Goal: Task Accomplishment & Management: Manage account settings

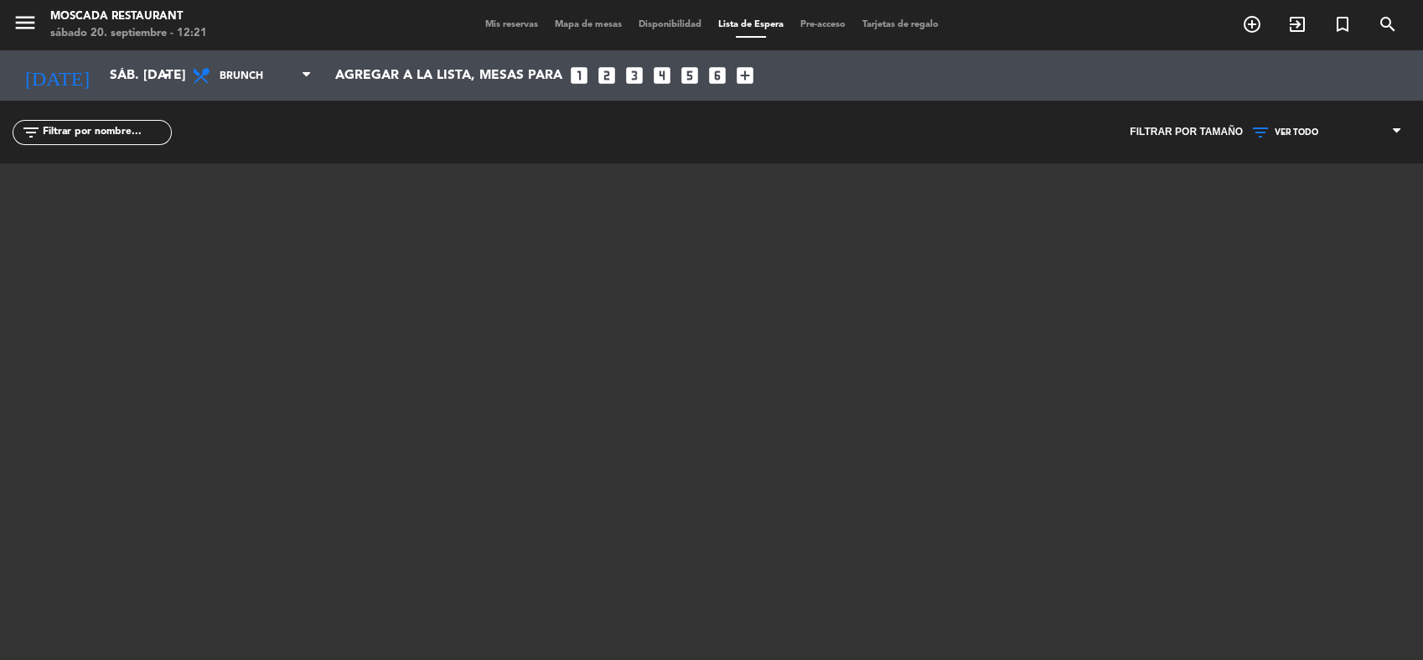
click at [516, 31] on div "Mis reservas Mapa de mesas Disponibilidad Lista de Espera Pre-acceso Tarjetas d…" at bounding box center [712, 25] width 470 height 15
click at [515, 22] on span "Mis reservas" at bounding box center [512, 24] width 70 height 9
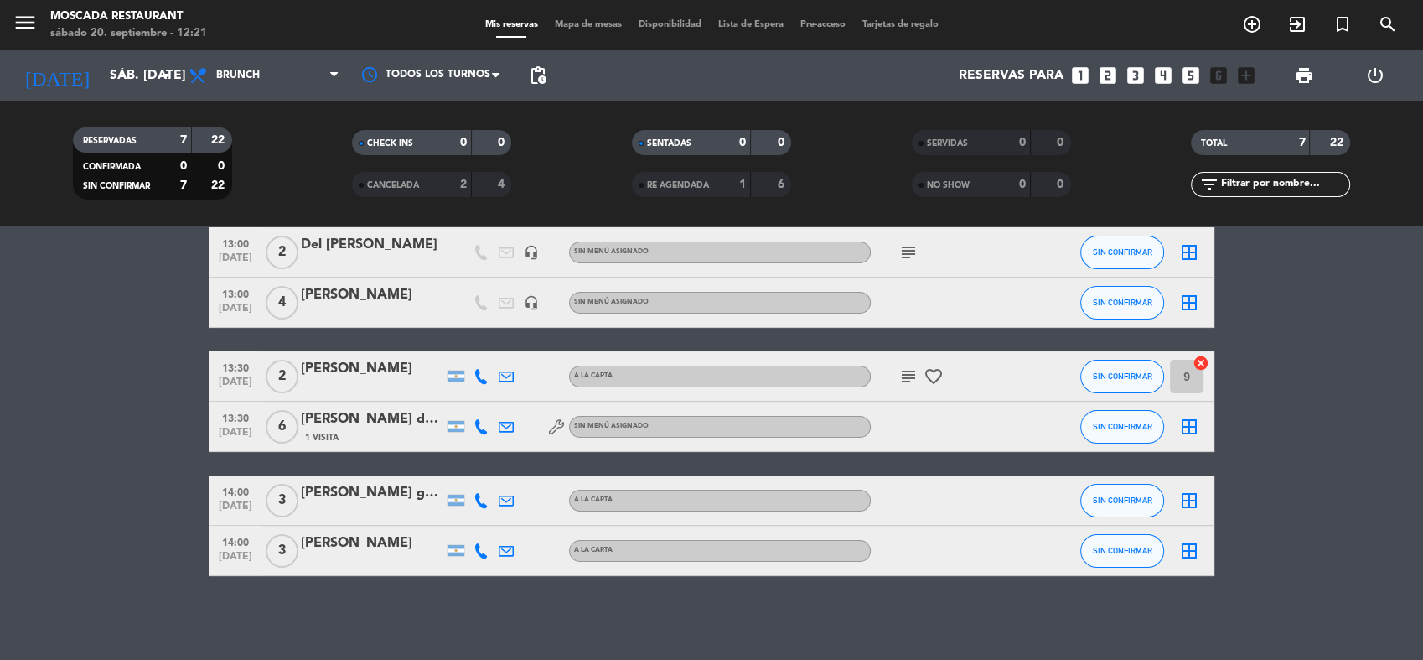
scroll to position [57, 0]
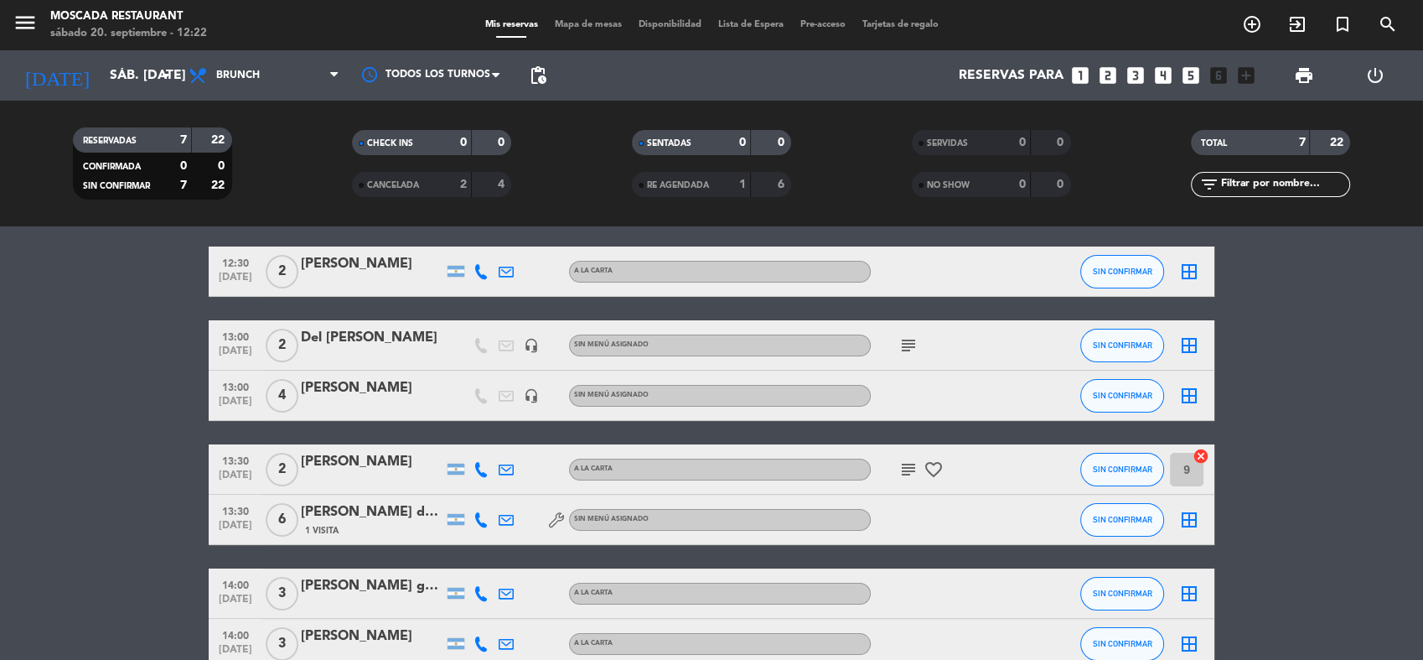
click at [1185, 265] on icon "border_all" at bounding box center [1189, 272] width 20 height 20
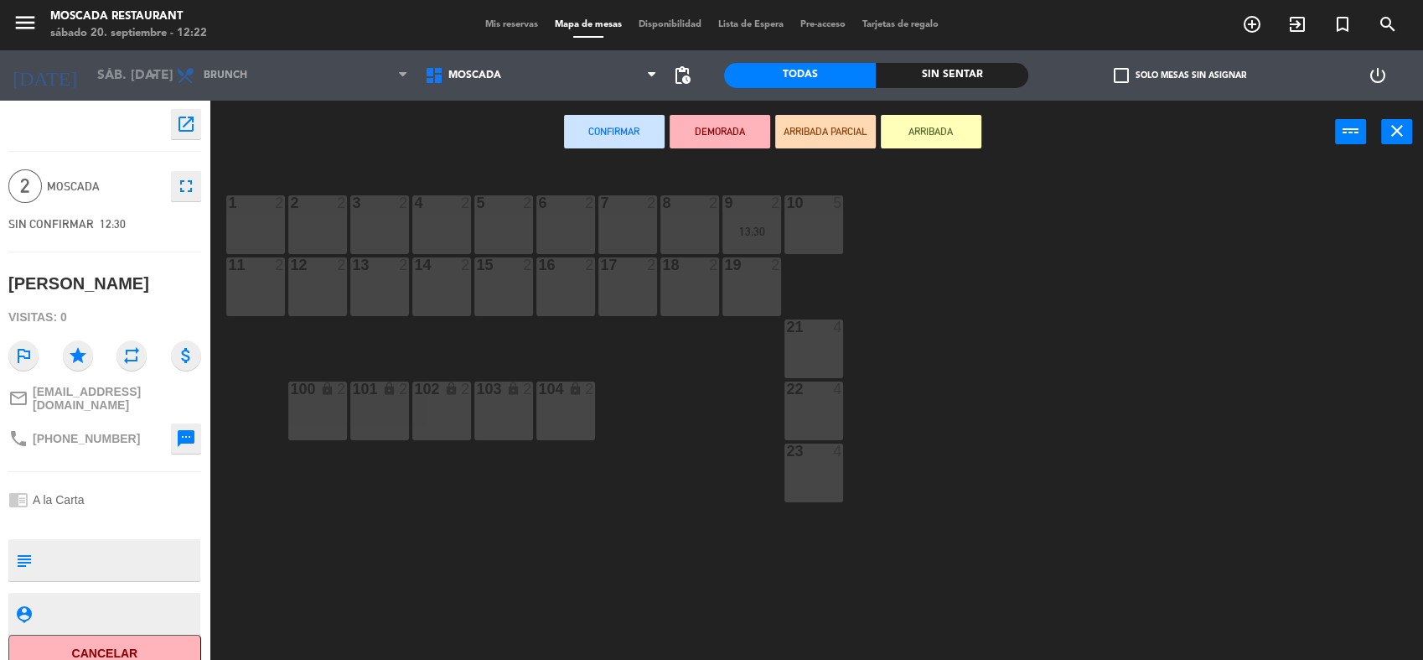
click at [441, 224] on div "4 2" at bounding box center [441, 224] width 59 height 59
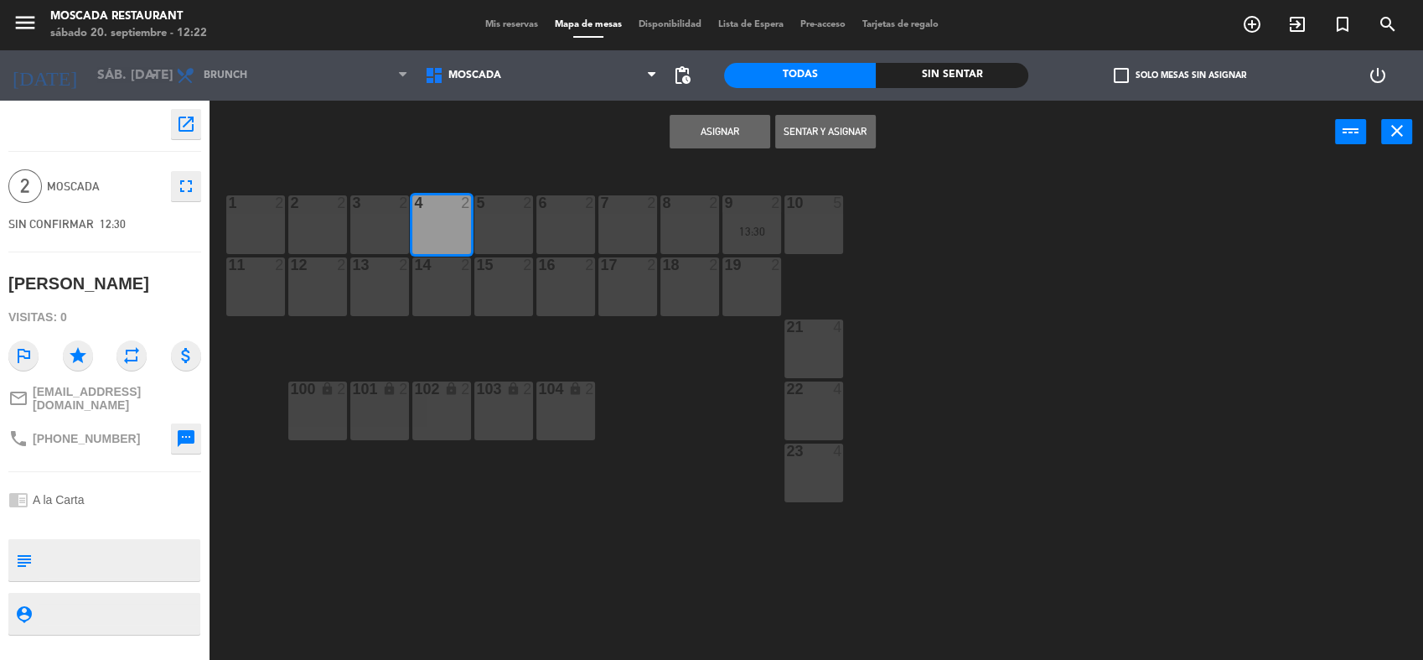
click at [713, 122] on button "Asignar" at bounding box center [720, 132] width 101 height 34
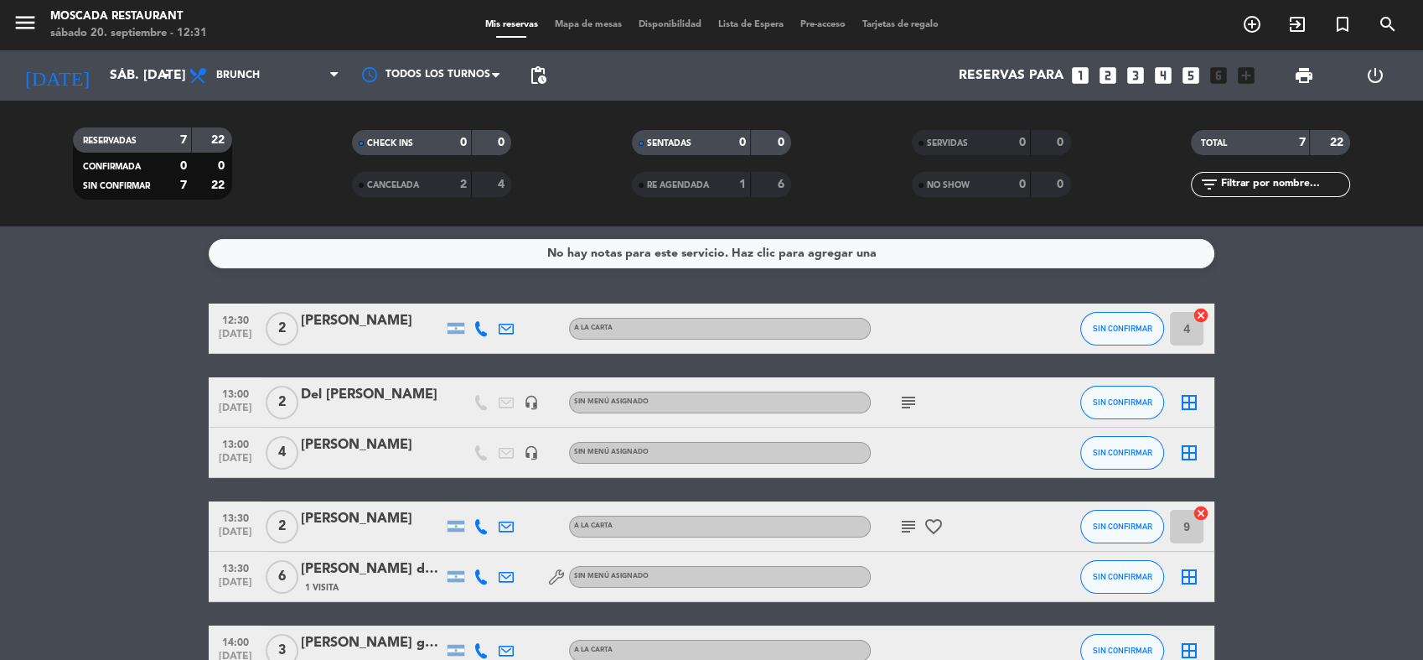
click at [67, 404] on bookings-row "12:30 [DATE] 2 [PERSON_NAME] A [PERSON_NAME] SIN CONFIRMAR 4 cancel 13:00 [DATE…" at bounding box center [711, 514] width 1423 height 423
click at [76, 488] on bookings-row "12:30 [DATE] 2 [PERSON_NAME] A [PERSON_NAME] SIN CONFIRMAR 4 cancel 13:00 [DATE…" at bounding box center [711, 514] width 1423 height 423
click at [44, 438] on bookings-row "12:30 [DATE] 2 [PERSON_NAME] A [PERSON_NAME] SIN CONFIRMAR 4 cancel 13:00 [DATE…" at bounding box center [711, 514] width 1423 height 423
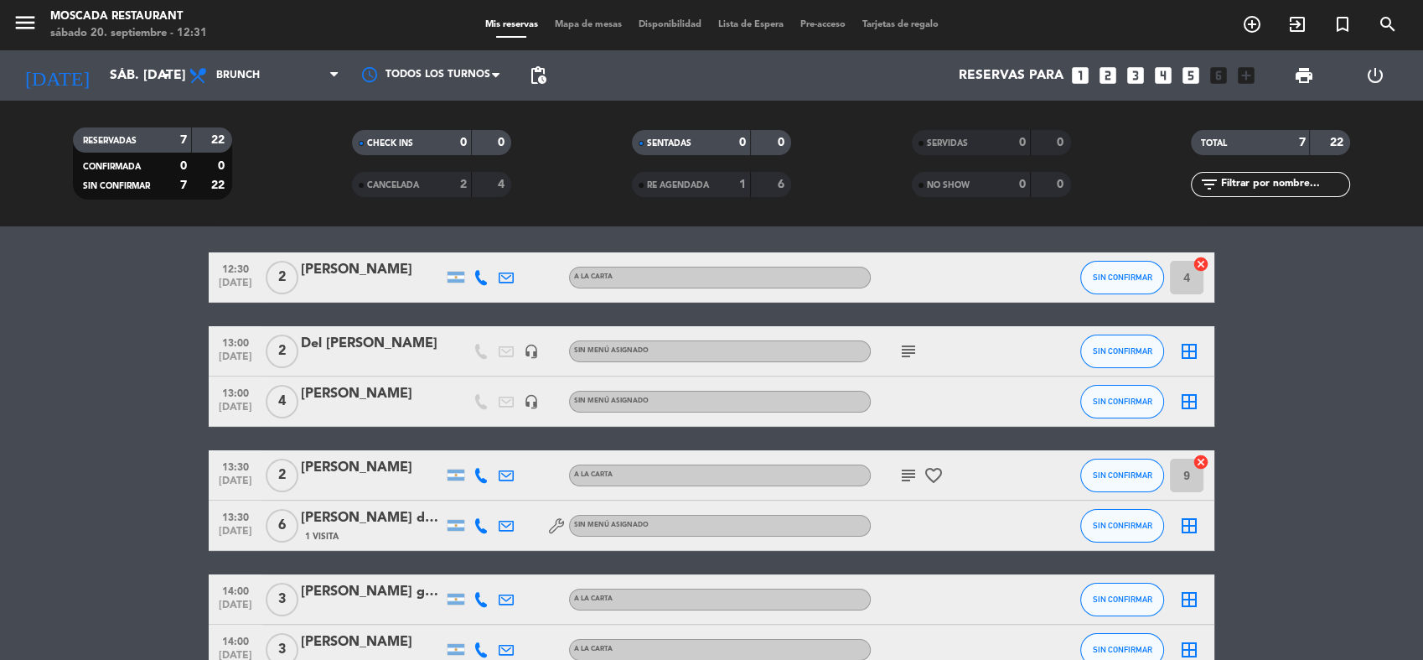
scroll to position [93, 0]
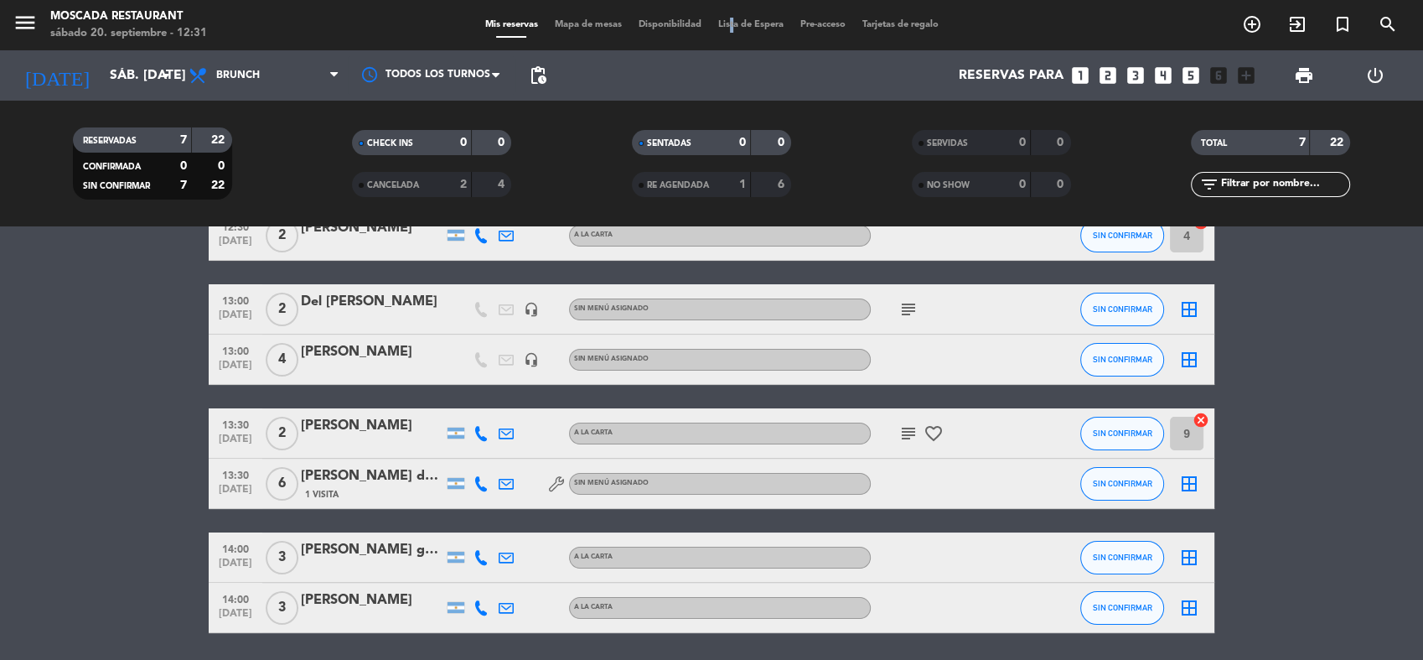
click at [728, 23] on span "Lista de Espera" at bounding box center [751, 24] width 82 height 9
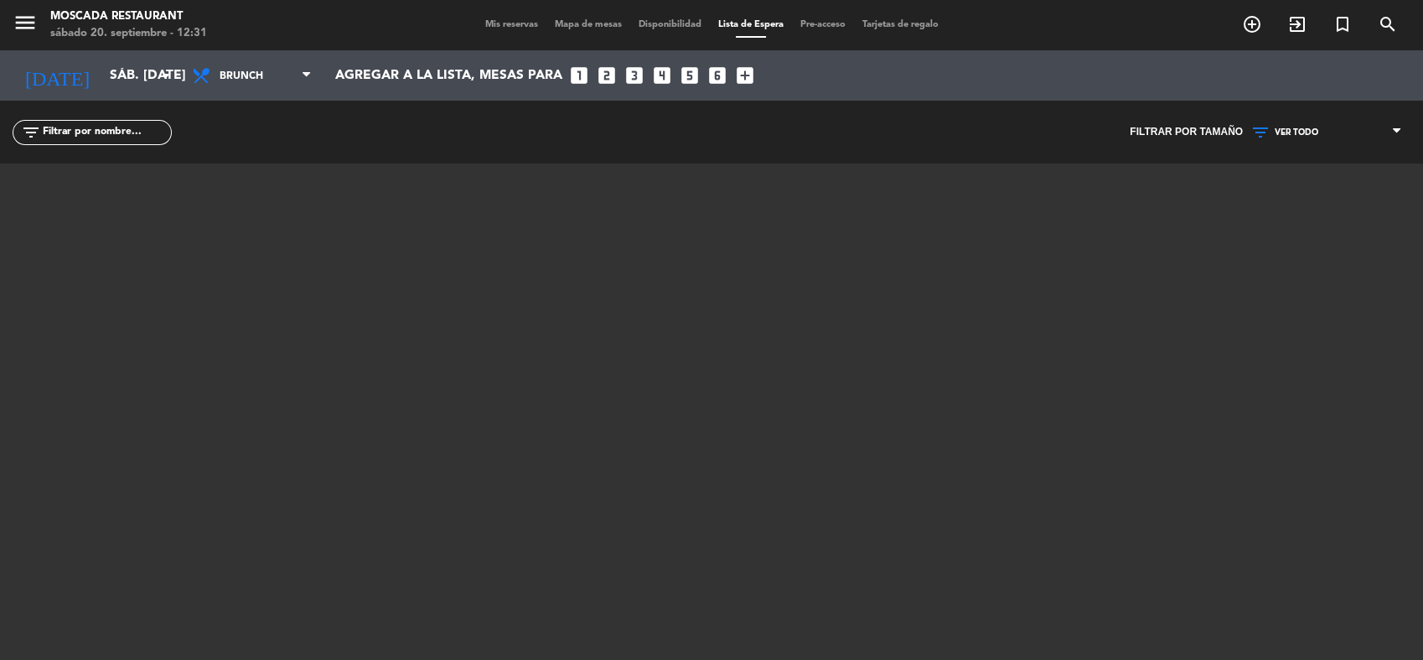
click at [511, 26] on span "Mis reservas" at bounding box center [512, 24] width 70 height 9
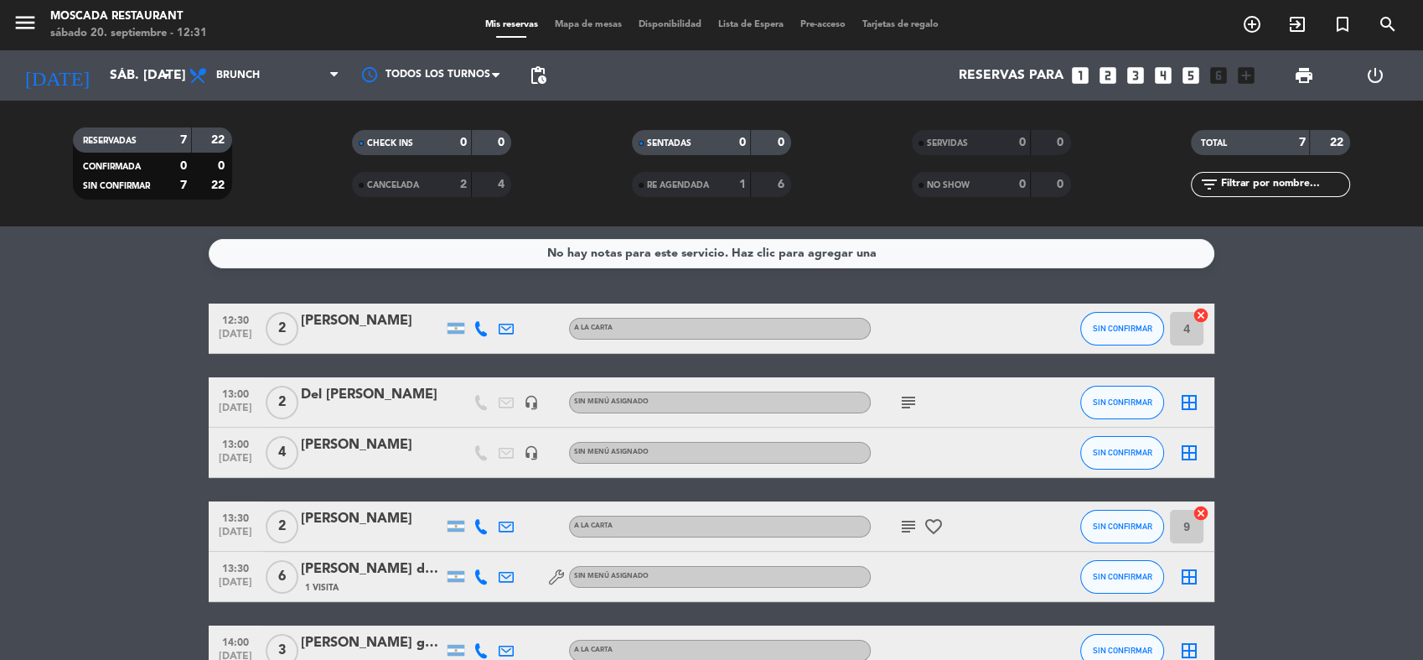
click at [184, 468] on bookings-row "12:30 [DATE] 2 [PERSON_NAME] A [PERSON_NAME] SIN CONFIRMAR 4 cancel 13:00 [DATE…" at bounding box center [711, 514] width 1423 height 423
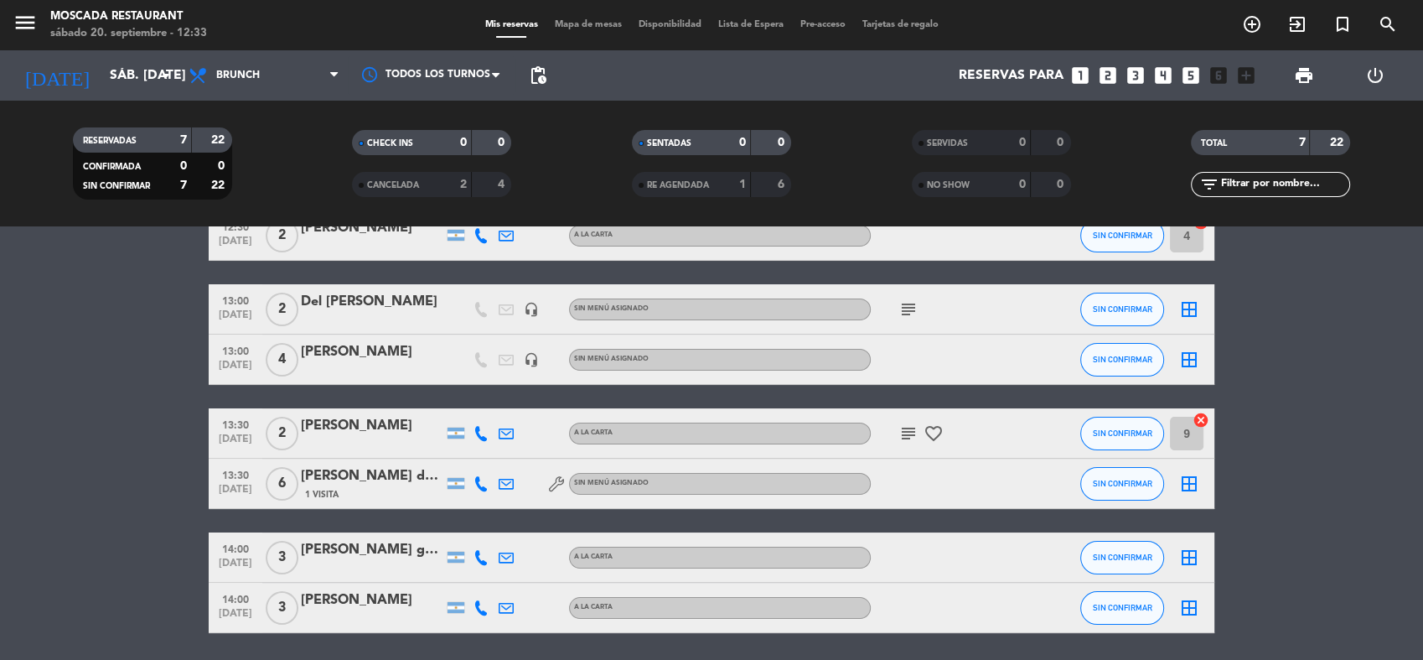
click at [1185, 558] on icon "border_all" at bounding box center [1189, 557] width 20 height 20
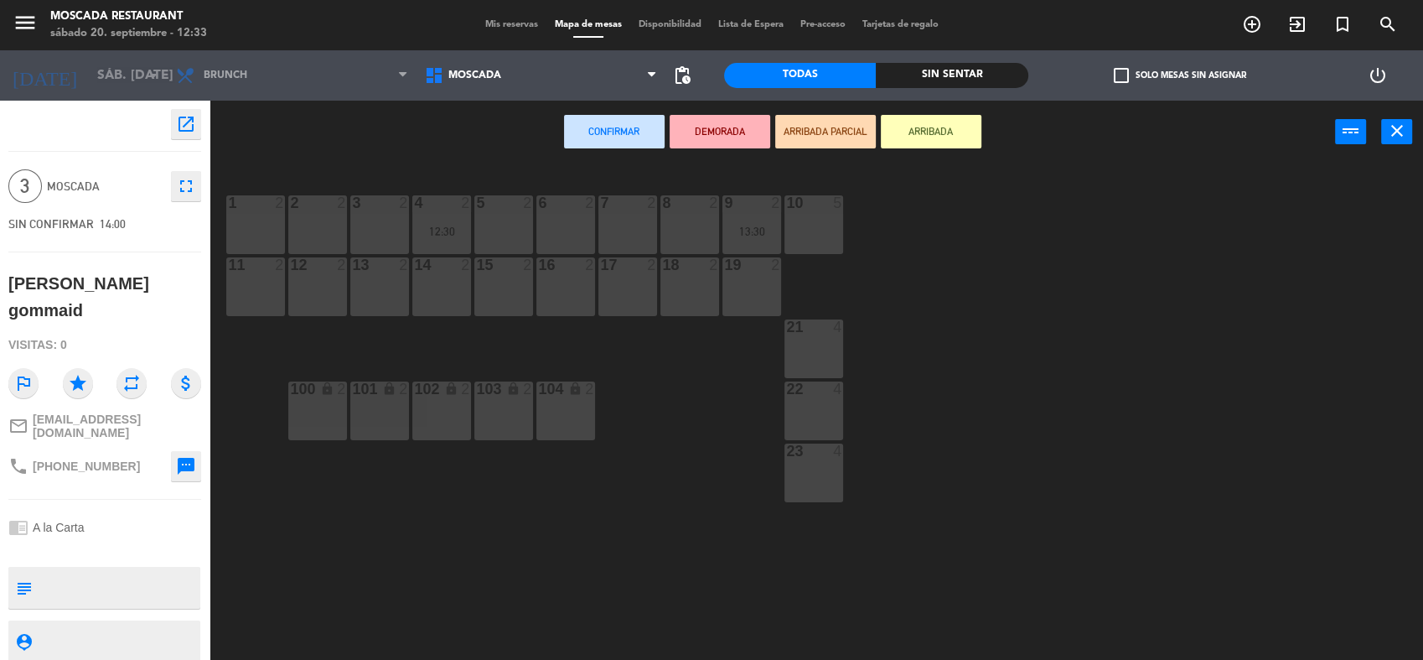
click at [818, 343] on div "21 4" at bounding box center [814, 348] width 59 height 59
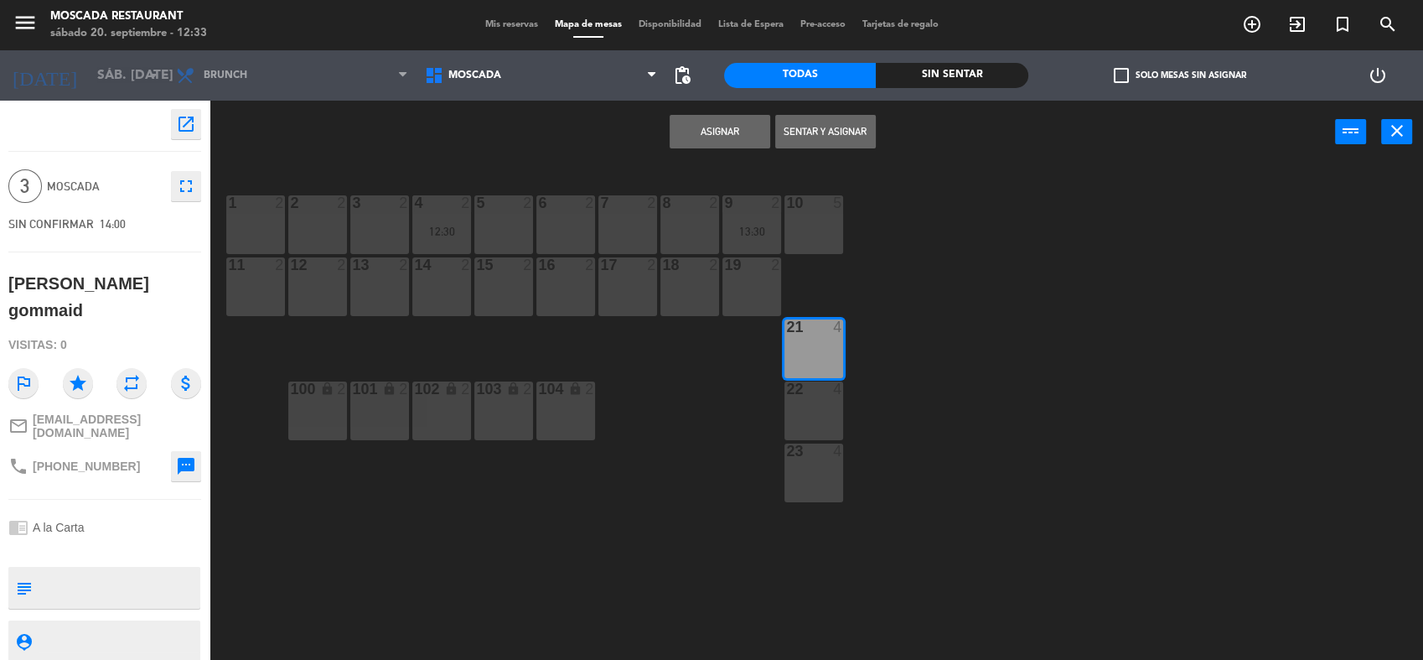
click at [735, 122] on button "Asignar" at bounding box center [720, 132] width 101 height 34
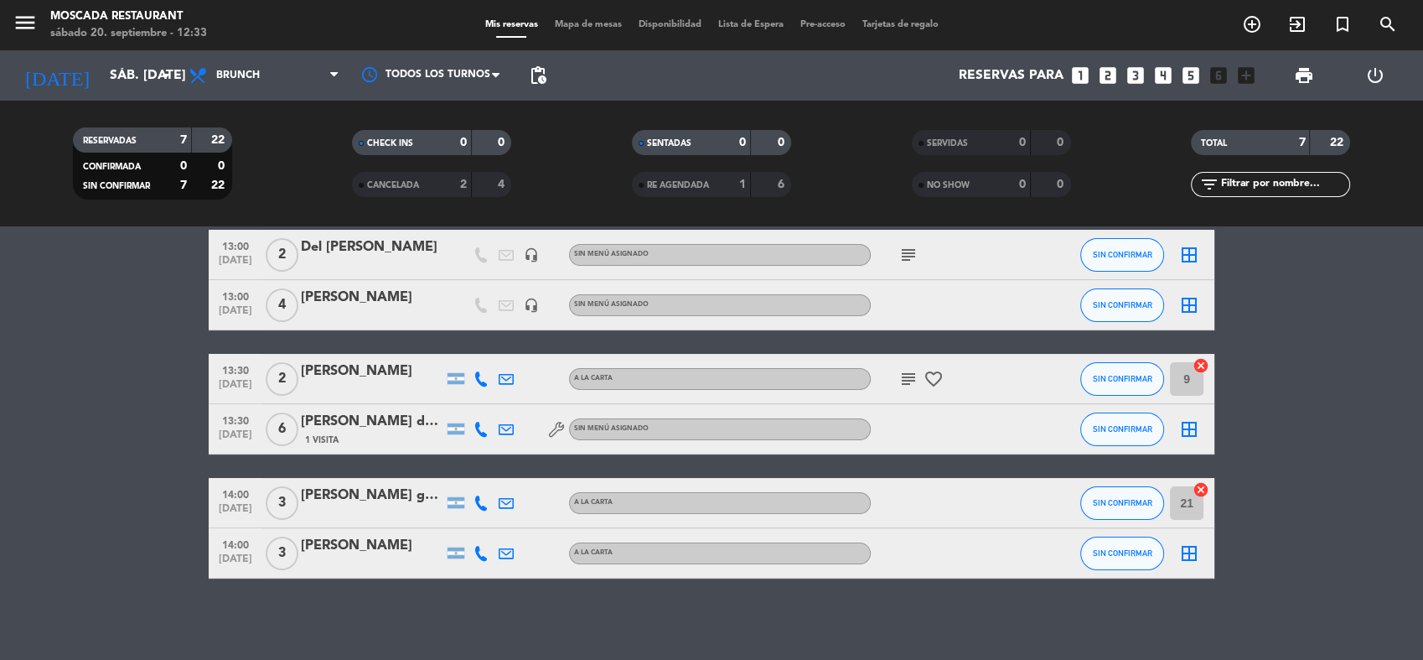
scroll to position [150, 0]
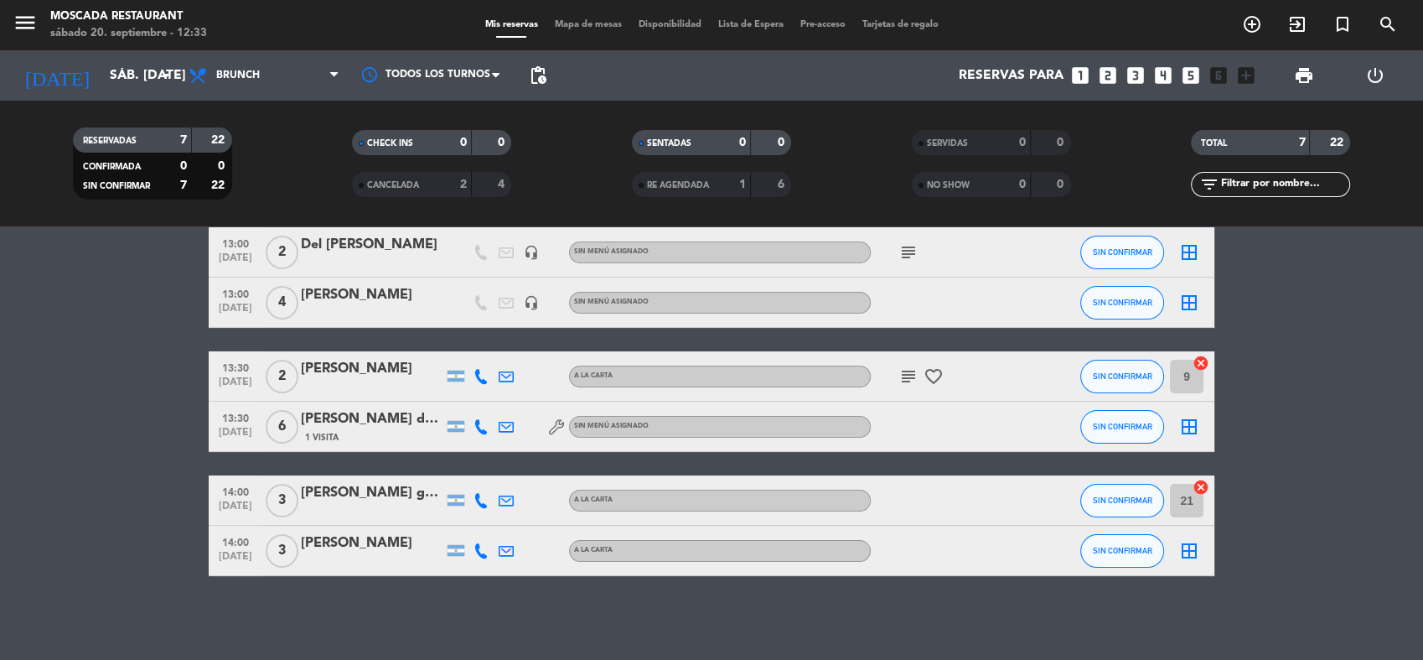
click at [1200, 539] on div "border_all" at bounding box center [1189, 550] width 50 height 49
click at [1194, 550] on icon "border_all" at bounding box center [1189, 551] width 20 height 20
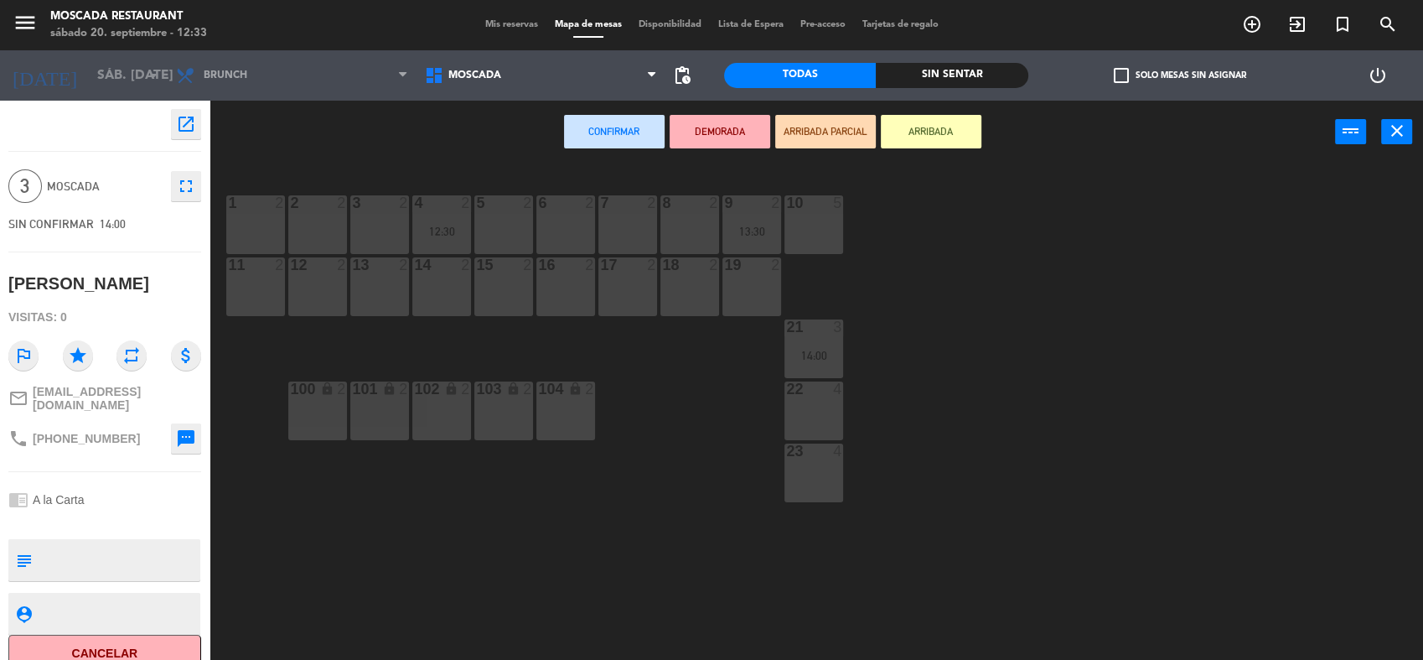
click at [802, 416] on div "22 4" at bounding box center [814, 410] width 59 height 59
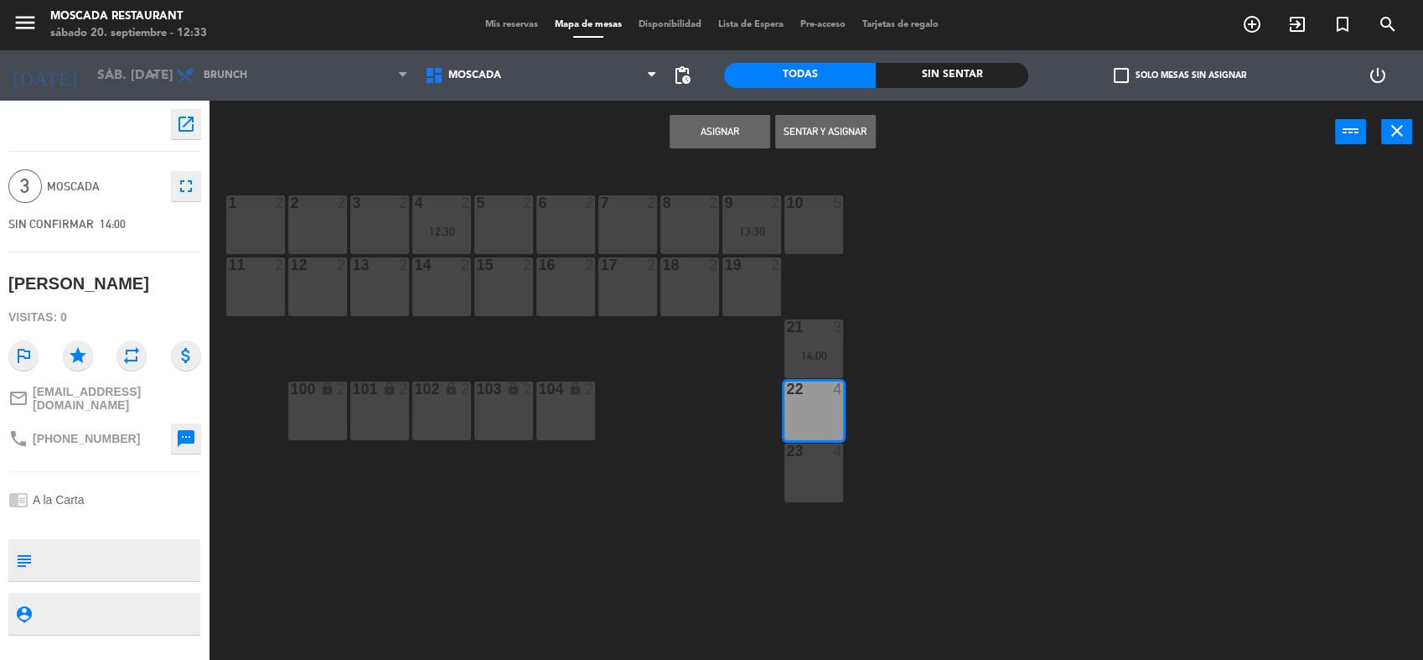
click at [723, 136] on button "Asignar" at bounding box center [720, 132] width 101 height 34
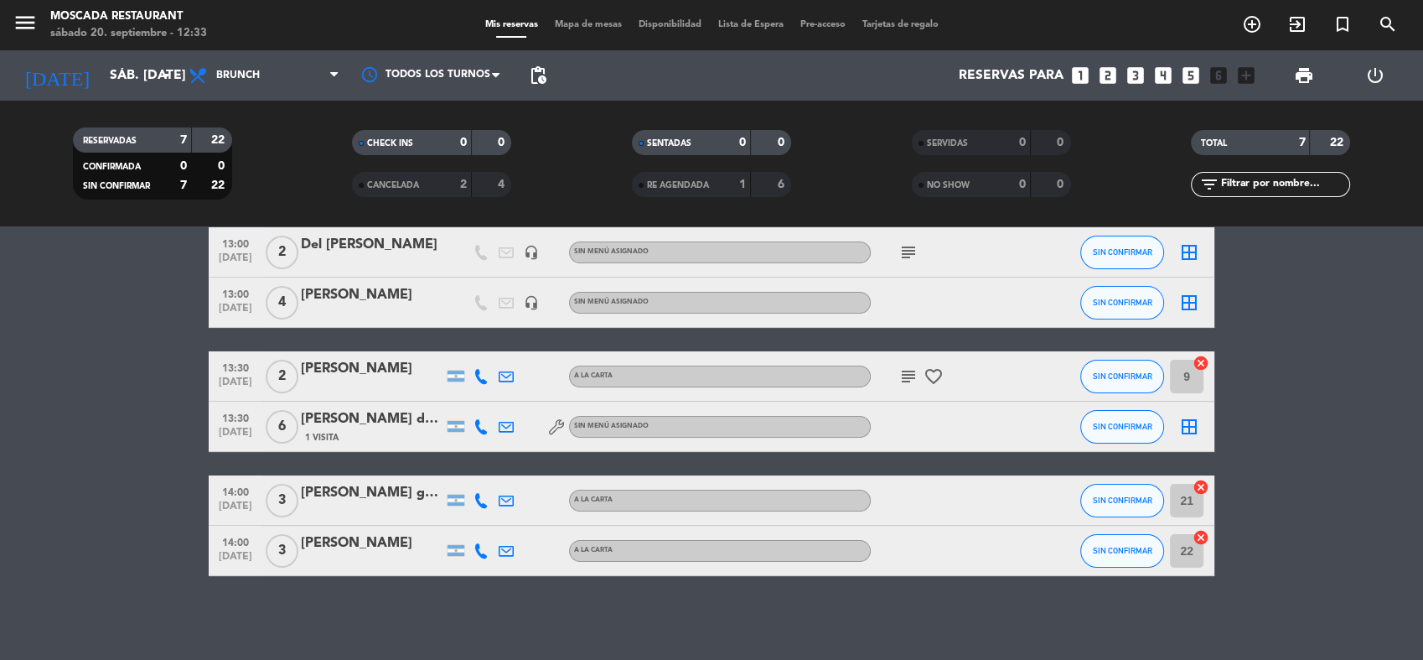
scroll to position [57, 0]
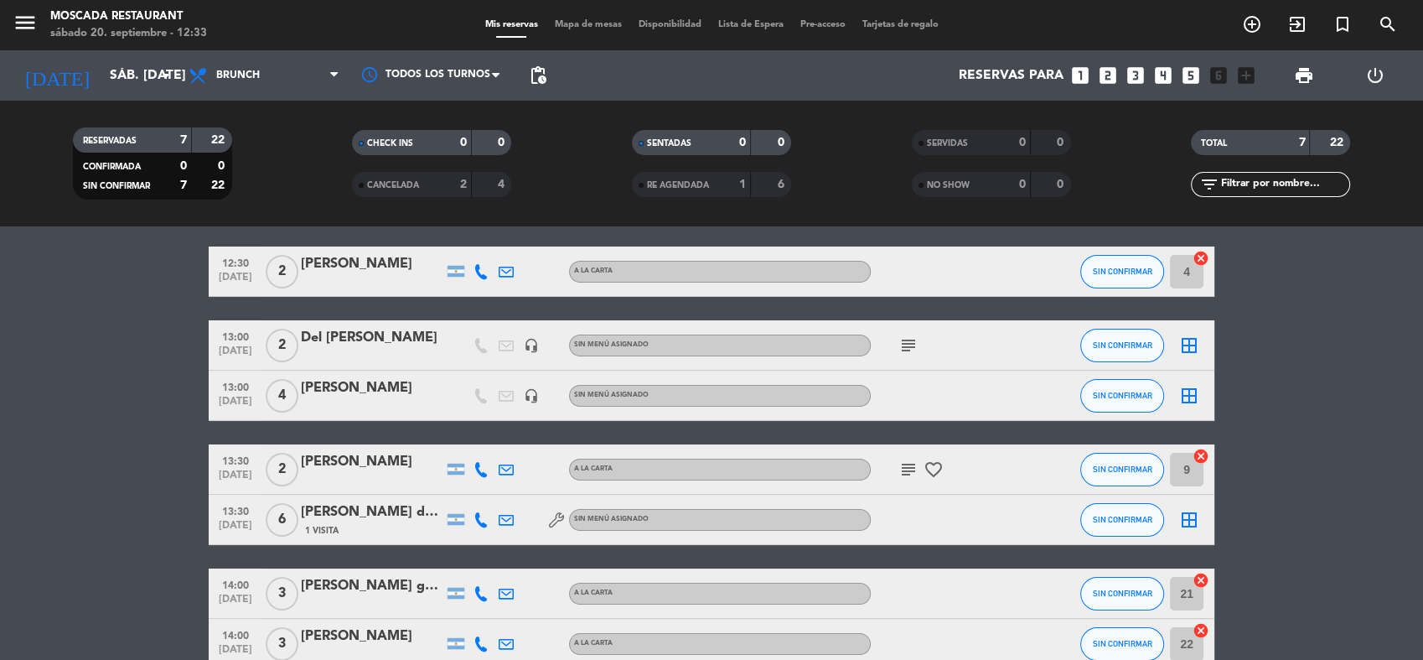
click at [1185, 391] on icon "border_all" at bounding box center [1189, 396] width 20 height 20
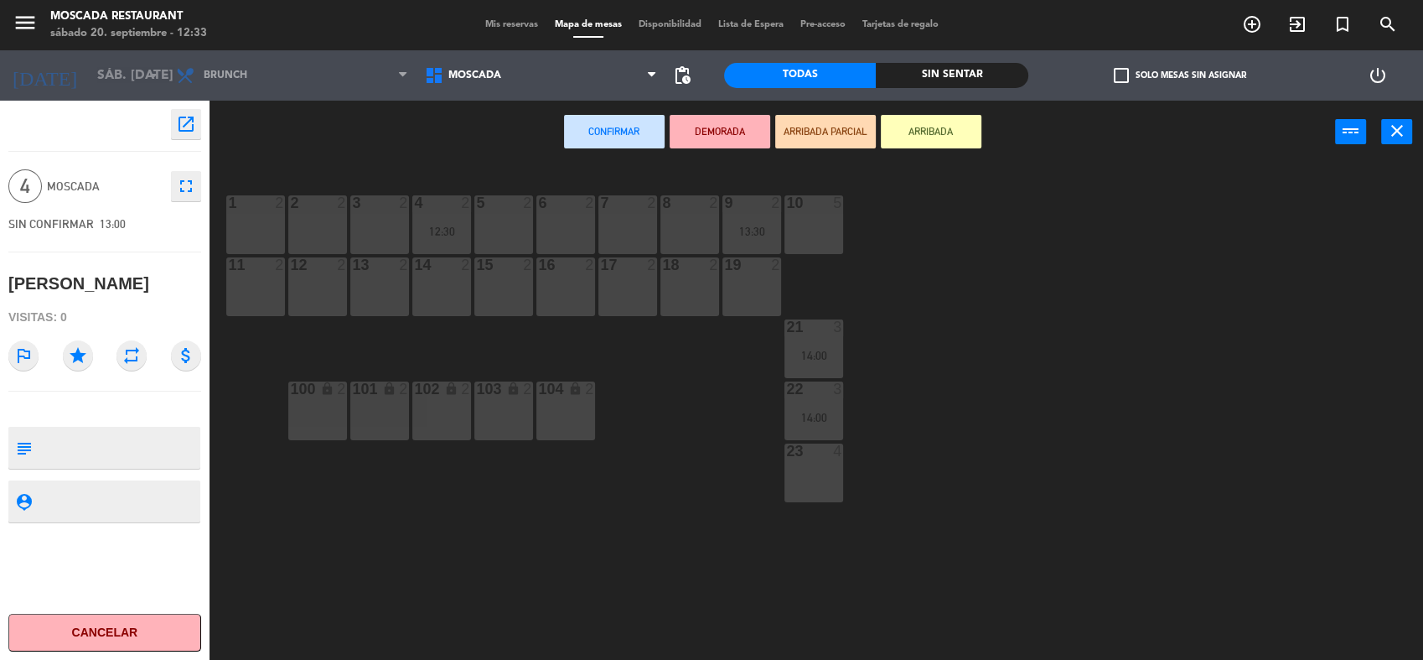
click at [819, 470] on div "23 4" at bounding box center [814, 472] width 59 height 59
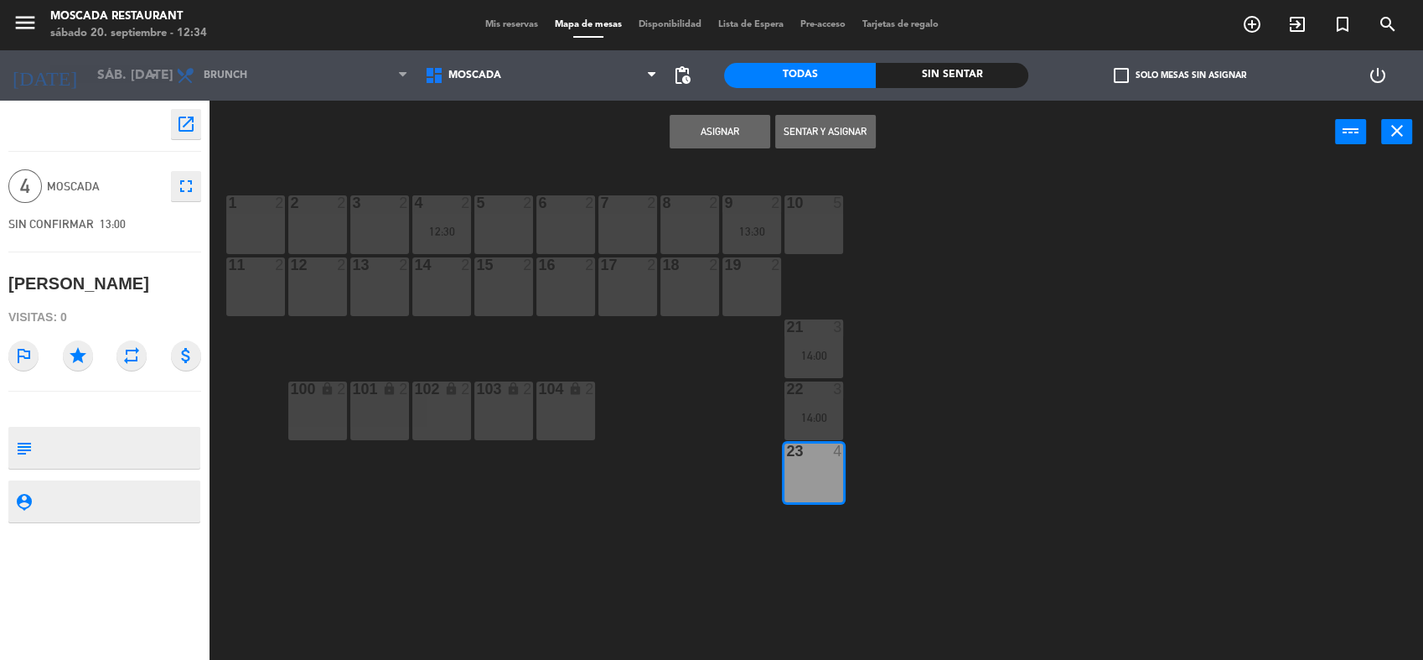
click at [716, 126] on button "Asignar" at bounding box center [720, 132] width 101 height 34
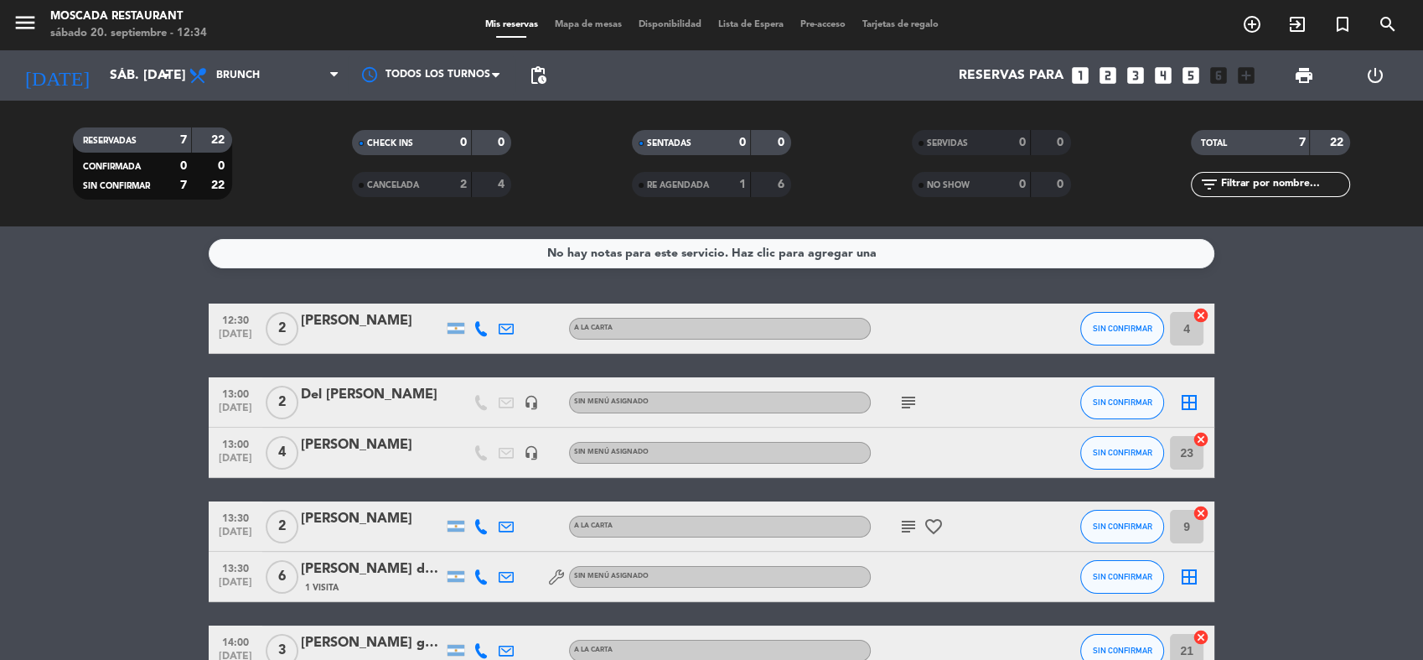
click at [1188, 402] on icon "border_all" at bounding box center [1189, 402] width 20 height 20
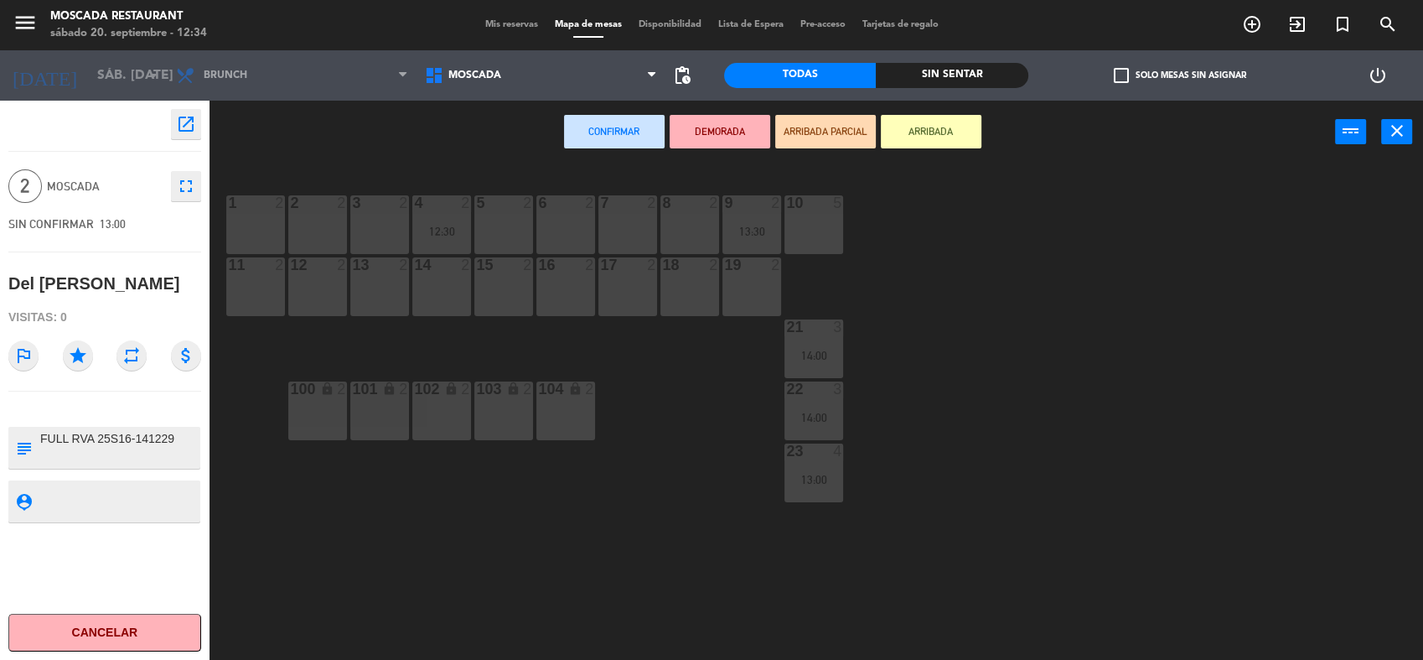
click at [526, 26] on span "Mis reservas" at bounding box center [512, 24] width 70 height 9
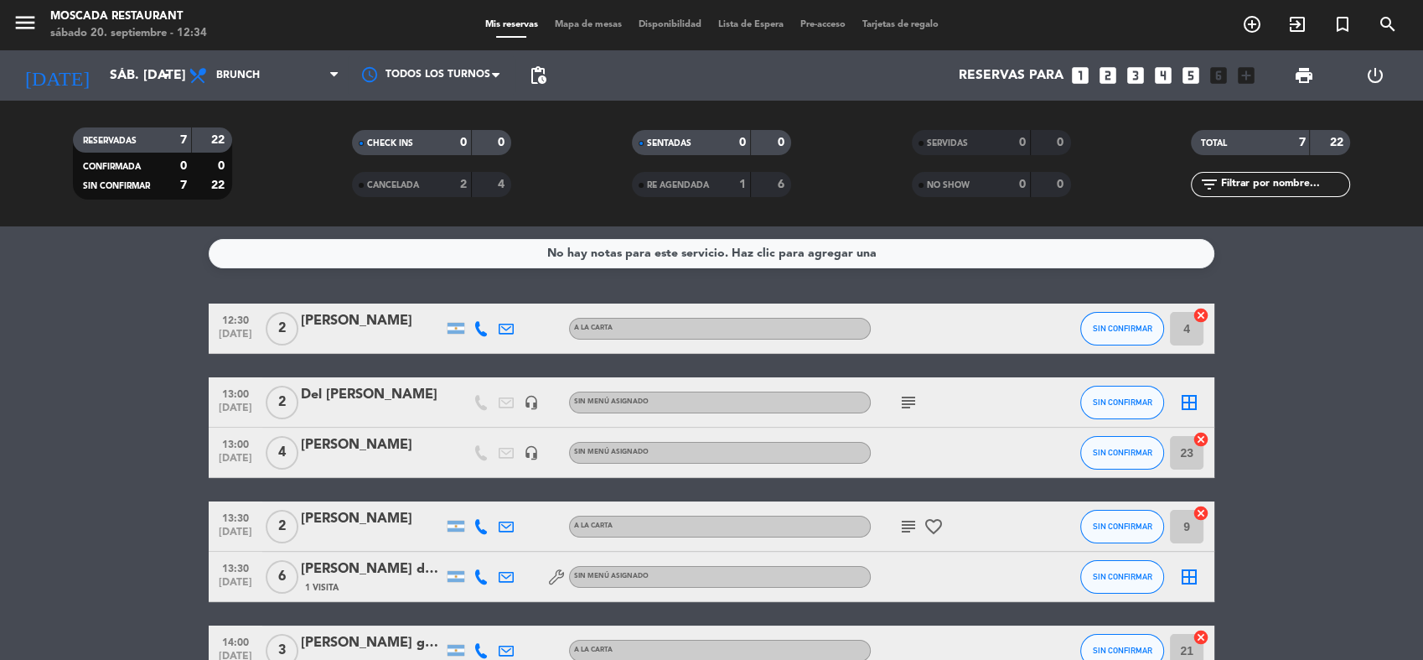
click at [1197, 314] on icon "cancel" at bounding box center [1201, 315] width 17 height 17
click at [1194, 323] on icon "border_all" at bounding box center [1189, 329] width 20 height 20
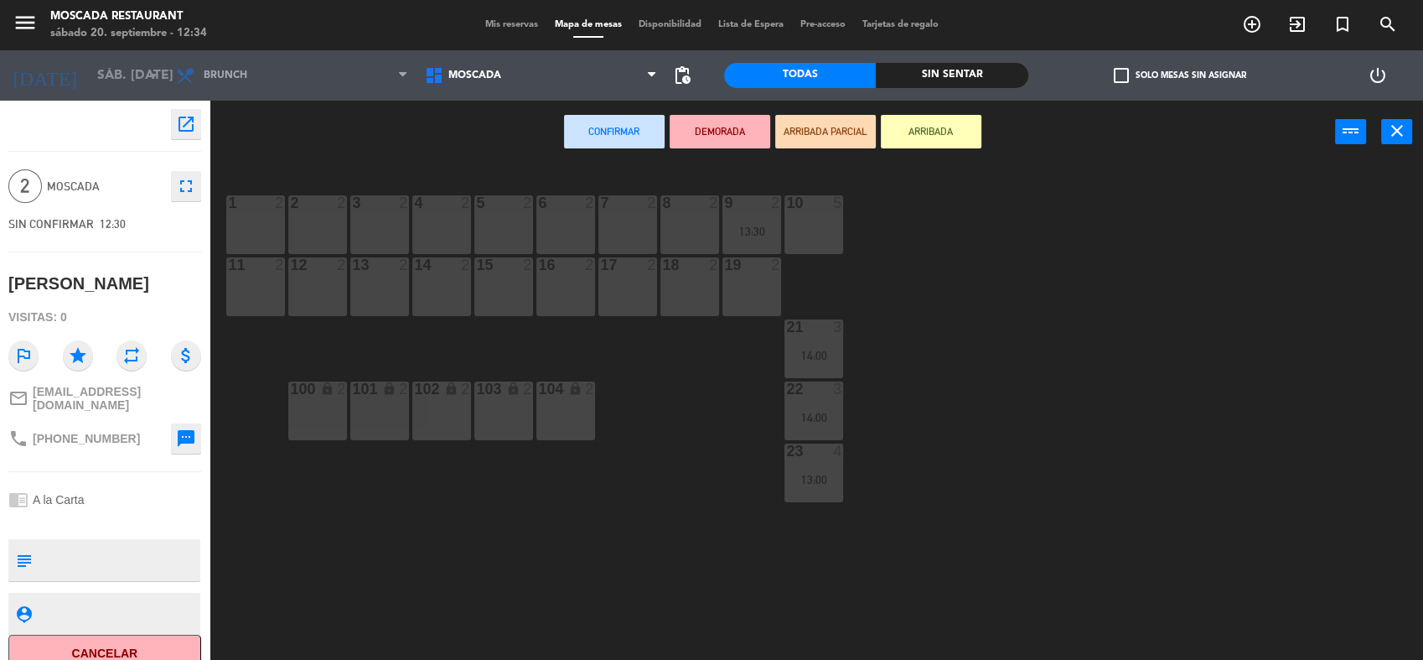
click at [510, 222] on div "5 2" at bounding box center [503, 224] width 59 height 59
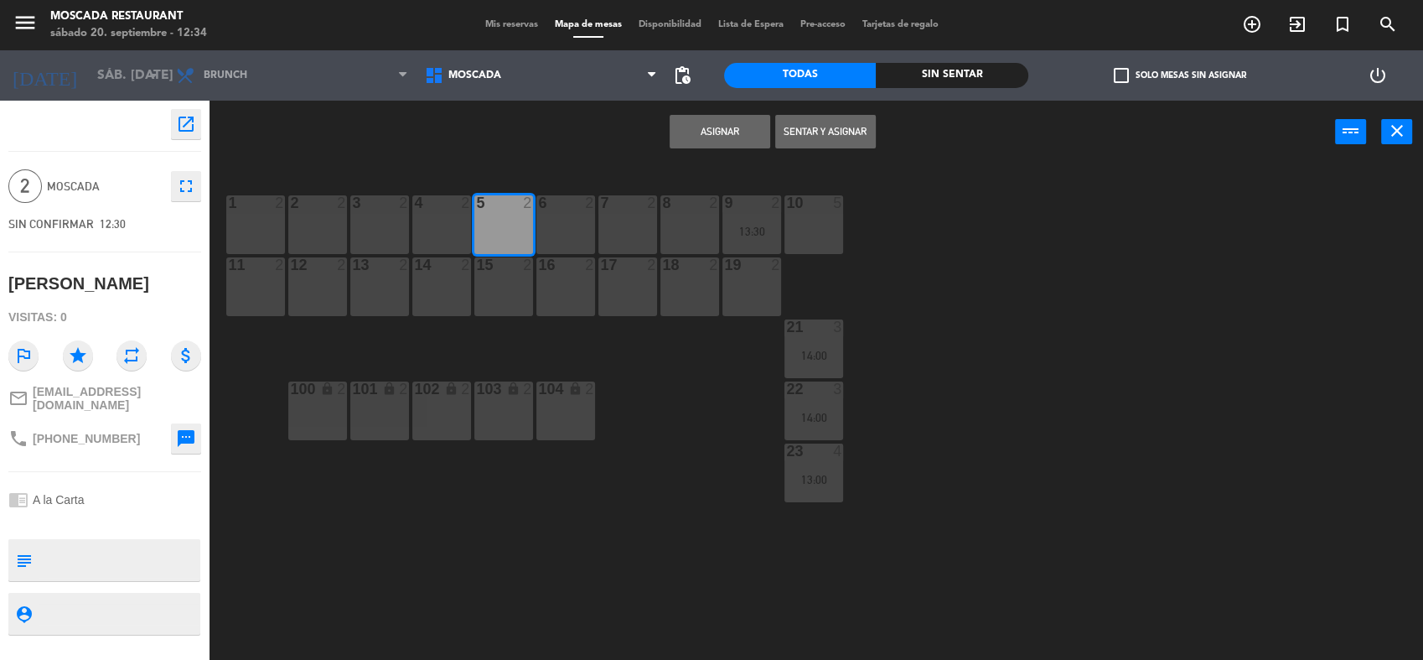
click at [831, 127] on button "Sentar y Asignar" at bounding box center [825, 132] width 101 height 34
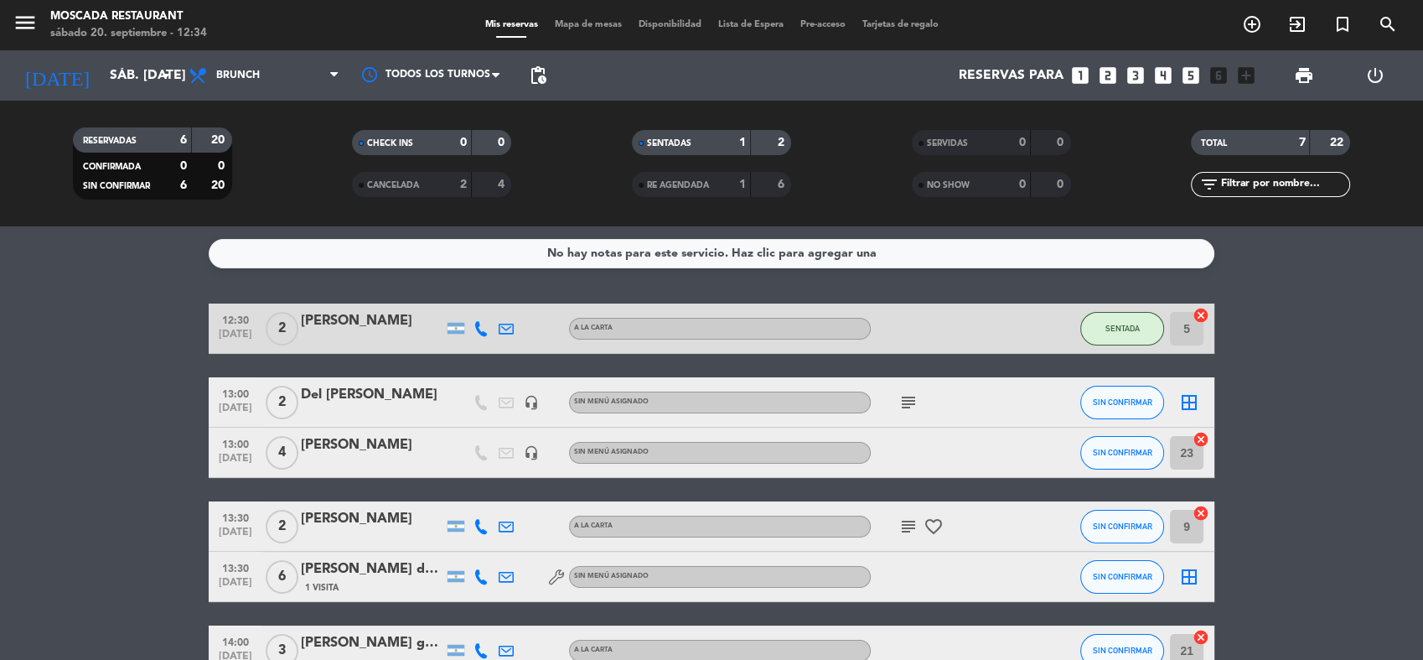
click at [907, 408] on icon "subject" at bounding box center [909, 402] width 20 height 20
click at [911, 521] on icon "subject" at bounding box center [909, 526] width 20 height 20
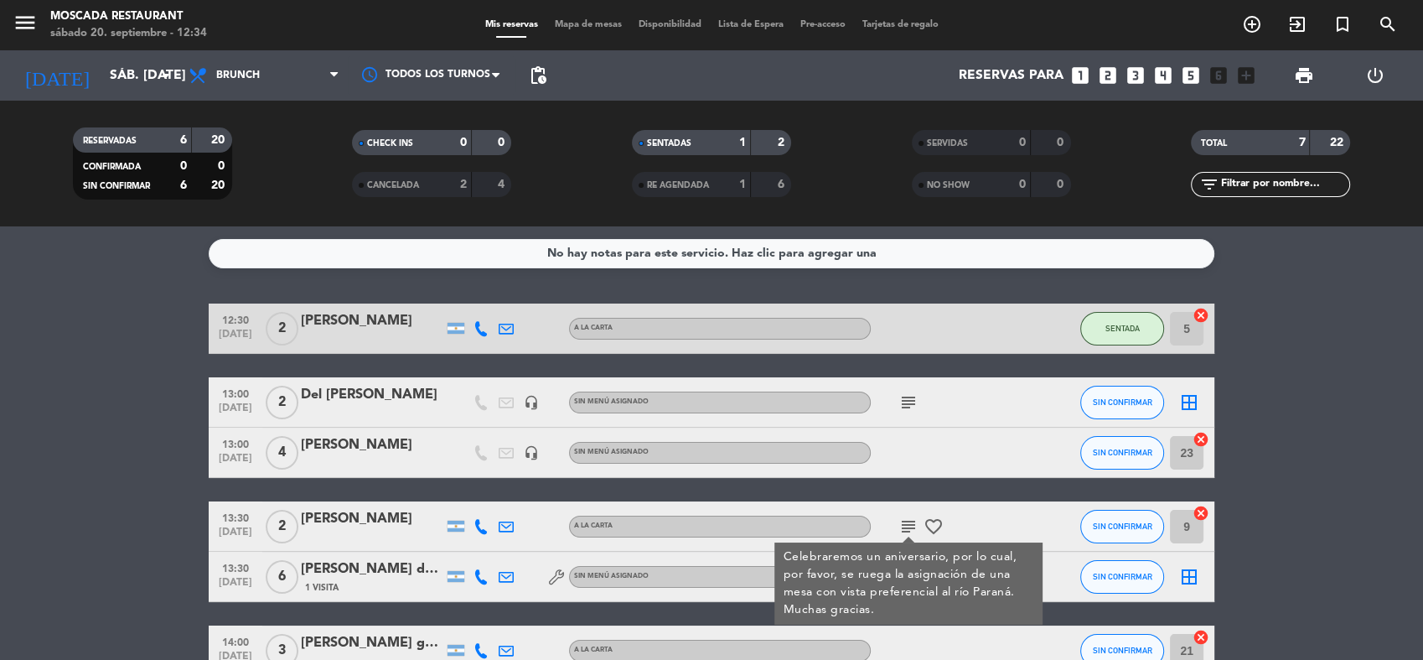
click at [1384, 467] on bookings-row "12:30 [DATE] 2 [PERSON_NAME] A [PERSON_NAME] SENTADA 5 cancel 13:00 [DATE] 2 De…" at bounding box center [711, 514] width 1423 height 423
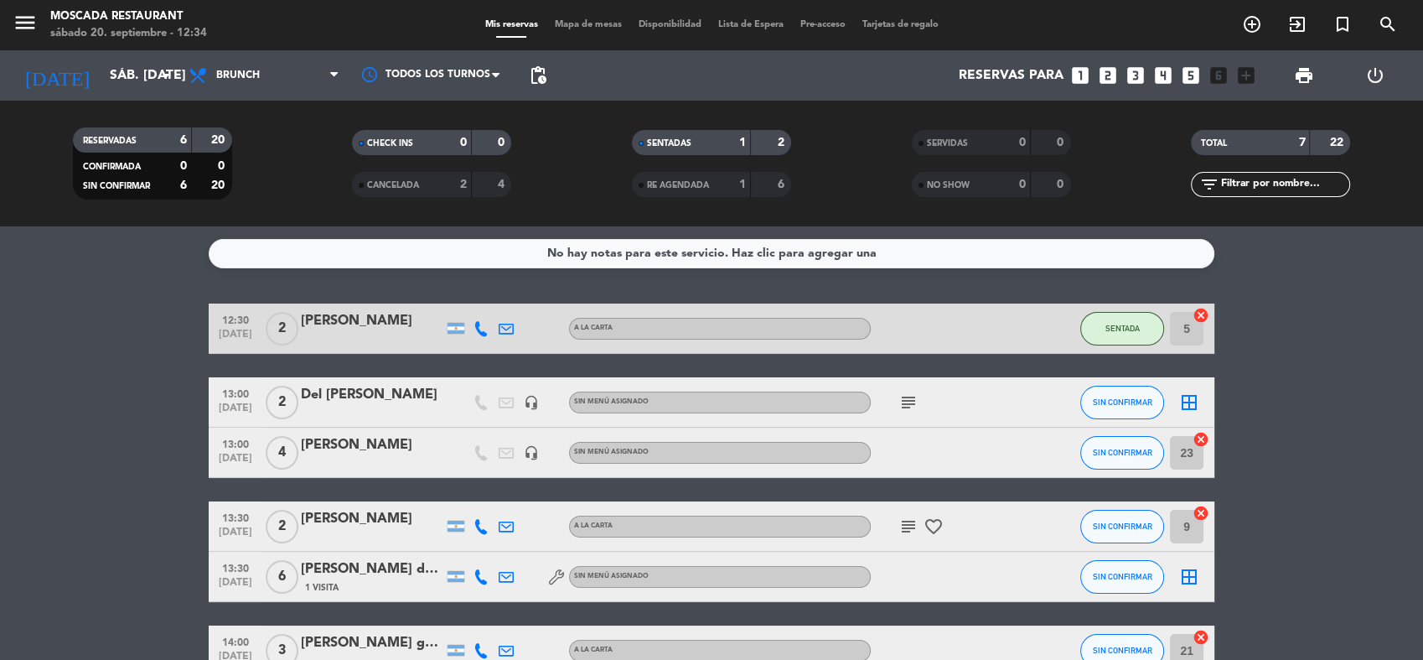
click at [1181, 402] on icon "border_all" at bounding box center [1189, 402] width 20 height 20
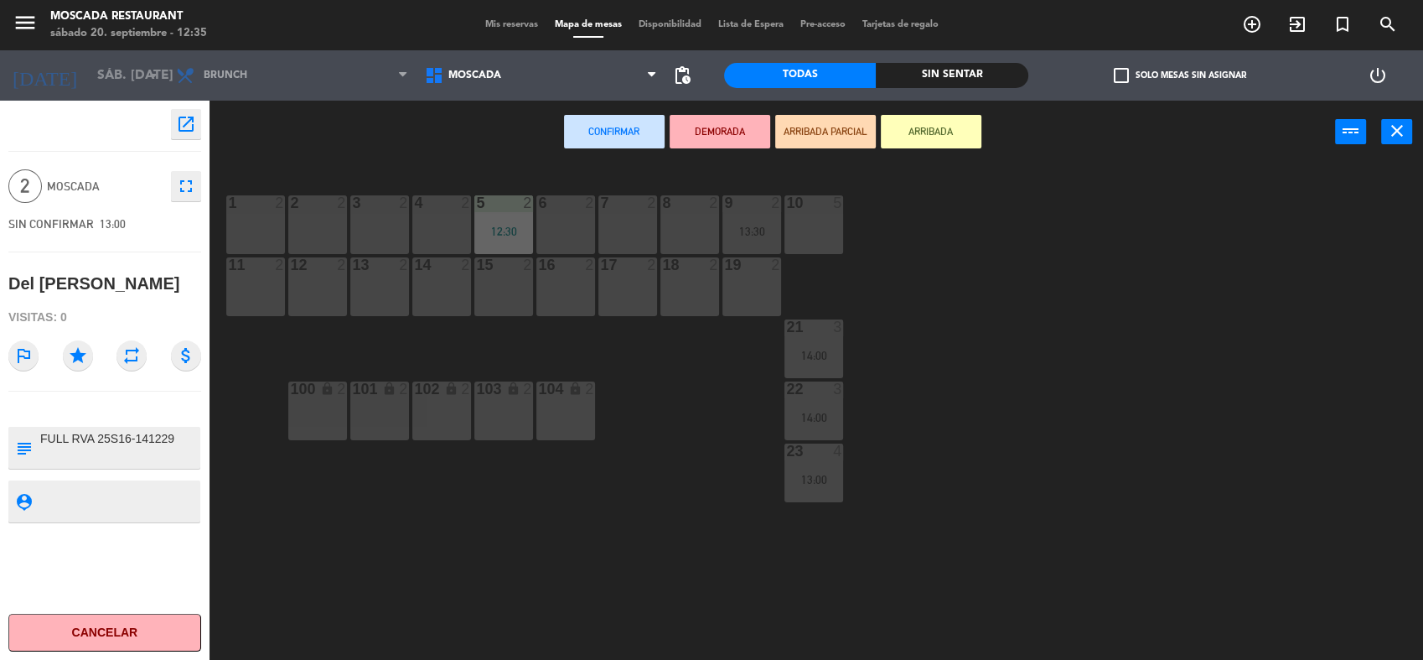
click at [639, 223] on div "7 2" at bounding box center [628, 224] width 59 height 59
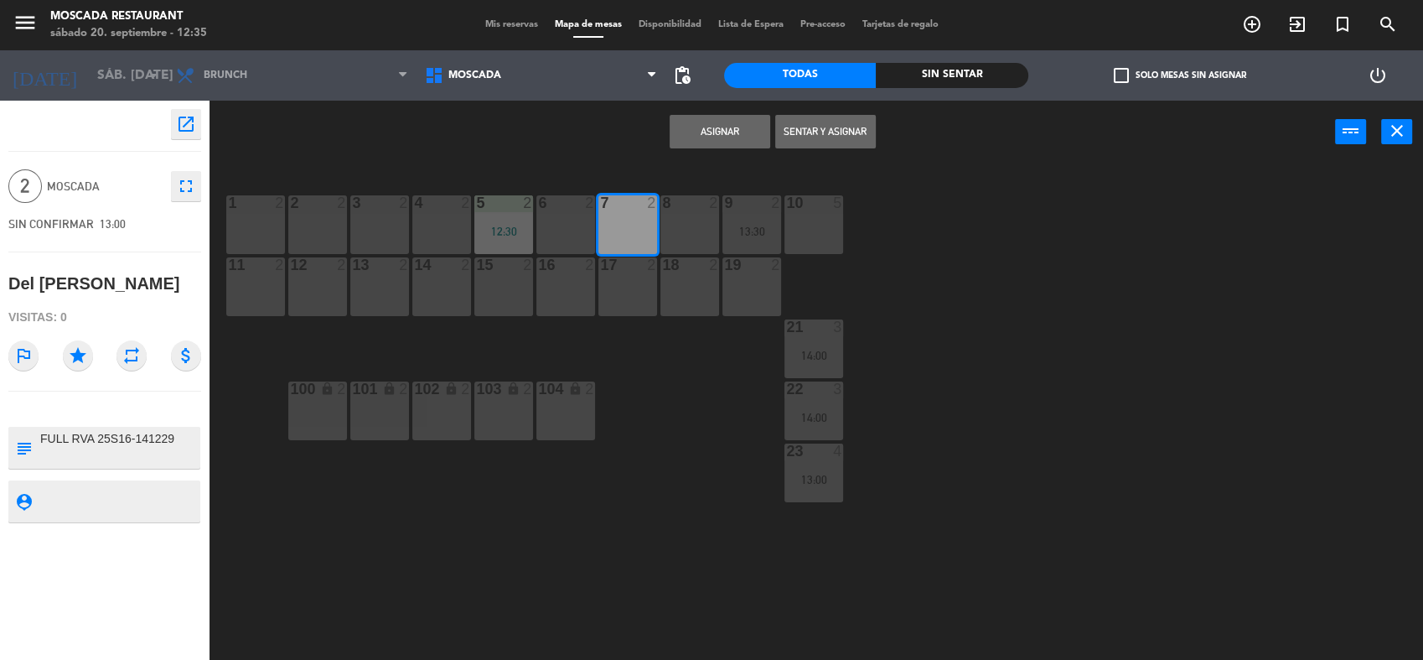
click at [701, 127] on button "Asignar" at bounding box center [720, 132] width 101 height 34
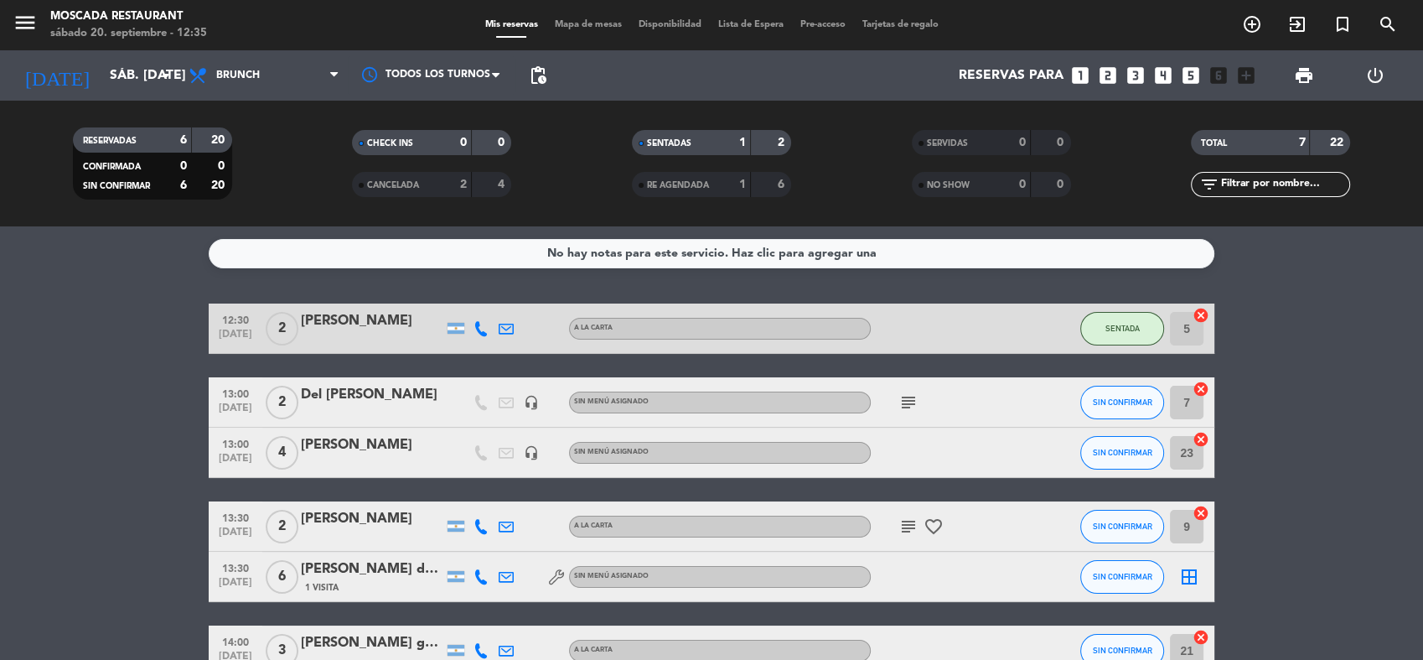
click at [1193, 571] on icon "border_all" at bounding box center [1189, 577] width 20 height 20
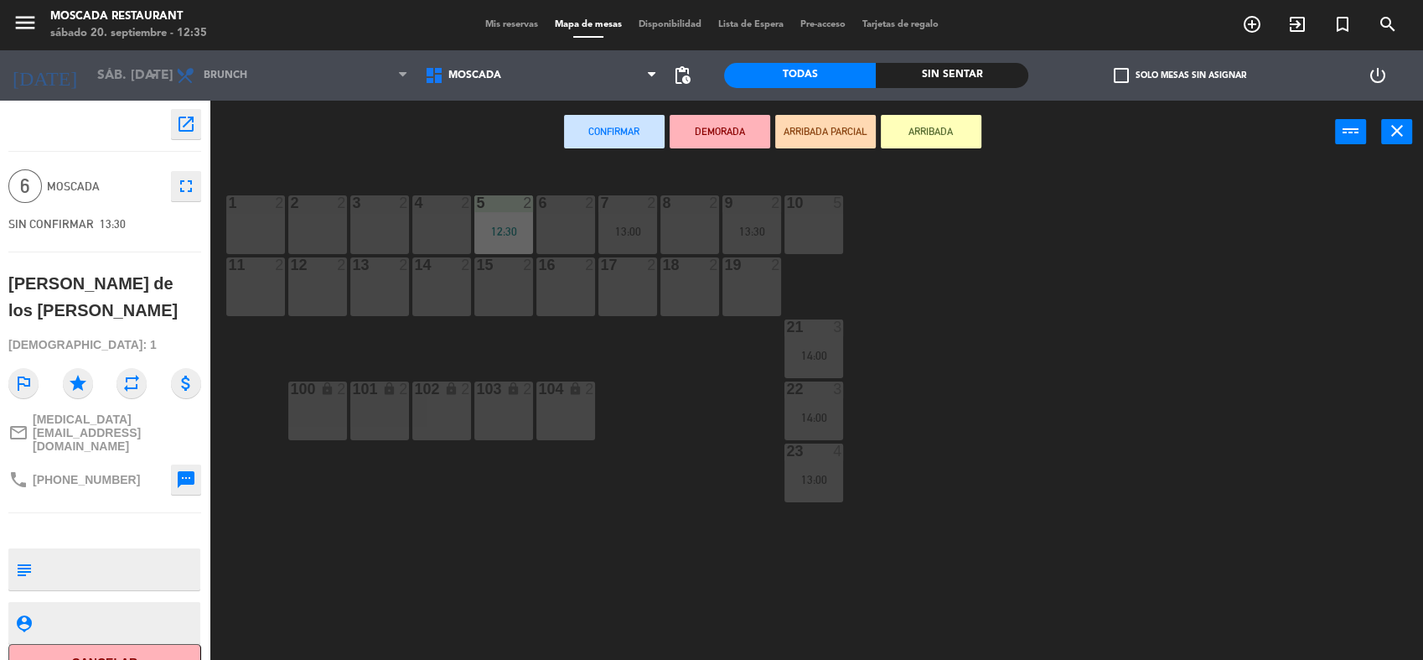
click at [256, 221] on div "1 2" at bounding box center [255, 224] width 59 height 59
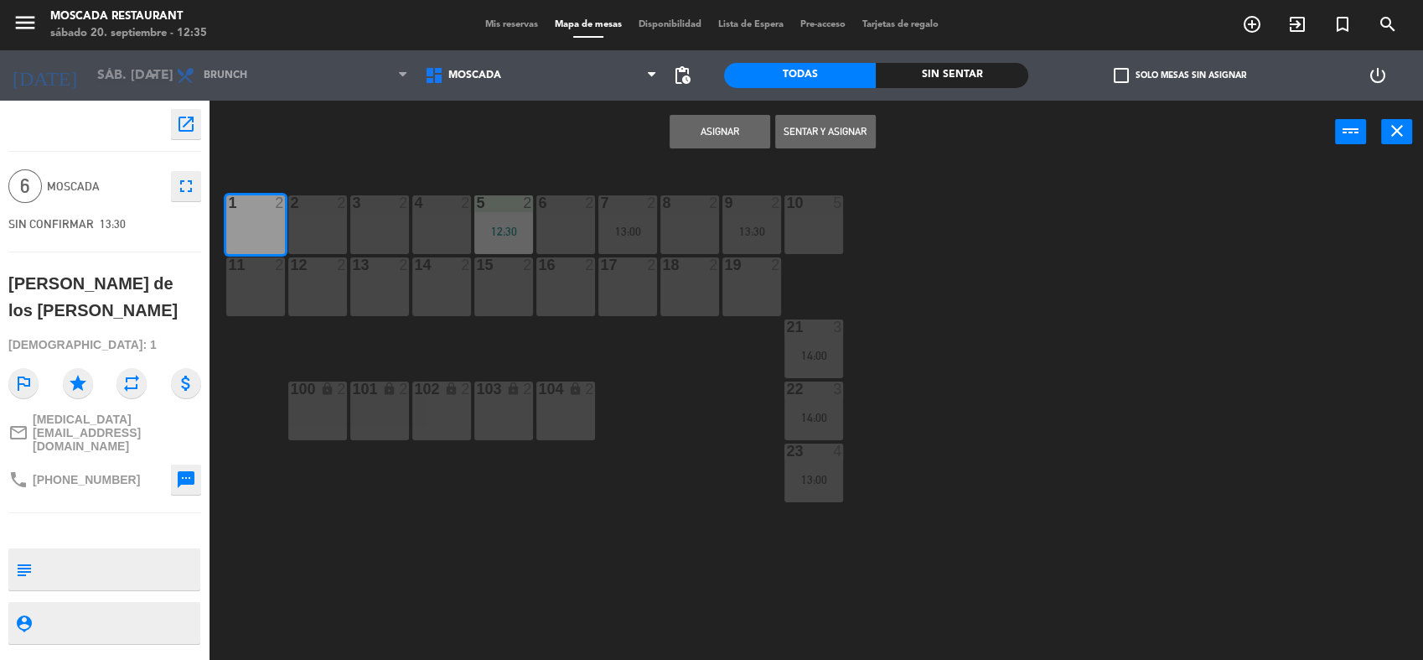
drag, startPoint x: 244, startPoint y: 288, endPoint x: 263, endPoint y: 288, distance: 19.3
click at [251, 288] on div "11 2" at bounding box center [255, 286] width 59 height 59
click at [316, 285] on div "12 2" at bounding box center [317, 286] width 59 height 59
click at [724, 119] on button "Asignar" at bounding box center [720, 132] width 101 height 34
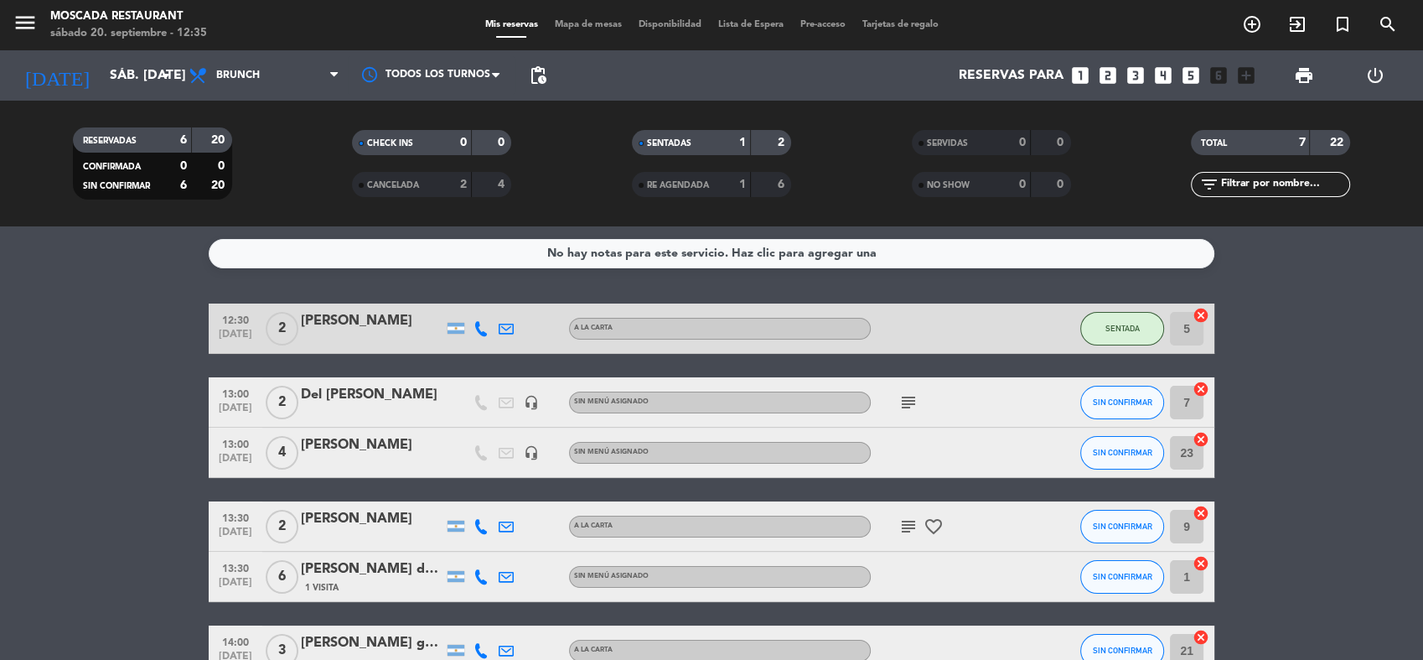
click at [1375, 443] on bookings-row "12:30 [DATE] 2 [PERSON_NAME] A [PERSON_NAME] SENTADA 5 cancel 13:00 [DATE] 2 De…" at bounding box center [711, 514] width 1423 height 423
click at [1187, 70] on icon "looks_5" at bounding box center [1191, 76] width 22 height 22
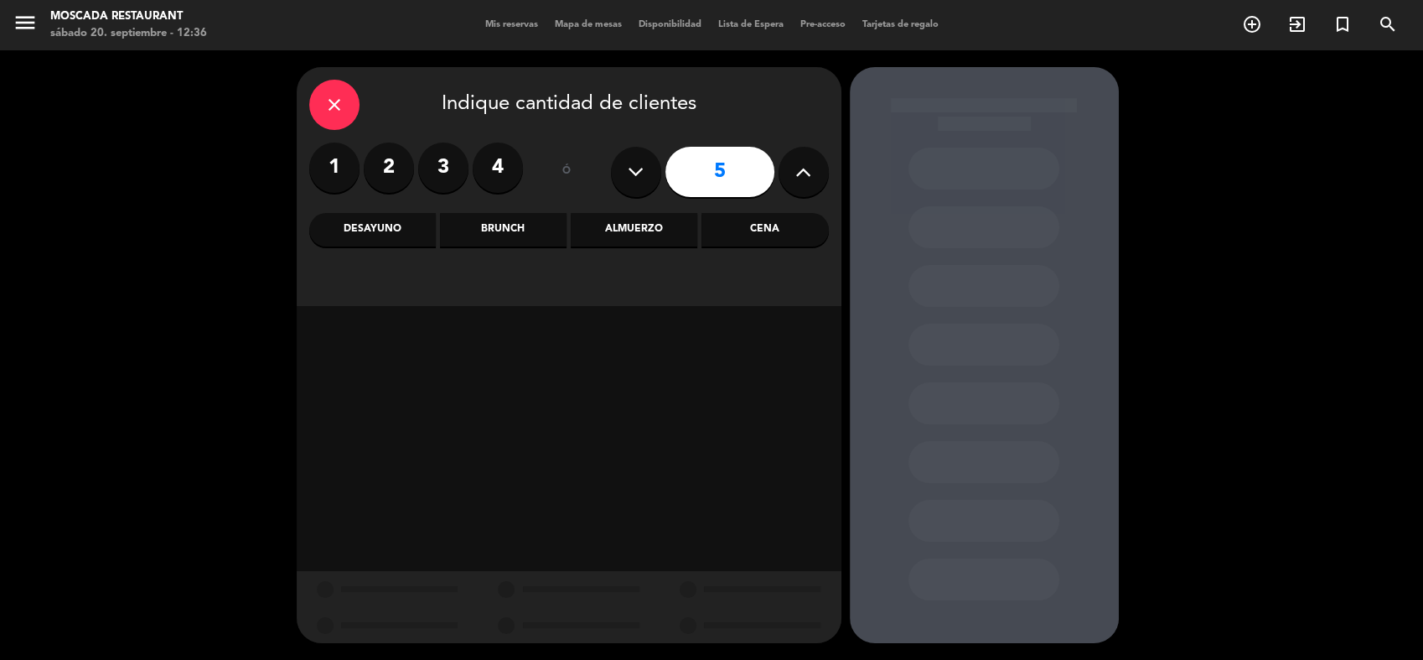
click at [798, 169] on icon at bounding box center [804, 171] width 16 height 25
type input "6"
click at [628, 227] on div "Almuerzo" at bounding box center [634, 230] width 127 height 34
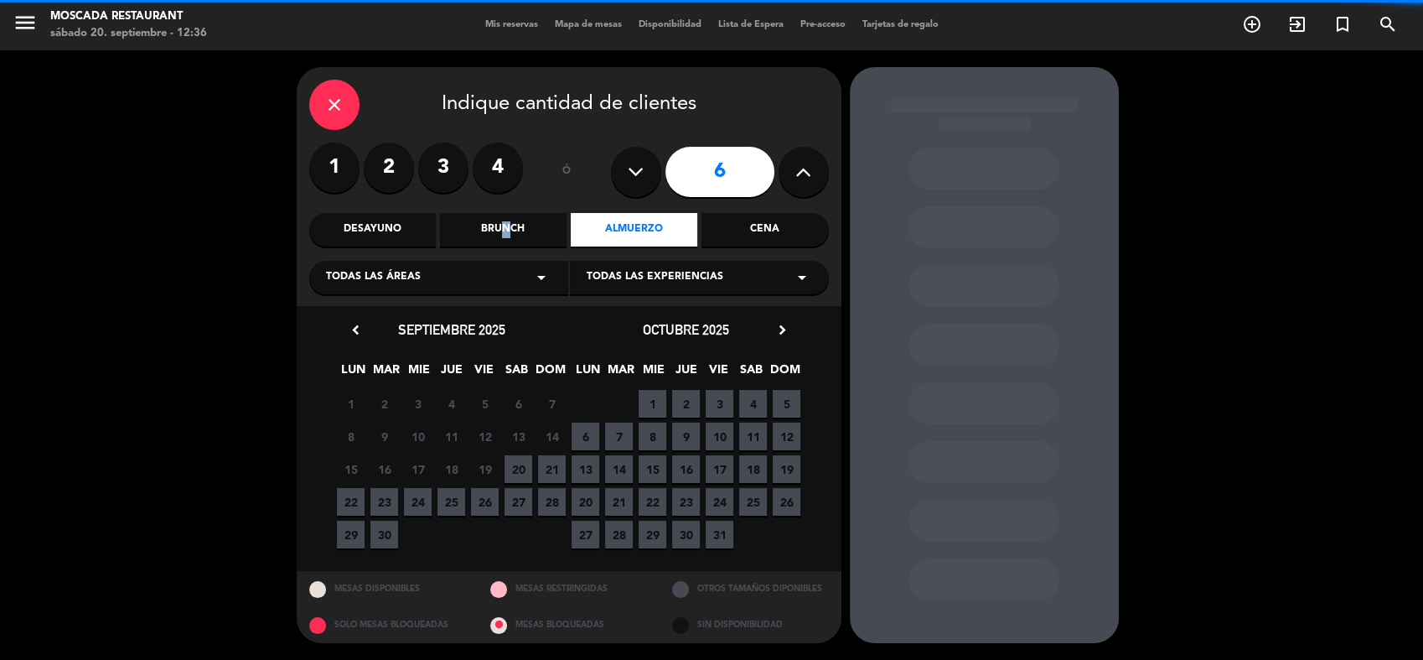
click at [500, 226] on div "Brunch" at bounding box center [503, 230] width 127 height 34
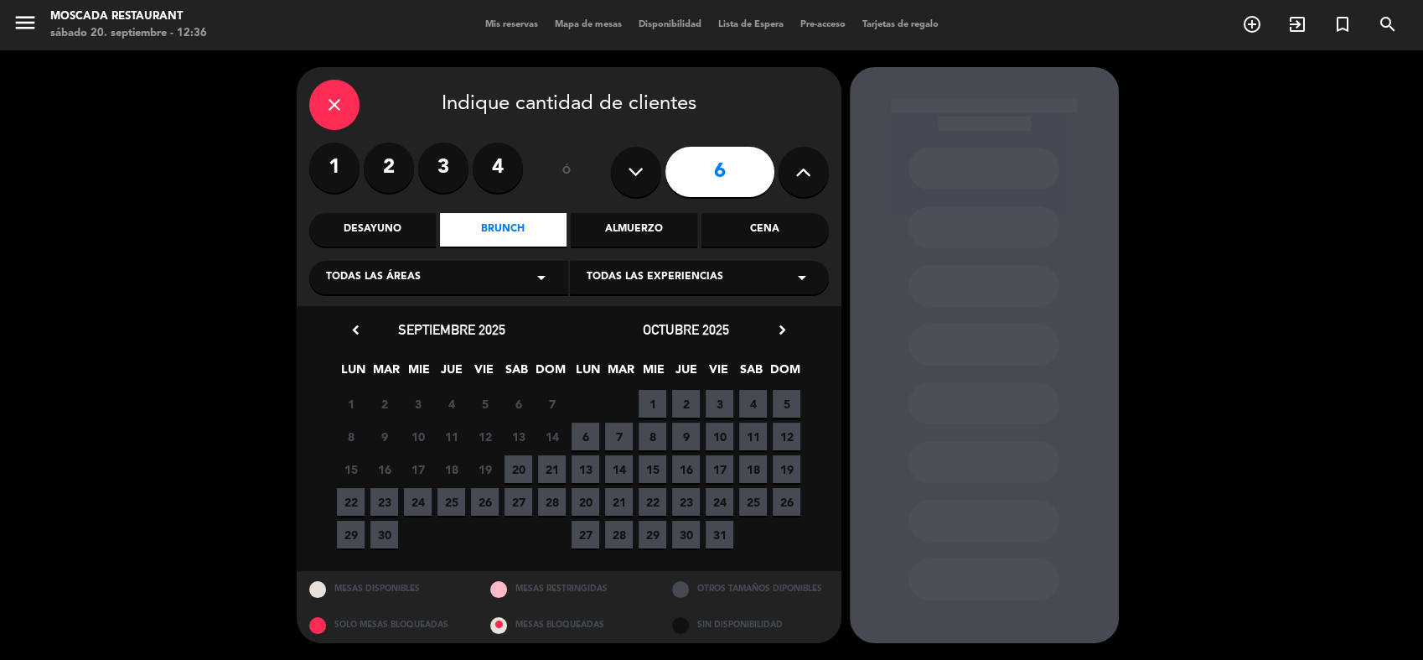
click at [523, 459] on span "20" at bounding box center [519, 469] width 28 height 28
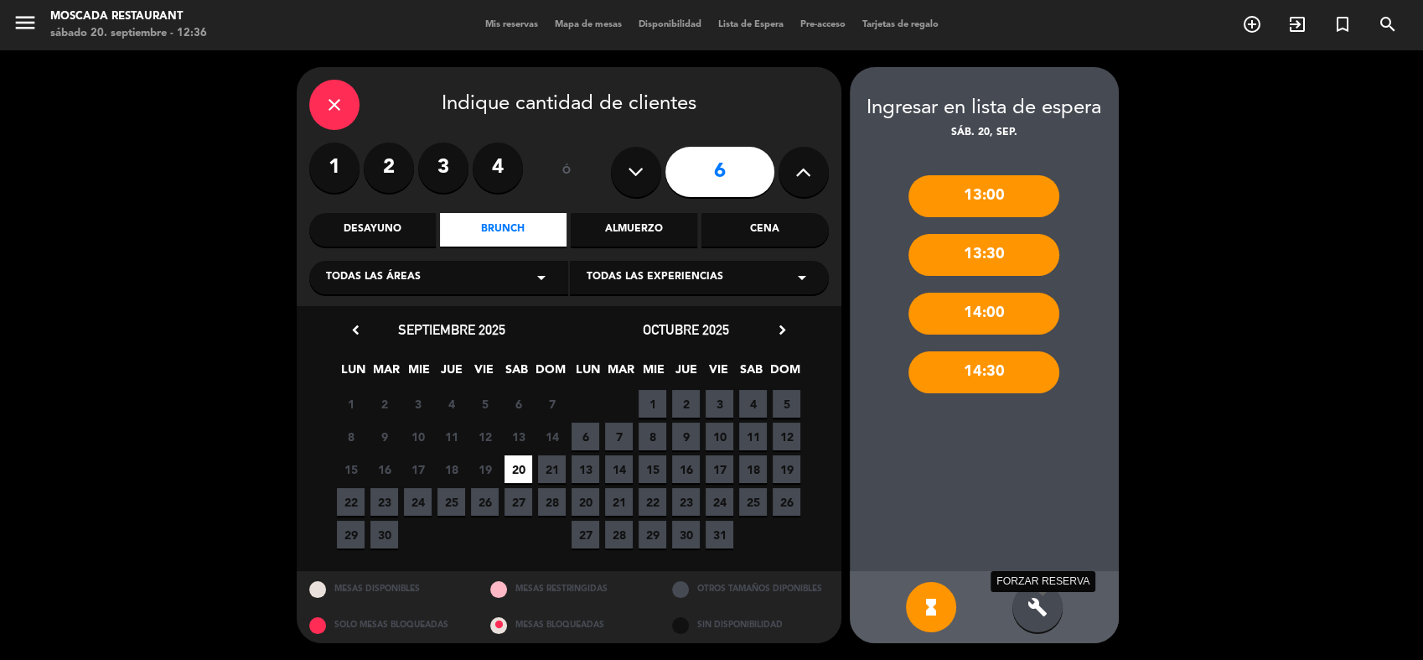
click at [1039, 608] on icon "build" at bounding box center [1038, 607] width 20 height 20
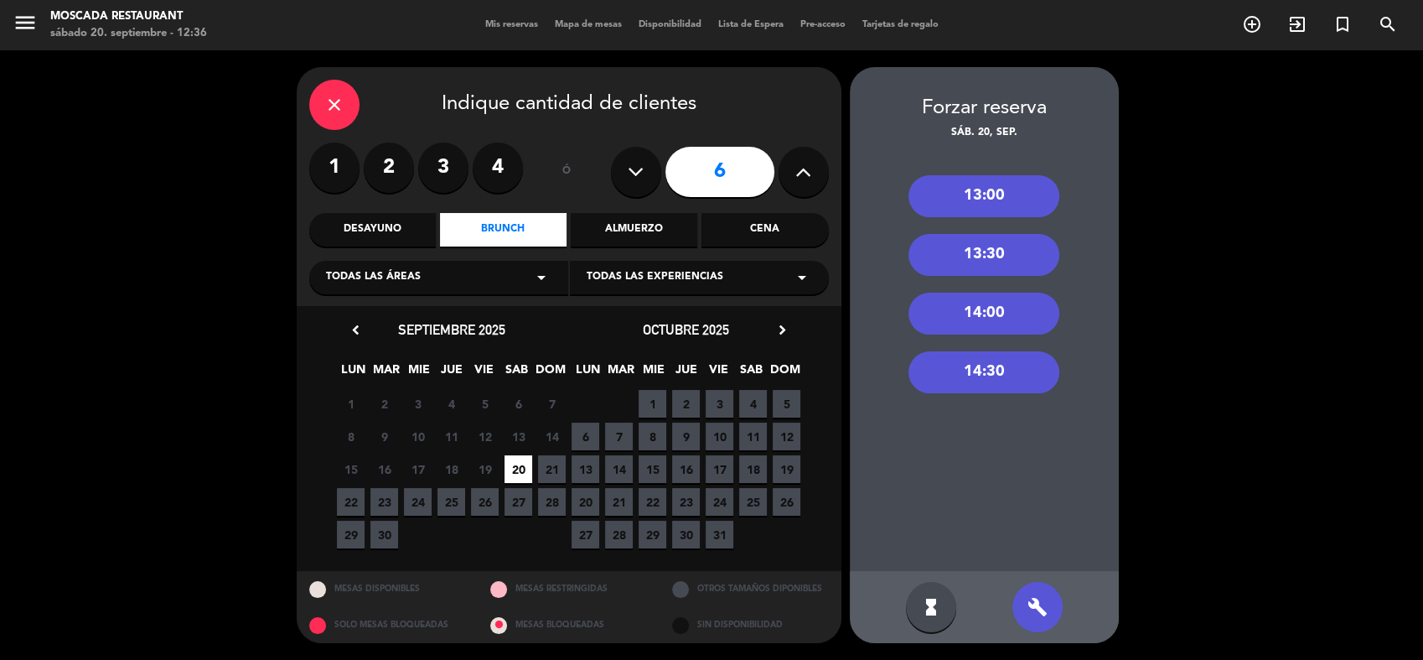
click at [987, 261] on div "13:30" at bounding box center [984, 255] width 151 height 42
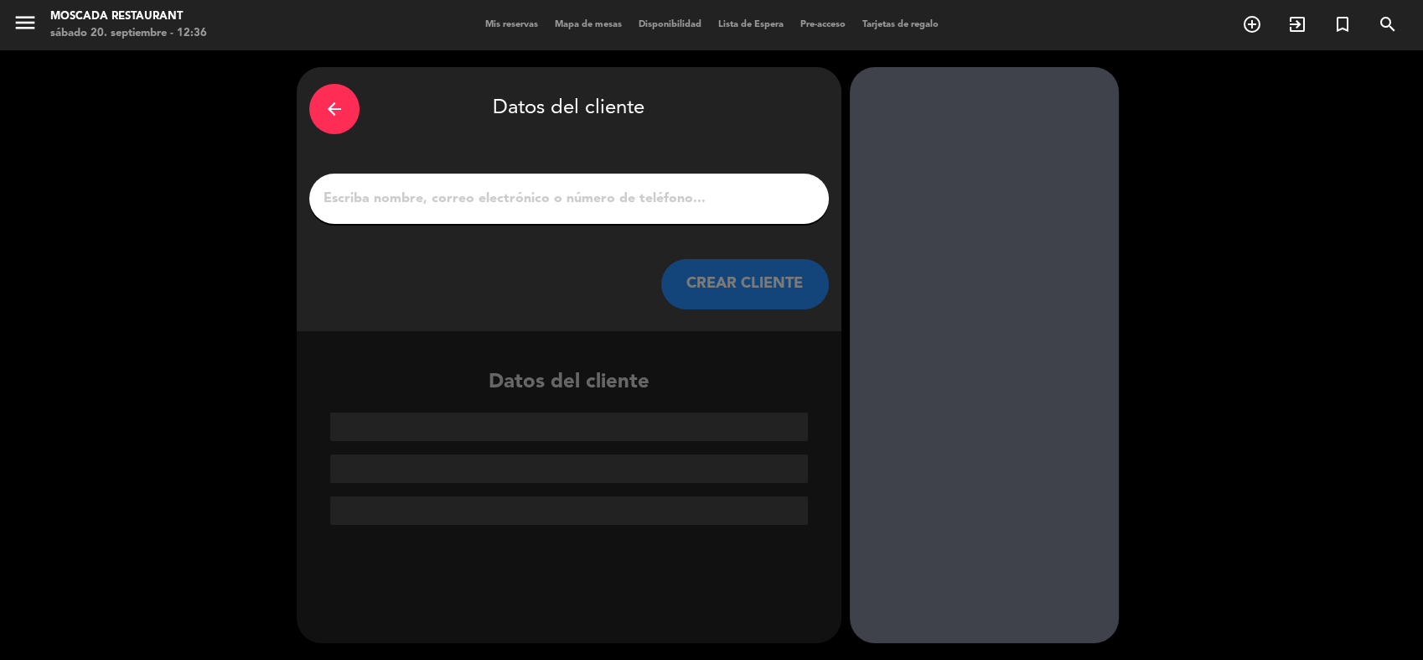
click at [530, 197] on input "1" at bounding box center [569, 198] width 495 height 23
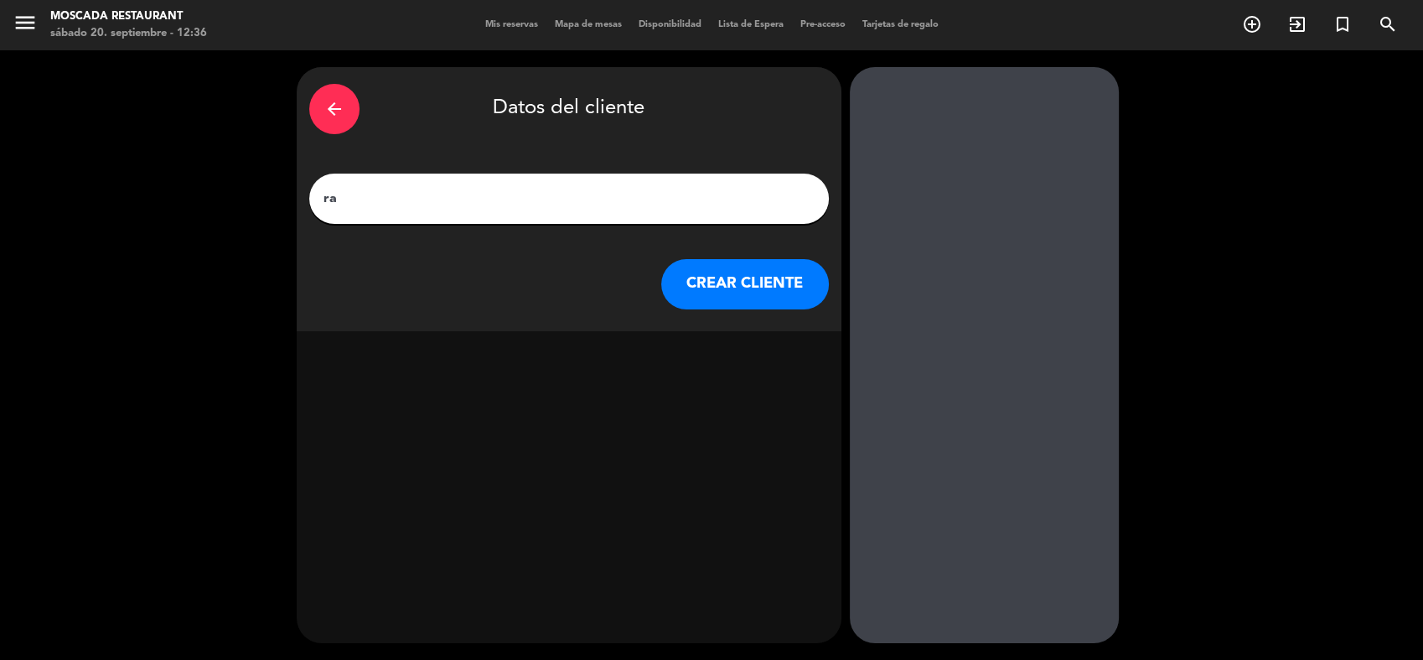
type input "r"
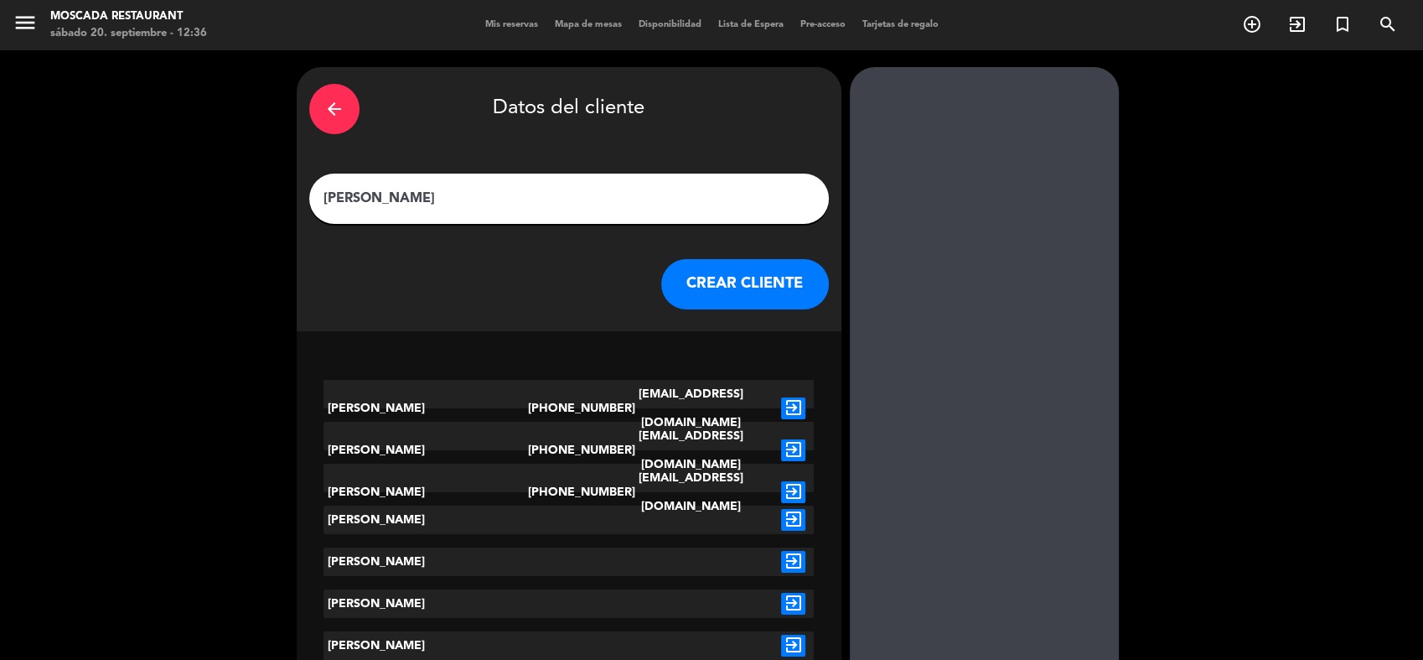
type input "[PERSON_NAME]"
click at [750, 278] on button "CREAR CLIENTE" at bounding box center [745, 284] width 168 height 50
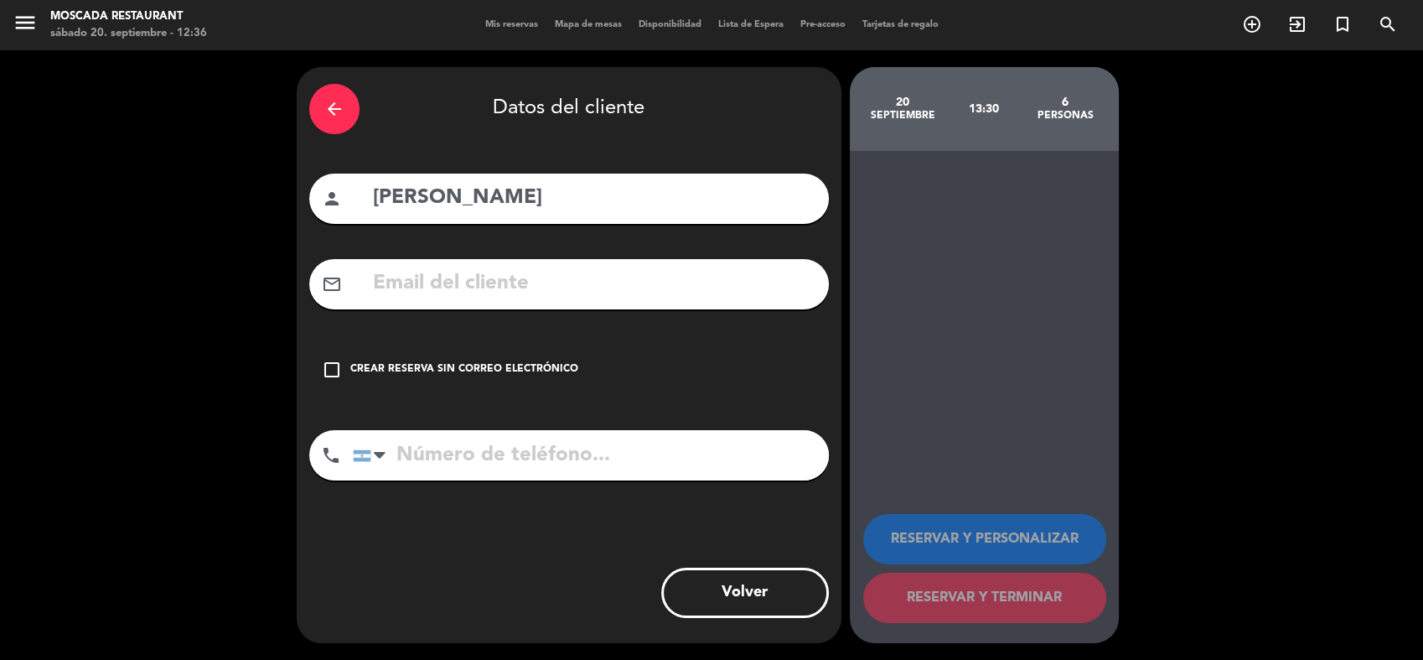
click at [449, 362] on div "Crear reserva sin correo electrónico" at bounding box center [464, 369] width 228 height 17
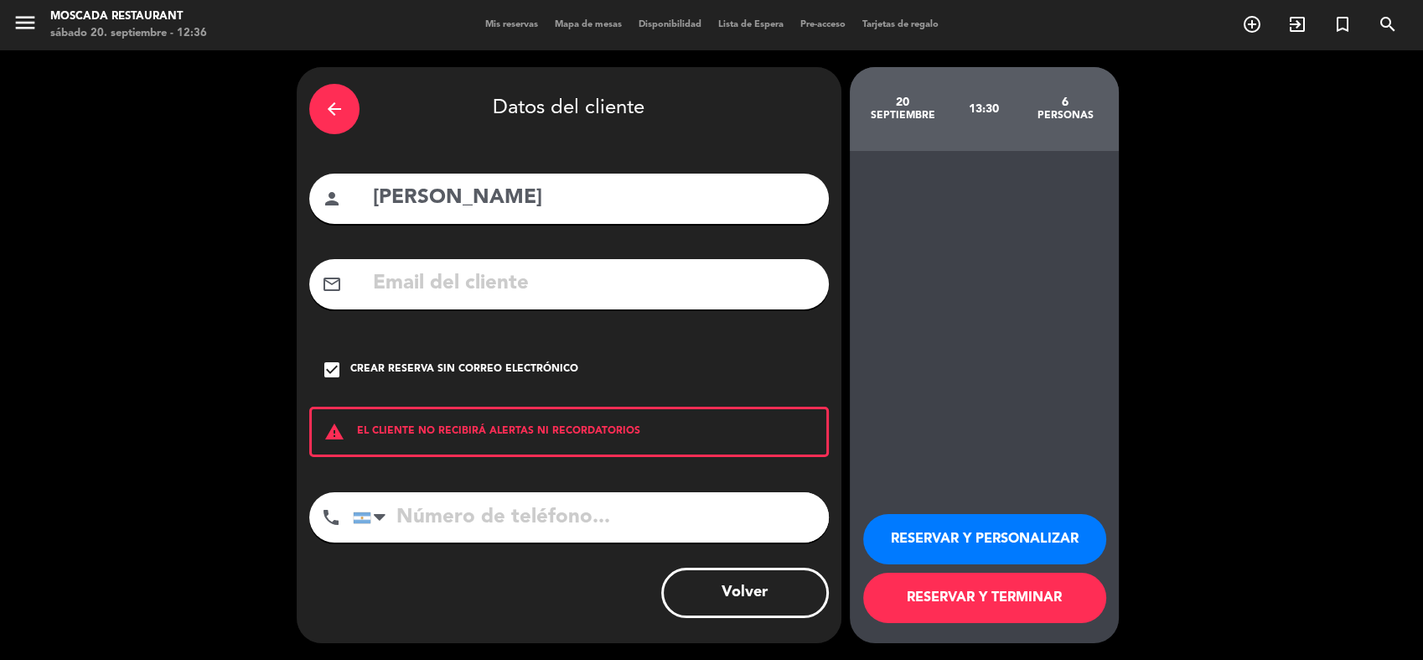
click at [993, 608] on button "RESERVAR Y TERMINAR" at bounding box center [984, 598] width 243 height 50
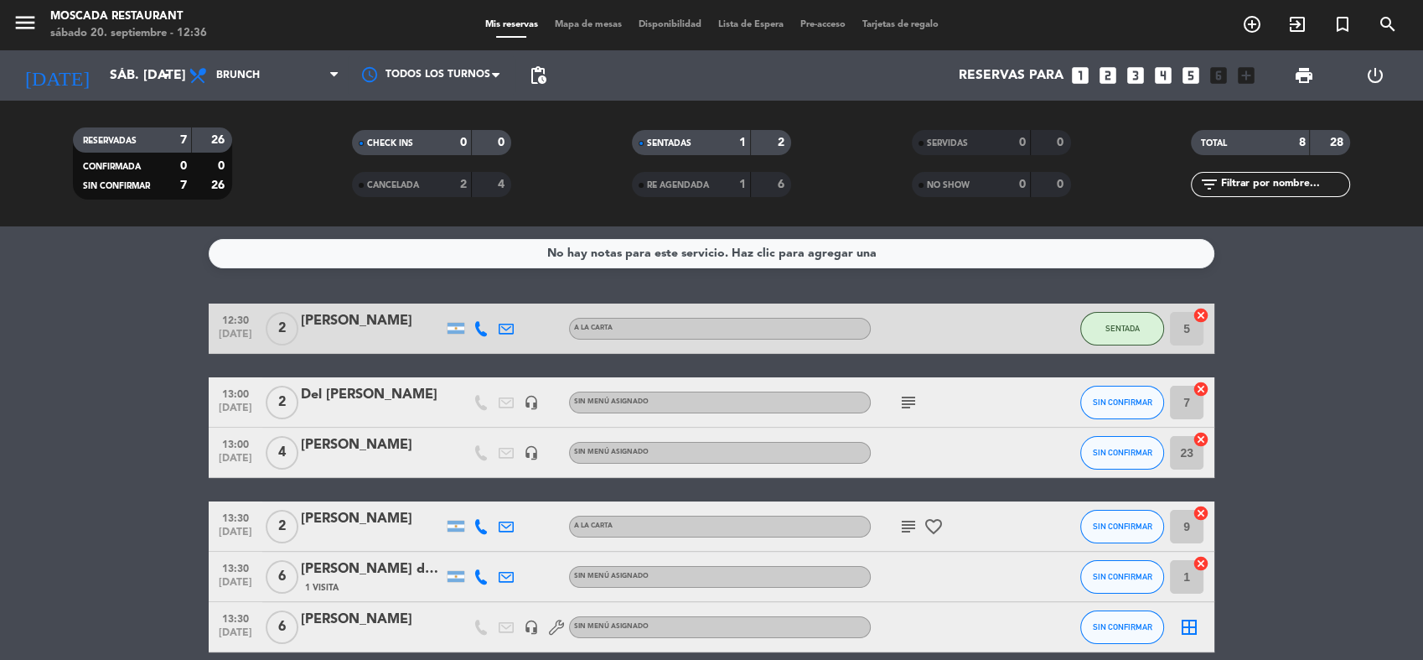
scroll to position [93, 0]
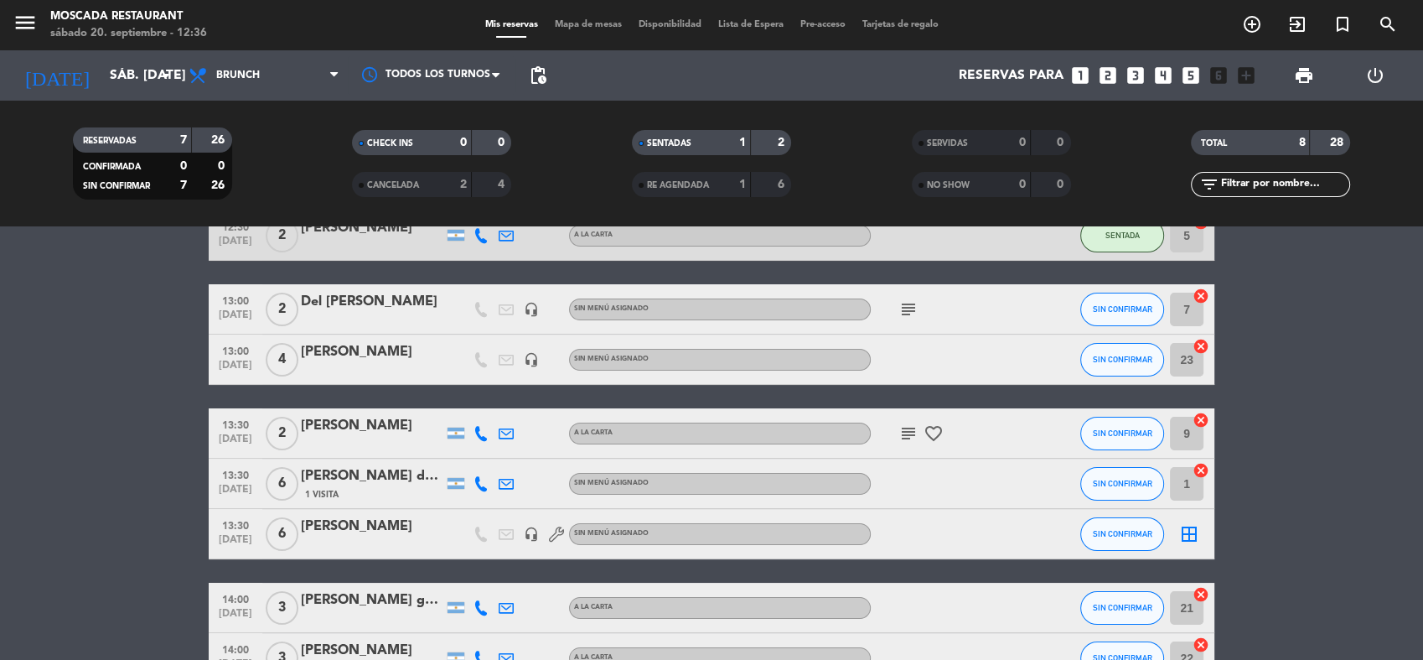
click at [1180, 537] on icon "border_all" at bounding box center [1189, 534] width 20 height 20
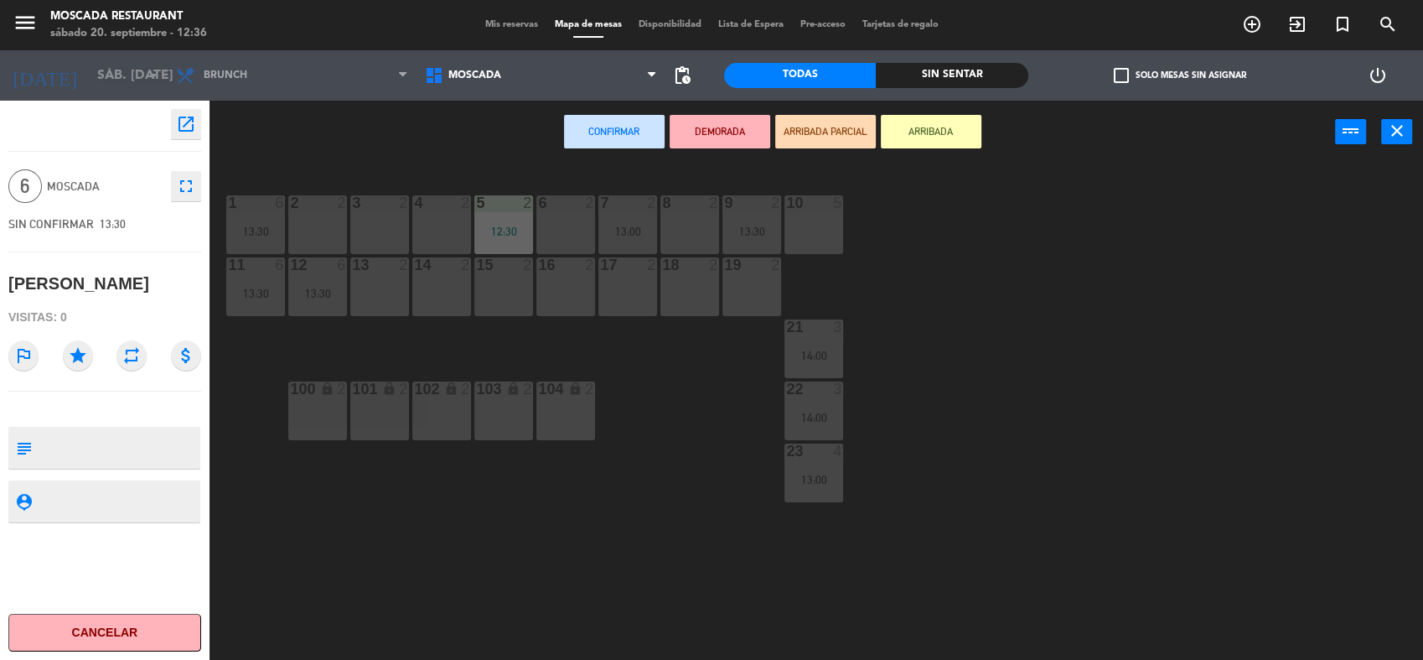
click at [811, 205] on div at bounding box center [815, 202] width 28 height 15
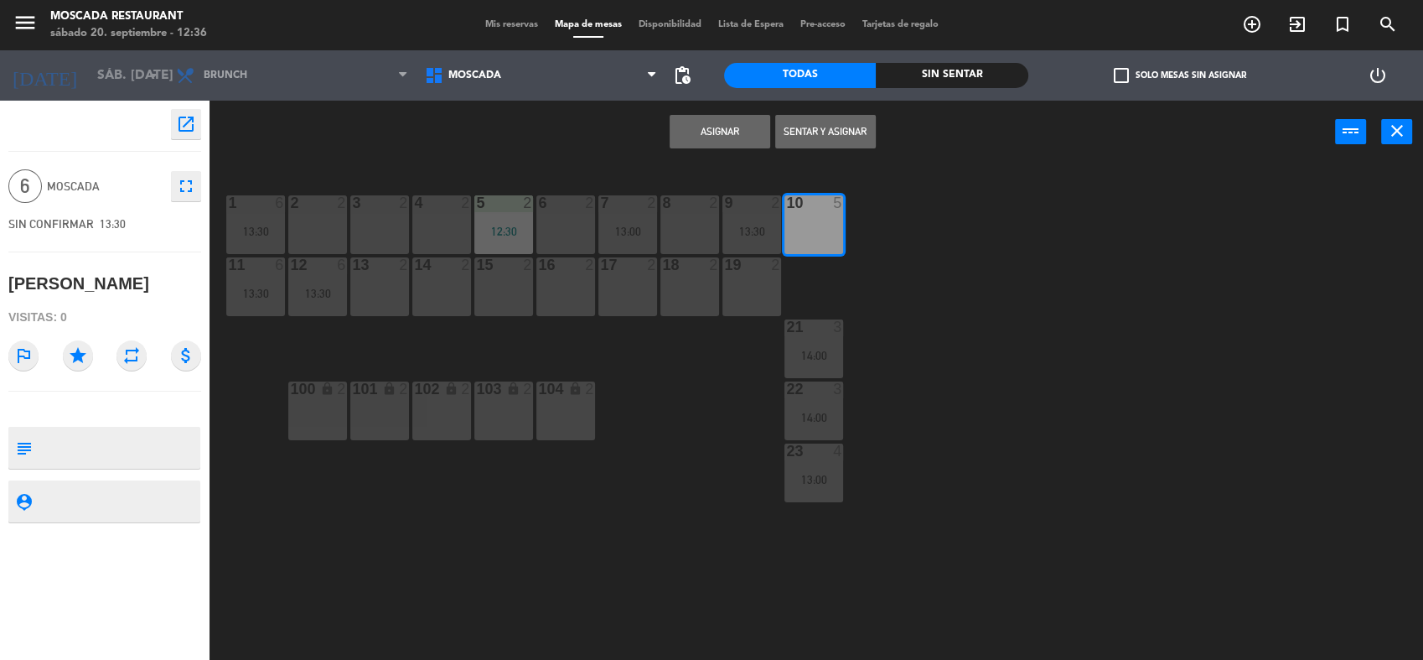
click at [740, 125] on button "Asignar" at bounding box center [720, 132] width 101 height 34
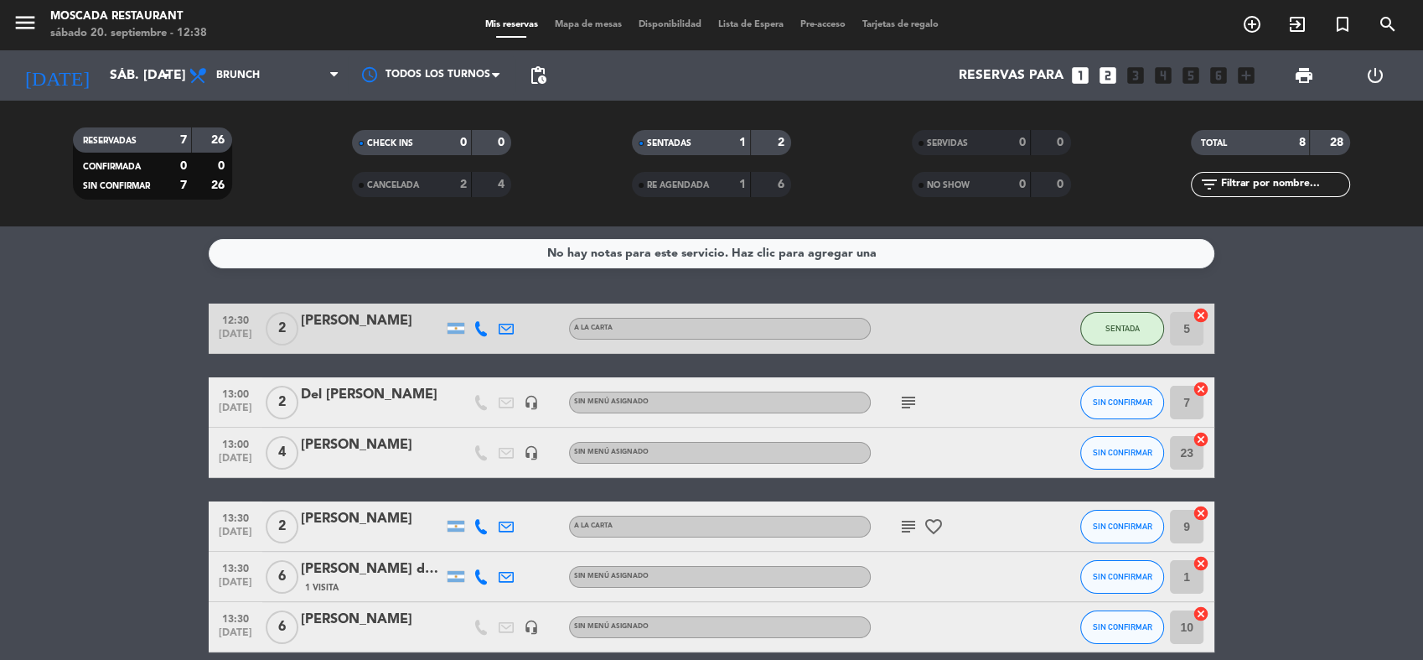
click at [566, 23] on span "Mapa de mesas" at bounding box center [589, 24] width 84 height 9
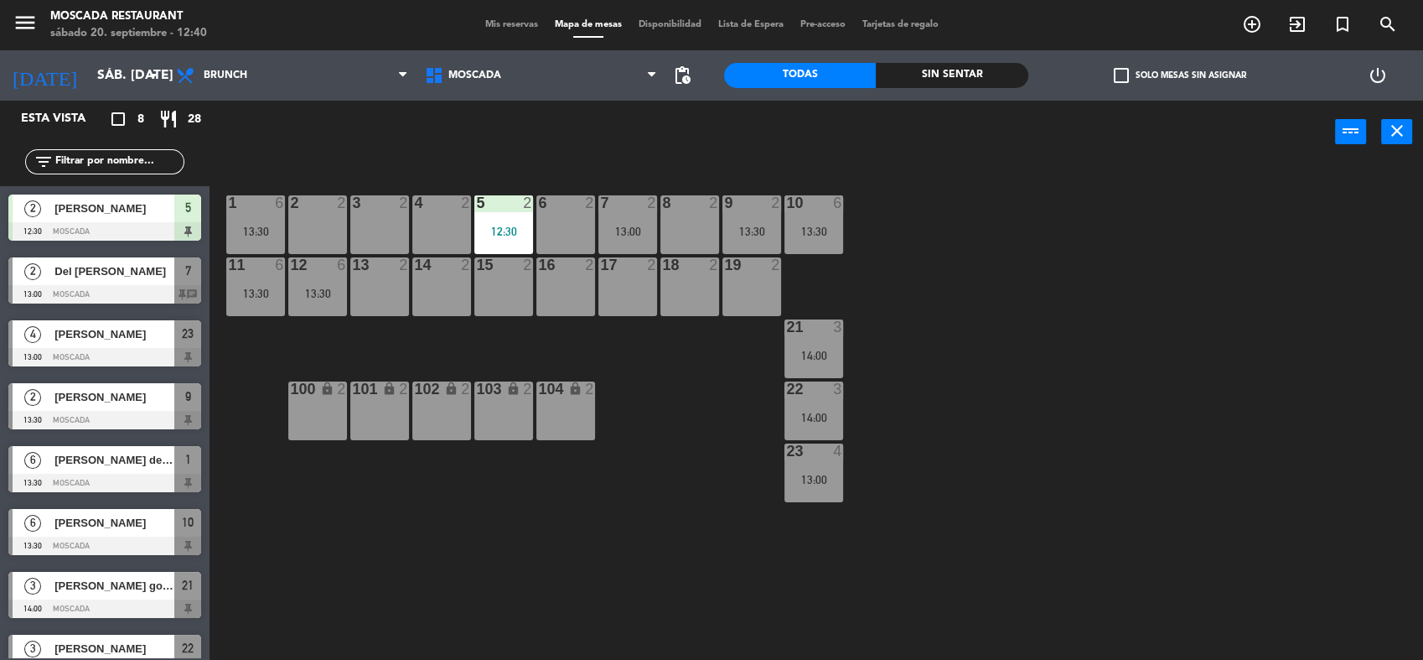
click at [543, 141] on div "power_input close" at bounding box center [773, 133] width 1126 height 64
click at [510, 25] on span "Mis reservas" at bounding box center [512, 24] width 70 height 9
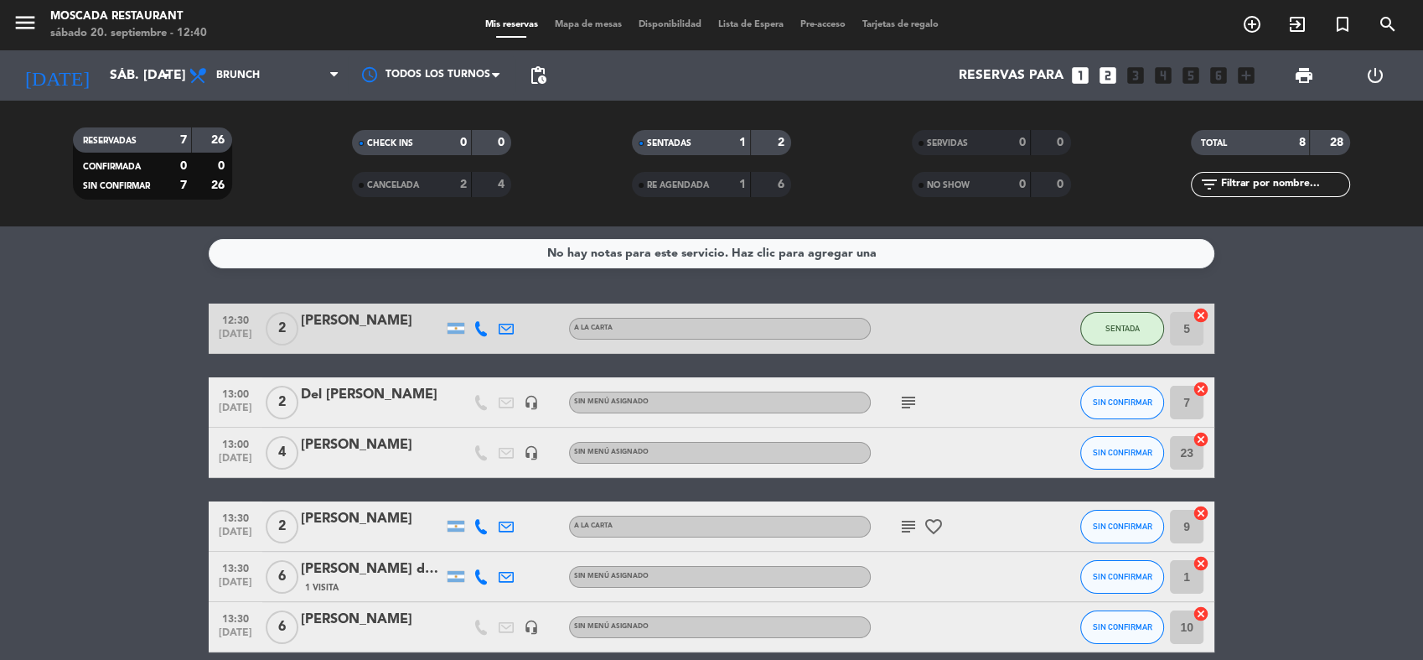
click at [73, 493] on bookings-row "12:30 [DATE] 2 [PERSON_NAME] A [PERSON_NAME] SENTADA 5 cancel 13:00 [DATE] 2 De…" at bounding box center [711, 539] width 1423 height 473
click at [1268, 378] on bookings-row "12:30 [DATE] 2 [PERSON_NAME] A [PERSON_NAME] SENTADA 5 cancel 13:00 [DATE] 2 De…" at bounding box center [711, 539] width 1423 height 473
click at [604, 26] on span "Mapa de mesas" at bounding box center [589, 24] width 84 height 9
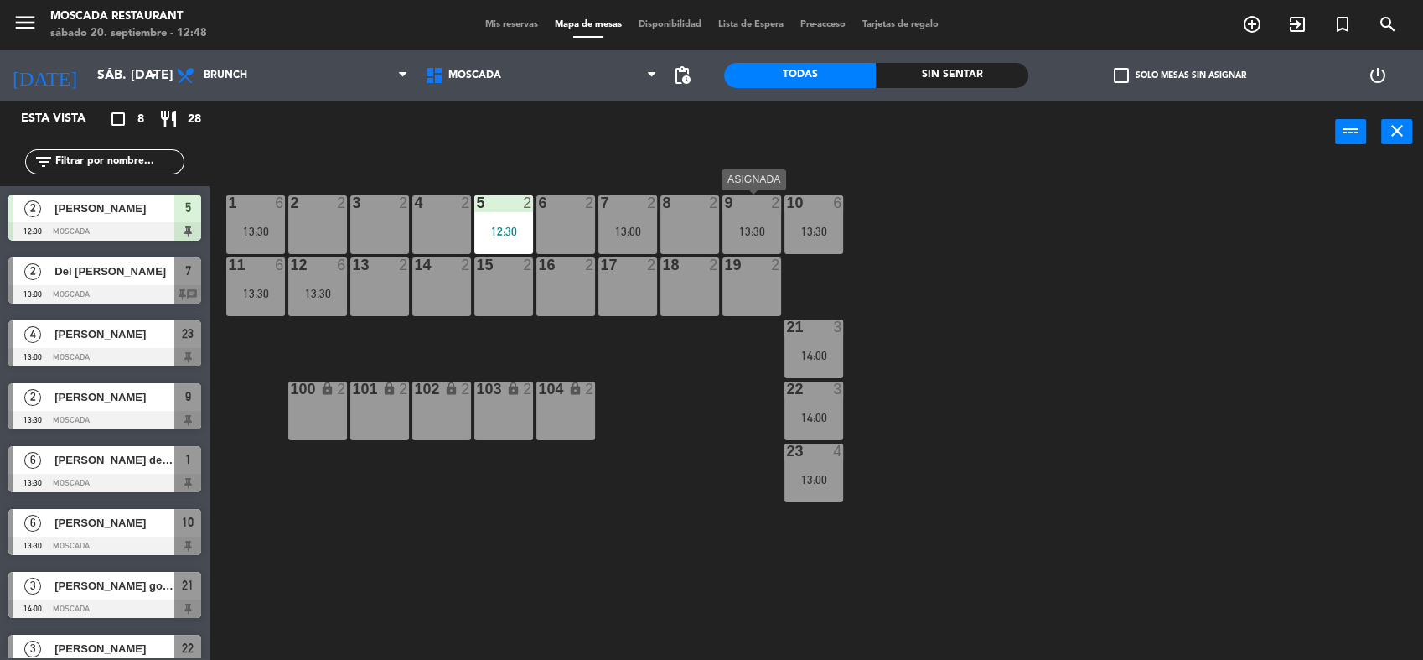
click at [753, 230] on div "13:30" at bounding box center [752, 232] width 59 height 12
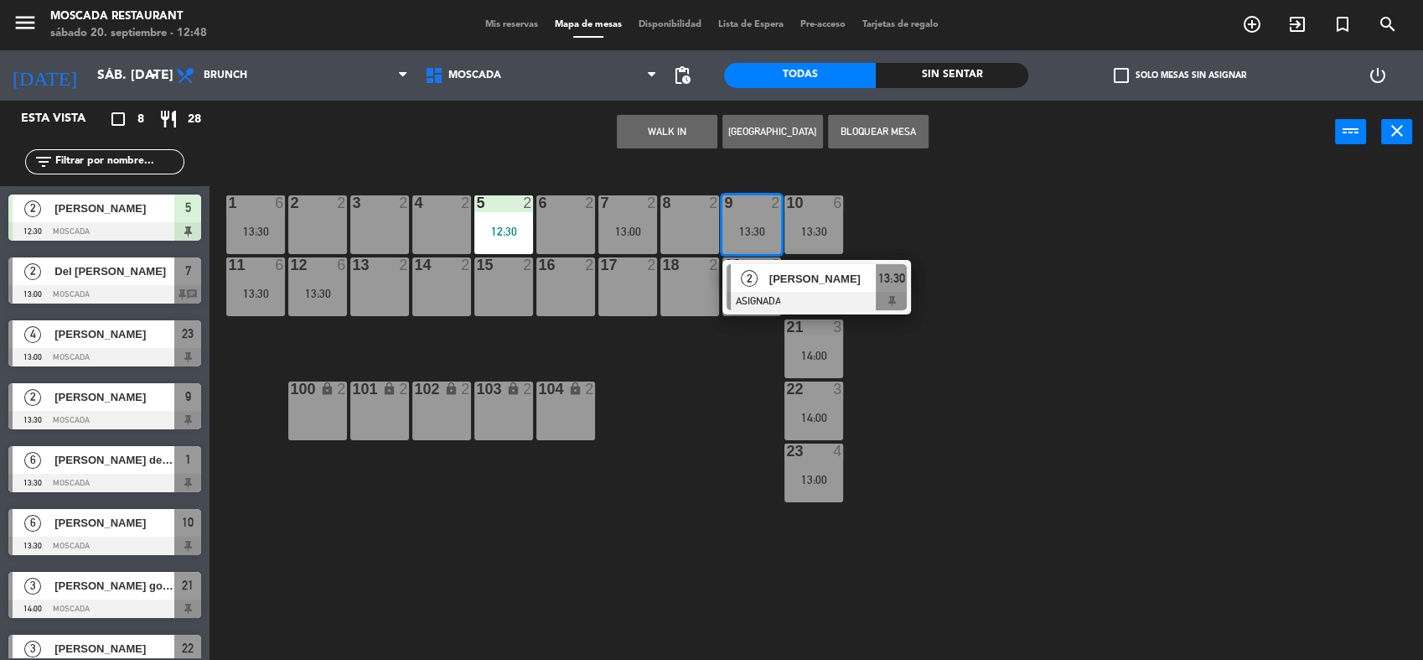
click at [694, 236] on div "8 2" at bounding box center [690, 224] width 59 height 59
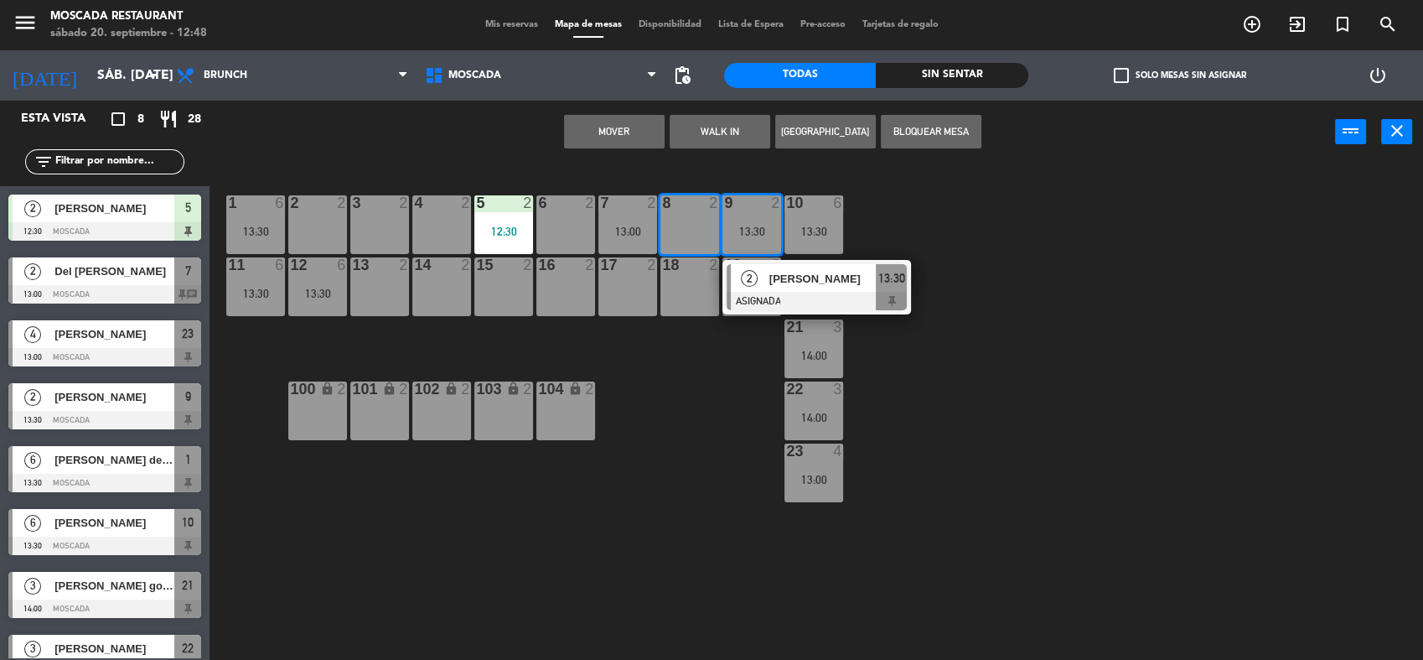
click at [694, 277] on div "18 2" at bounding box center [690, 286] width 59 height 59
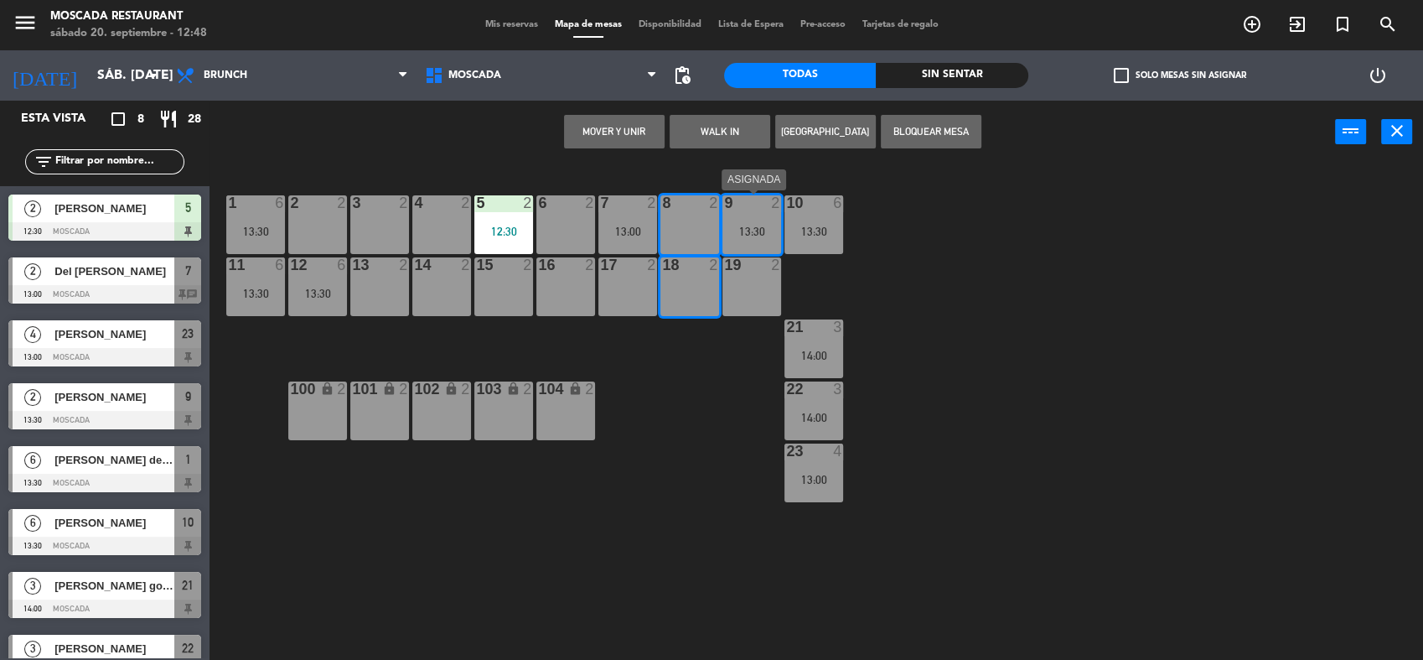
click at [756, 221] on div "9 2 13:30" at bounding box center [752, 224] width 59 height 59
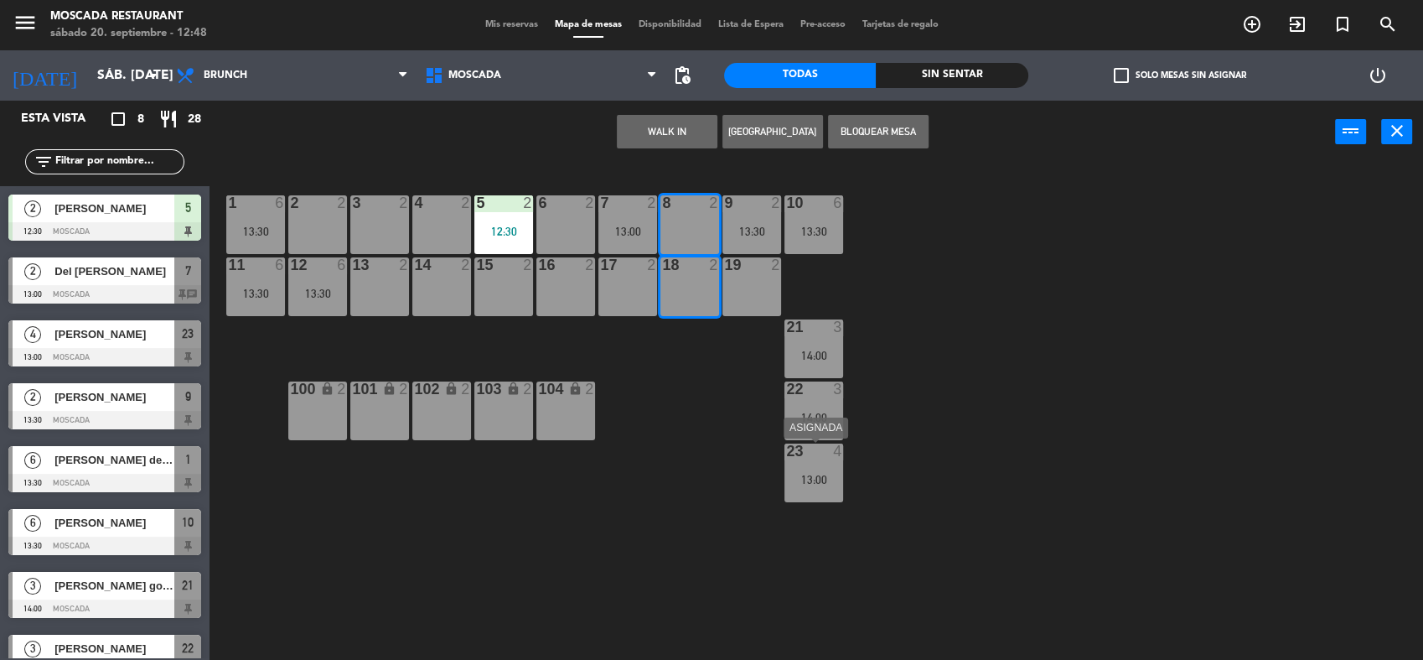
click at [818, 467] on div "23 4 13:00" at bounding box center [814, 472] width 59 height 59
click at [823, 488] on div "23 4 13:00" at bounding box center [814, 472] width 59 height 59
click at [739, 419] on div "1 6 13:30 2 2 3 2 4 2 5 2 12:30 8 2 6 2 7 2 13:00 9 2 13:30 10 6 13:30 11 6 13:…" at bounding box center [824, 414] width 1200 height 496
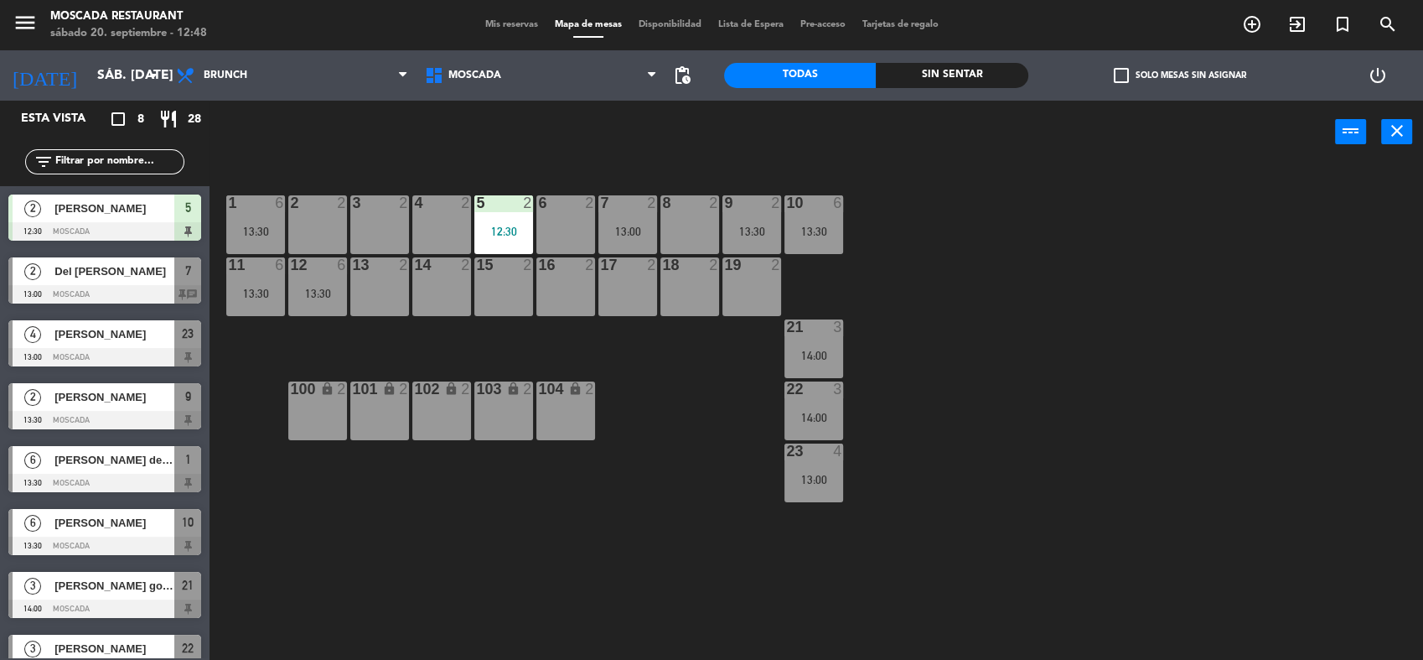
click at [832, 481] on div "13:00" at bounding box center [814, 480] width 59 height 12
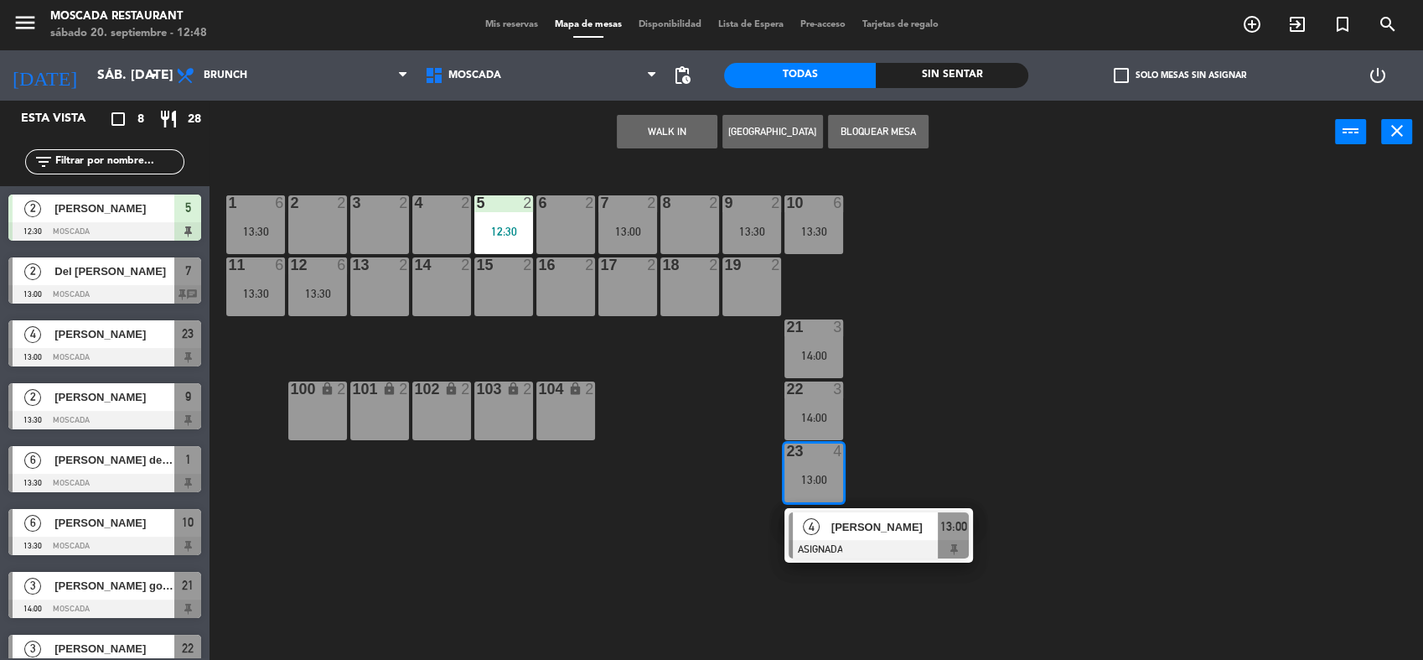
click at [703, 228] on div "8 2" at bounding box center [690, 224] width 59 height 59
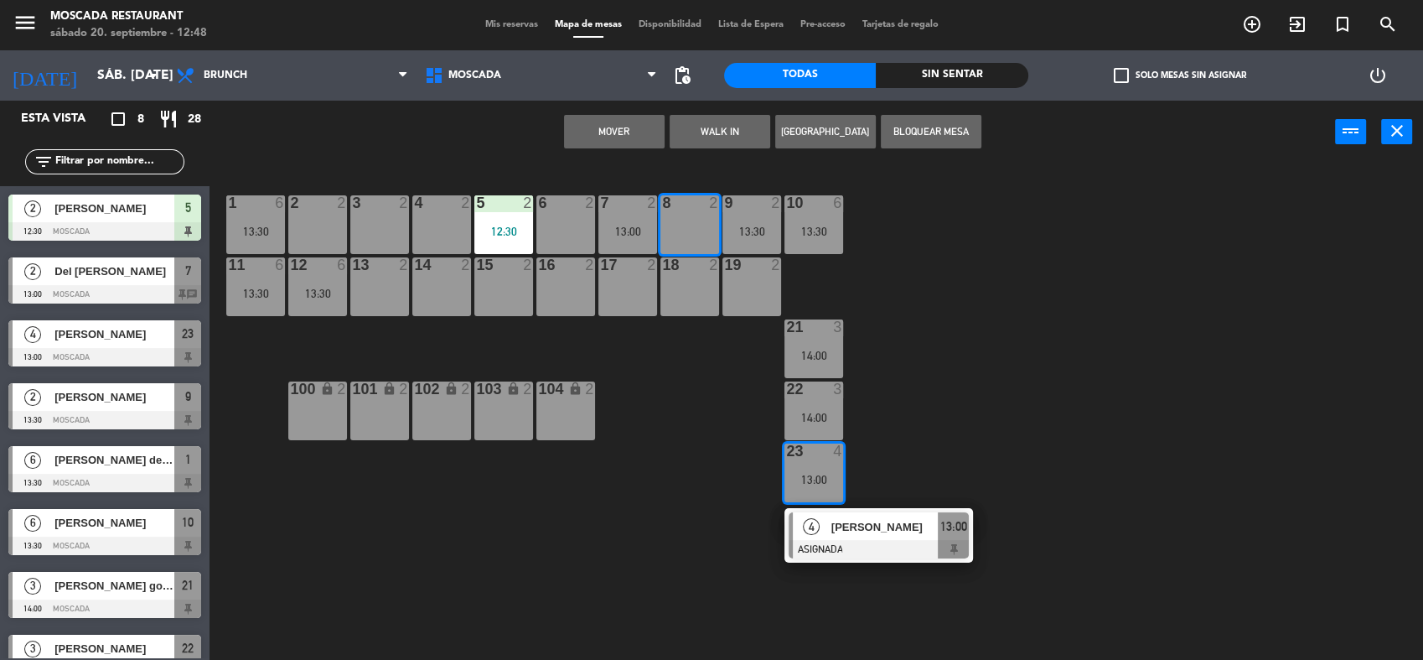
click at [697, 286] on div "18 2" at bounding box center [690, 286] width 59 height 59
click at [637, 135] on button "Mover y Unir" at bounding box center [614, 132] width 101 height 34
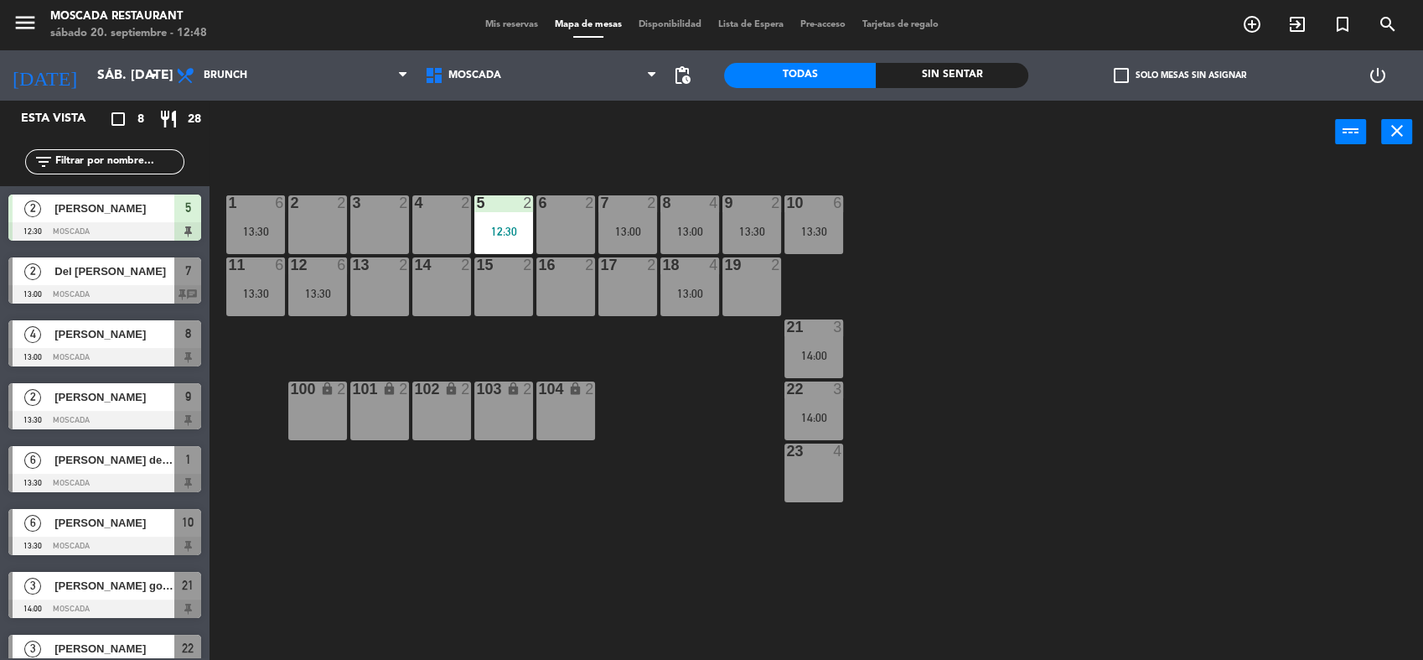
click at [822, 474] on div "23 4" at bounding box center [814, 472] width 59 height 59
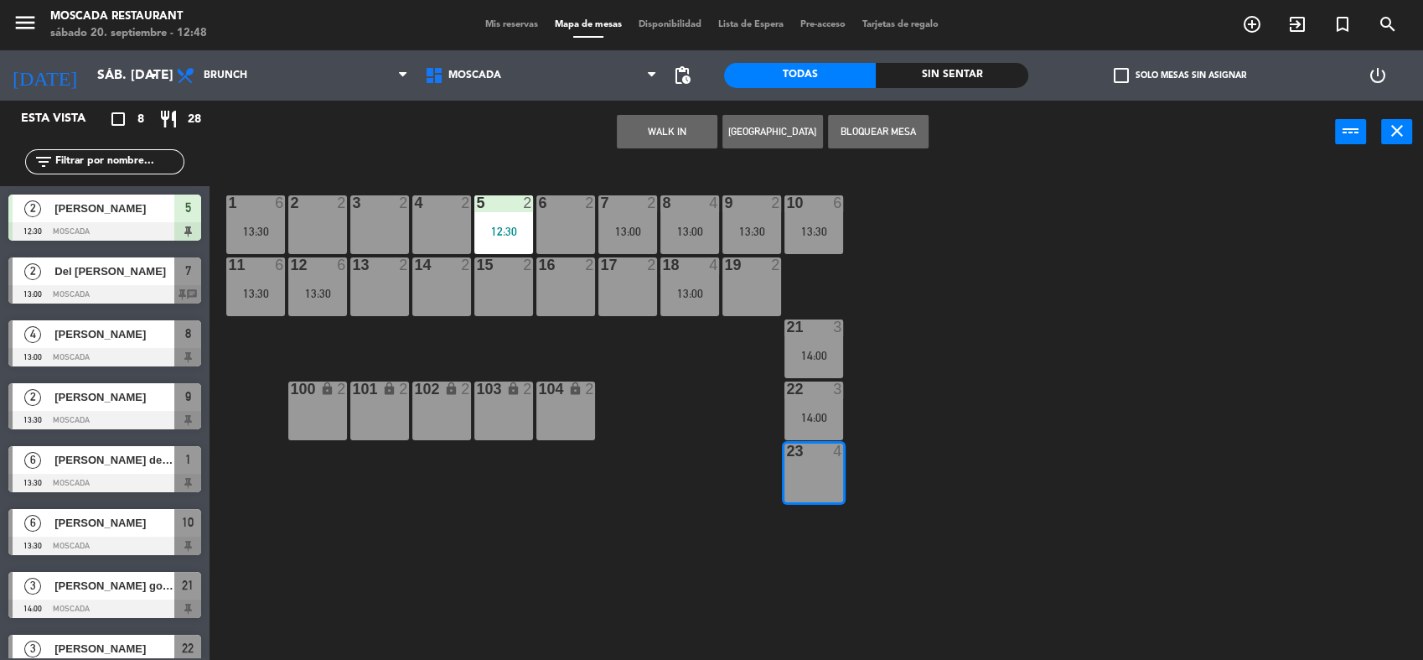
click at [691, 134] on button "WALK IN" at bounding box center [667, 132] width 101 height 34
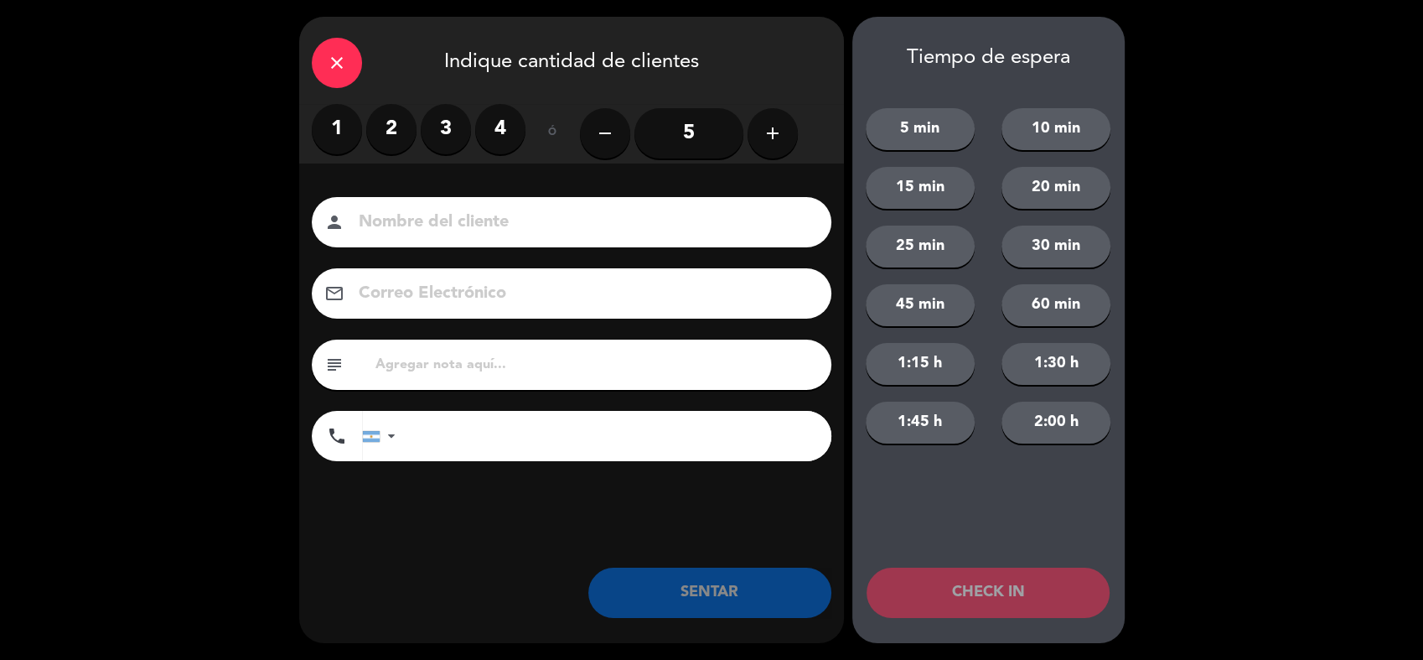
click at [443, 130] on label "3" at bounding box center [446, 129] width 50 height 50
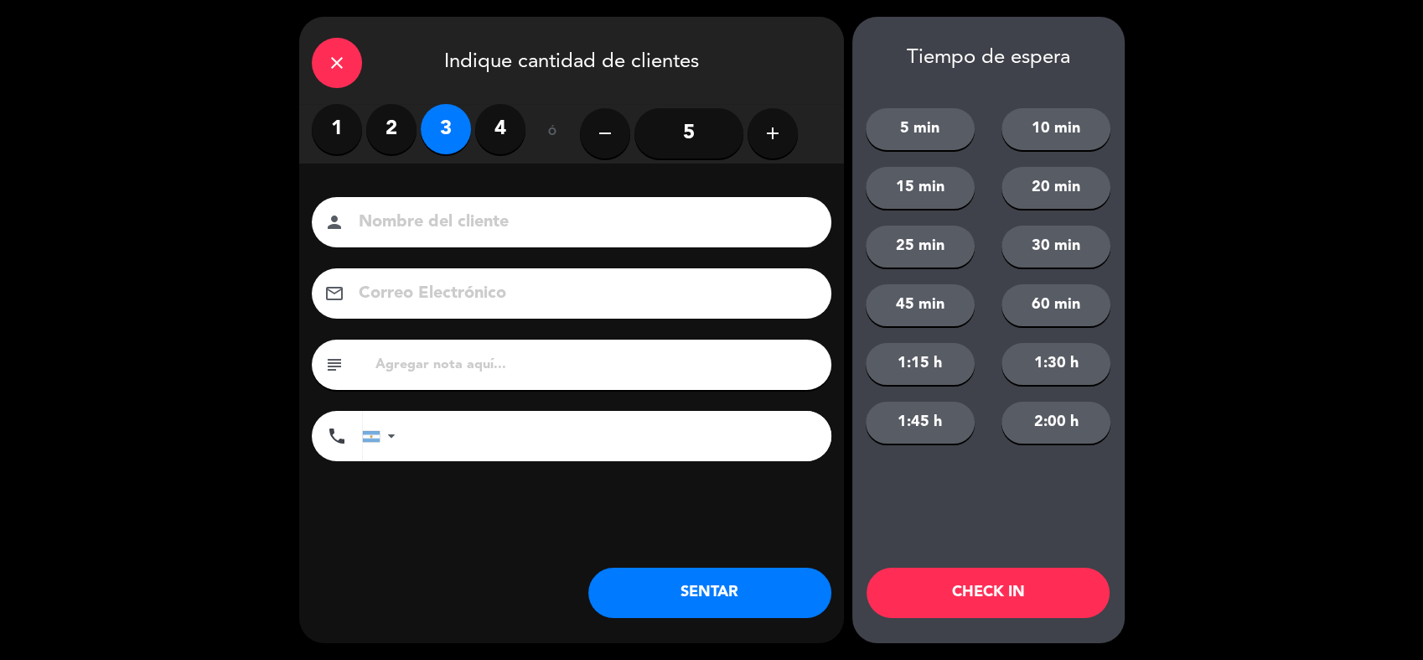
click at [761, 596] on button "SENTAR" at bounding box center [709, 593] width 243 height 50
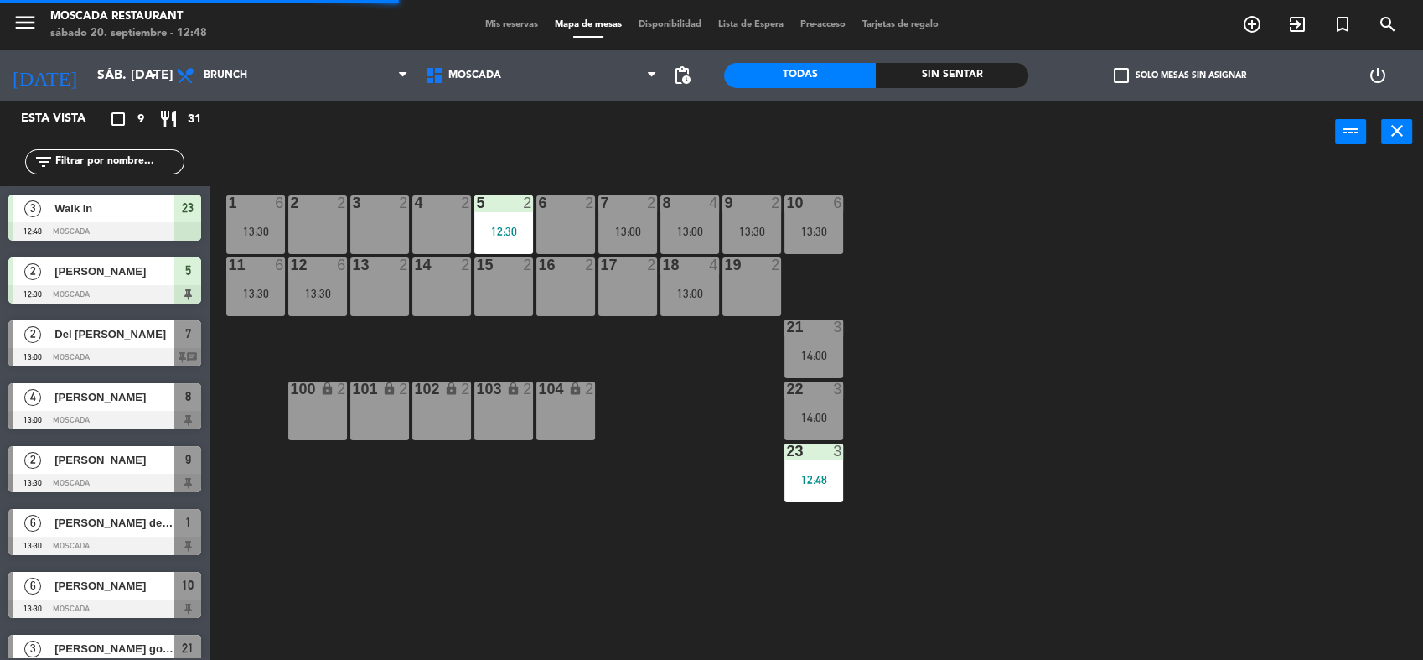
click at [1020, 358] on div "1 6 13:30 2 2 3 2 4 2 5 2 12:30 8 4 13:00 6 2 7 2 13:00 9 2 13:30 10 6 13:30 11…" at bounding box center [824, 414] width 1200 height 496
click at [825, 407] on div "22 3 14:00" at bounding box center [814, 410] width 59 height 59
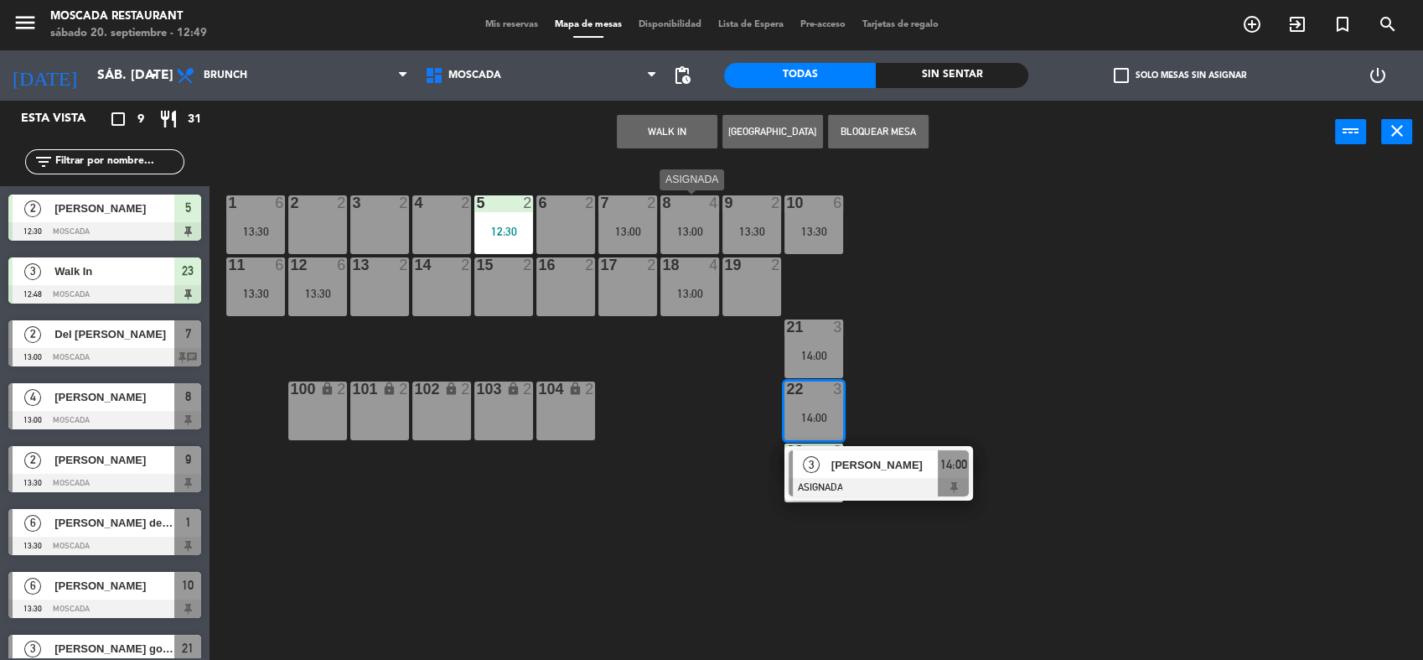
click at [686, 219] on div "8 4 13:00" at bounding box center [690, 224] width 59 height 59
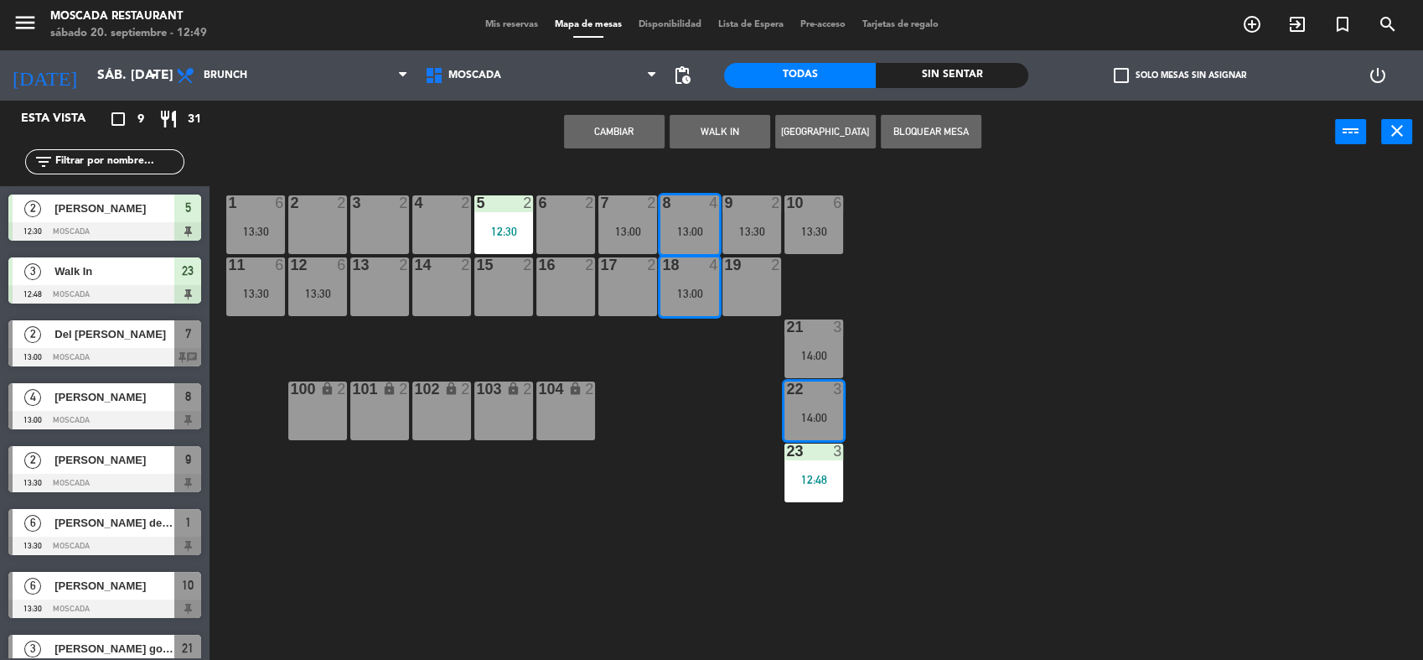
click at [644, 138] on button "Cambiar" at bounding box center [614, 132] width 101 height 34
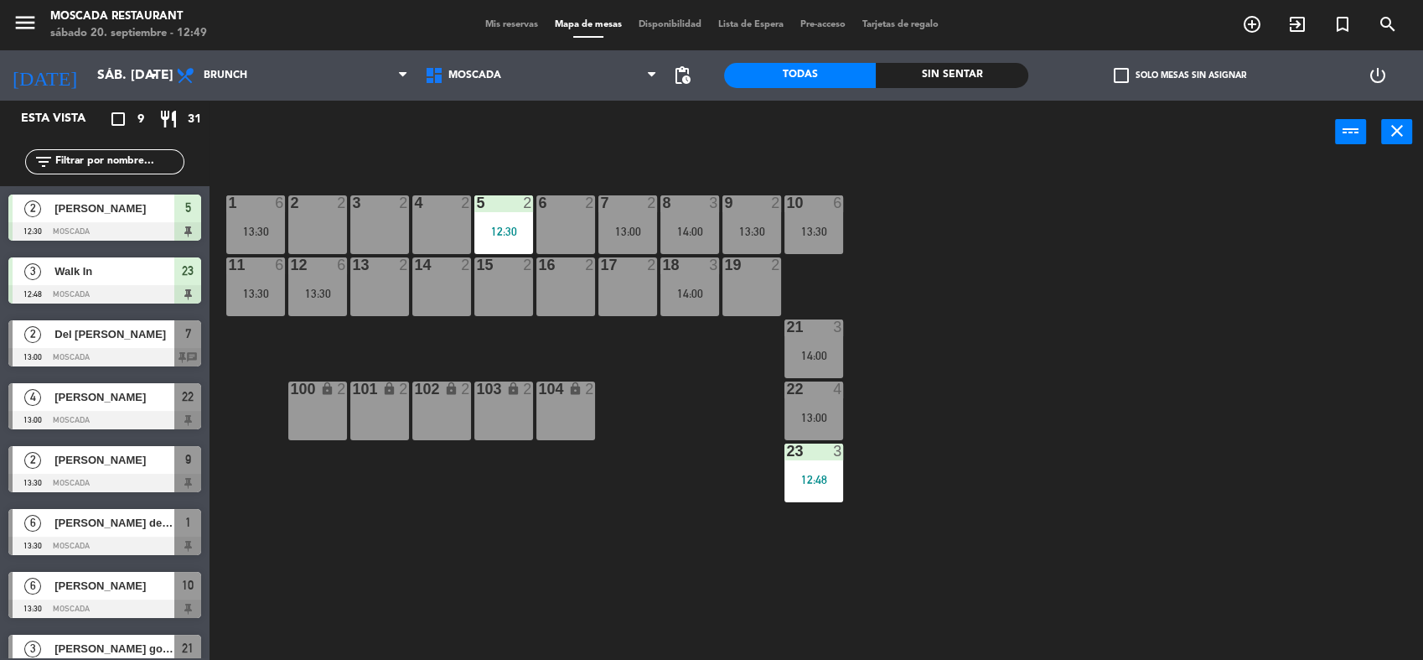
click at [909, 386] on div "1 6 13:30 2 2 3 2 4 2 5 2 12:30 8 3 14:00 6 2 7 2 13:00 9 2 13:30 10 6 13:30 11…" at bounding box center [824, 414] width 1200 height 496
click at [994, 243] on div "1 6 13:30 2 2 3 2 4 2 5 2 12:30 8 3 14:00 6 2 7 2 13:00 9 2 13:30 10 6 13:30 11…" at bounding box center [824, 414] width 1200 height 496
click at [736, 275] on div "19 2" at bounding box center [752, 286] width 59 height 59
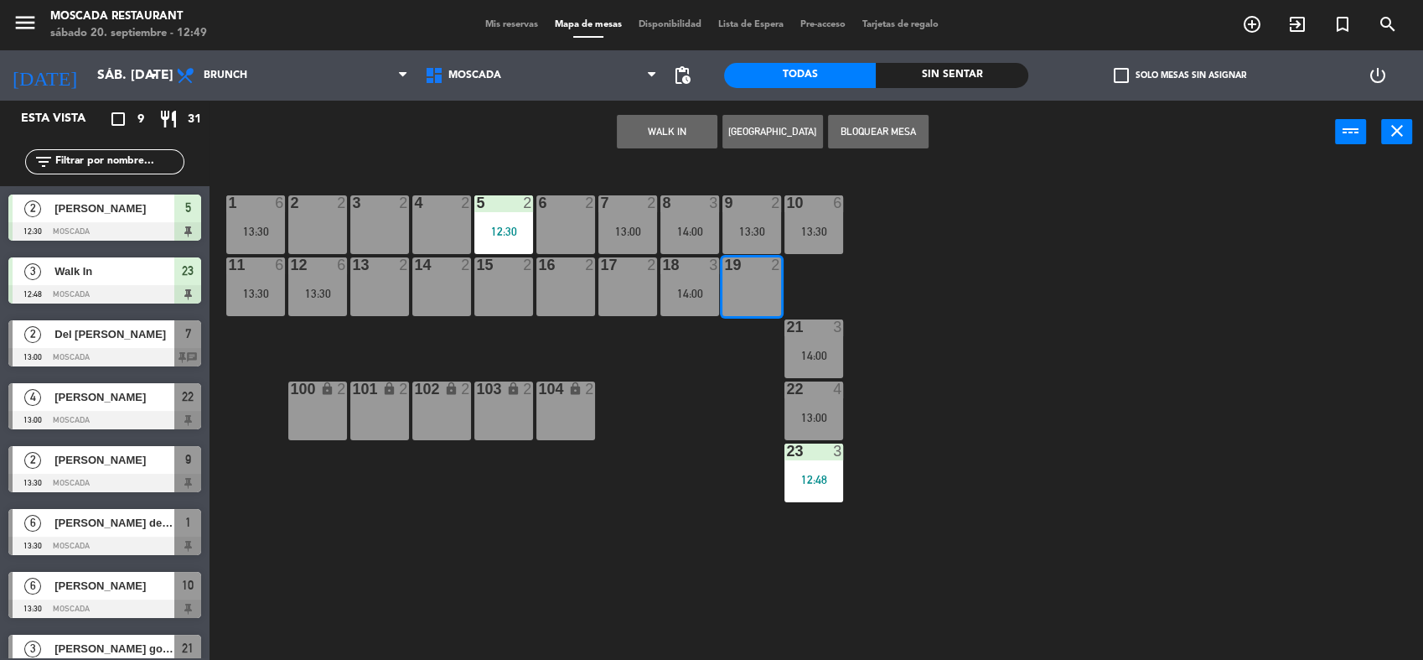
click at [695, 215] on div "8 3 14:00" at bounding box center [690, 224] width 59 height 59
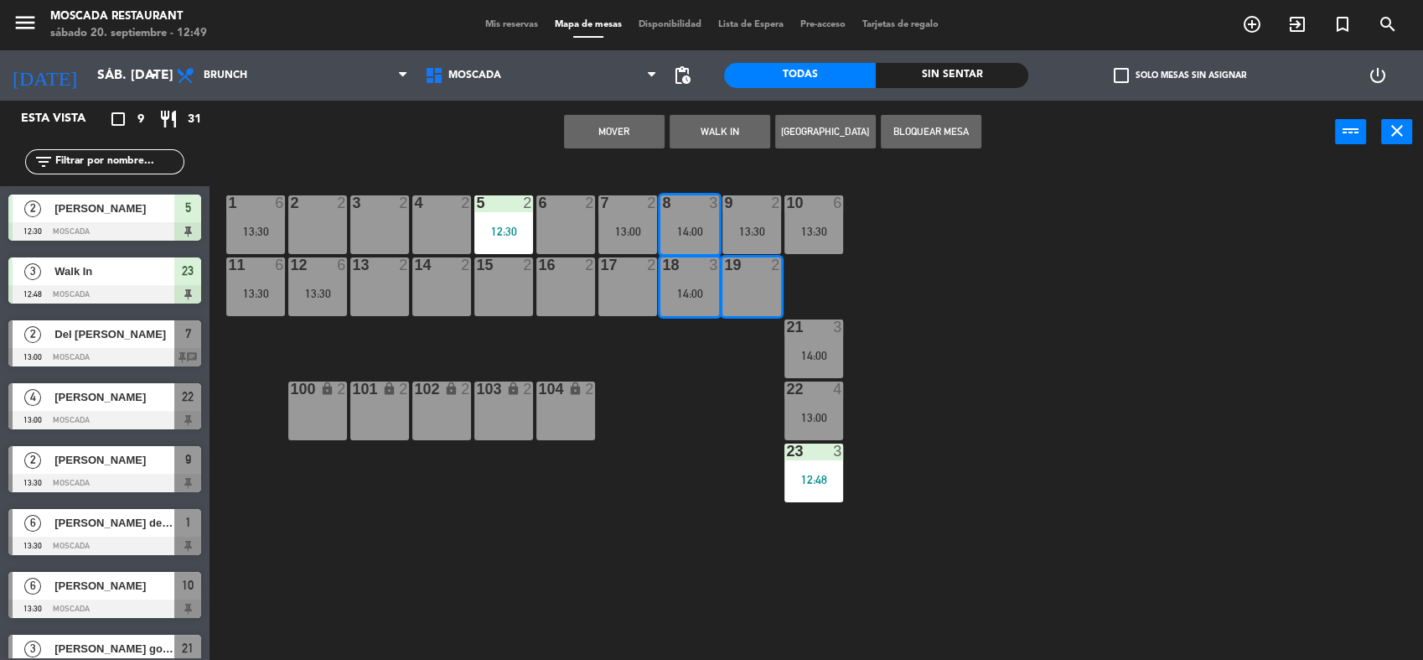
click at [627, 126] on button "Mover" at bounding box center [614, 132] width 101 height 34
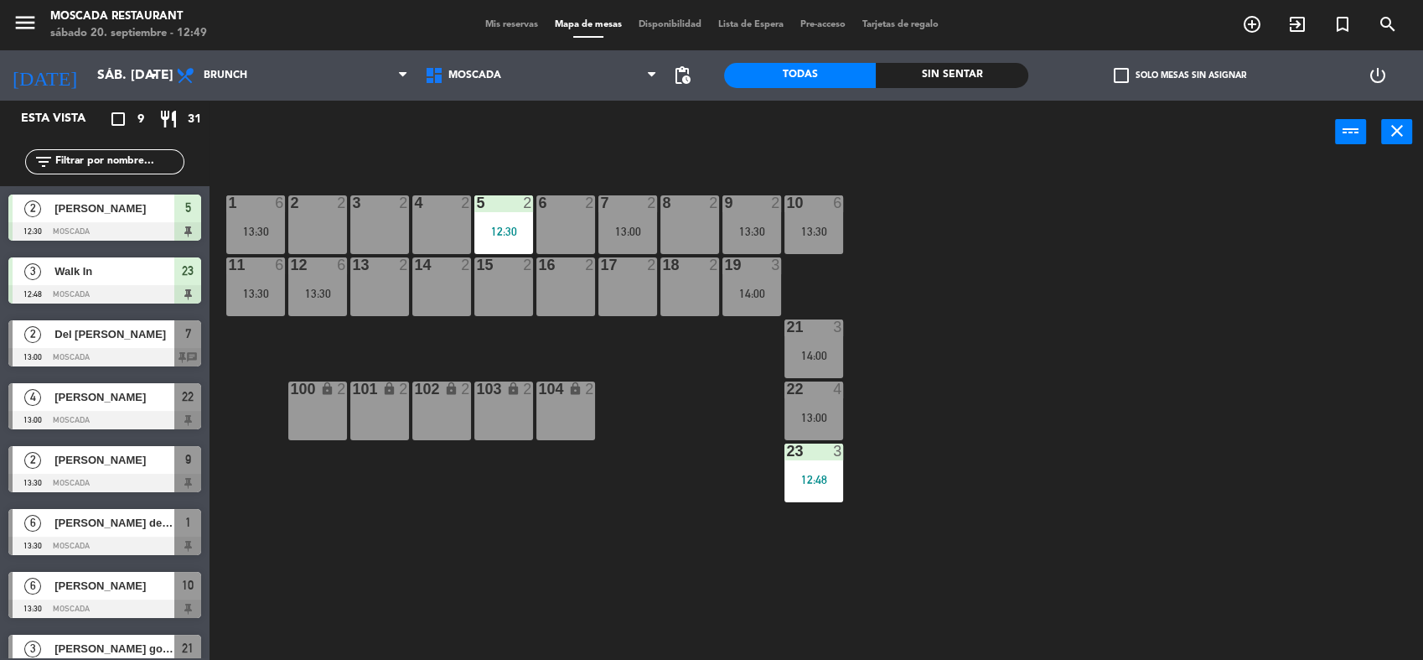
click at [867, 248] on div "1 6 13:30 2 2 3 2 4 2 5 2 12:30 8 2 6 2 7 2 13:00 9 2 13:30 10 6 13:30 11 6 13:…" at bounding box center [824, 414] width 1200 height 496
click at [697, 205] on div at bounding box center [691, 202] width 28 height 15
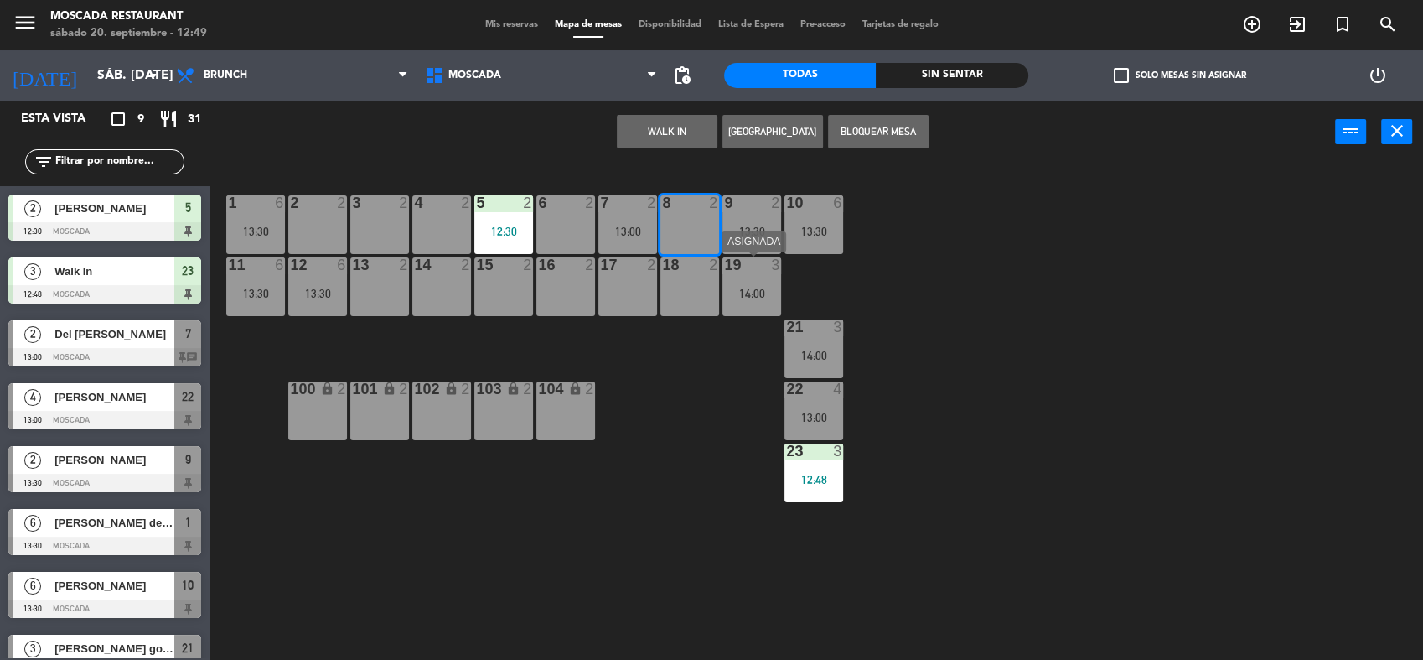
click at [770, 270] on div "3" at bounding box center [780, 264] width 28 height 15
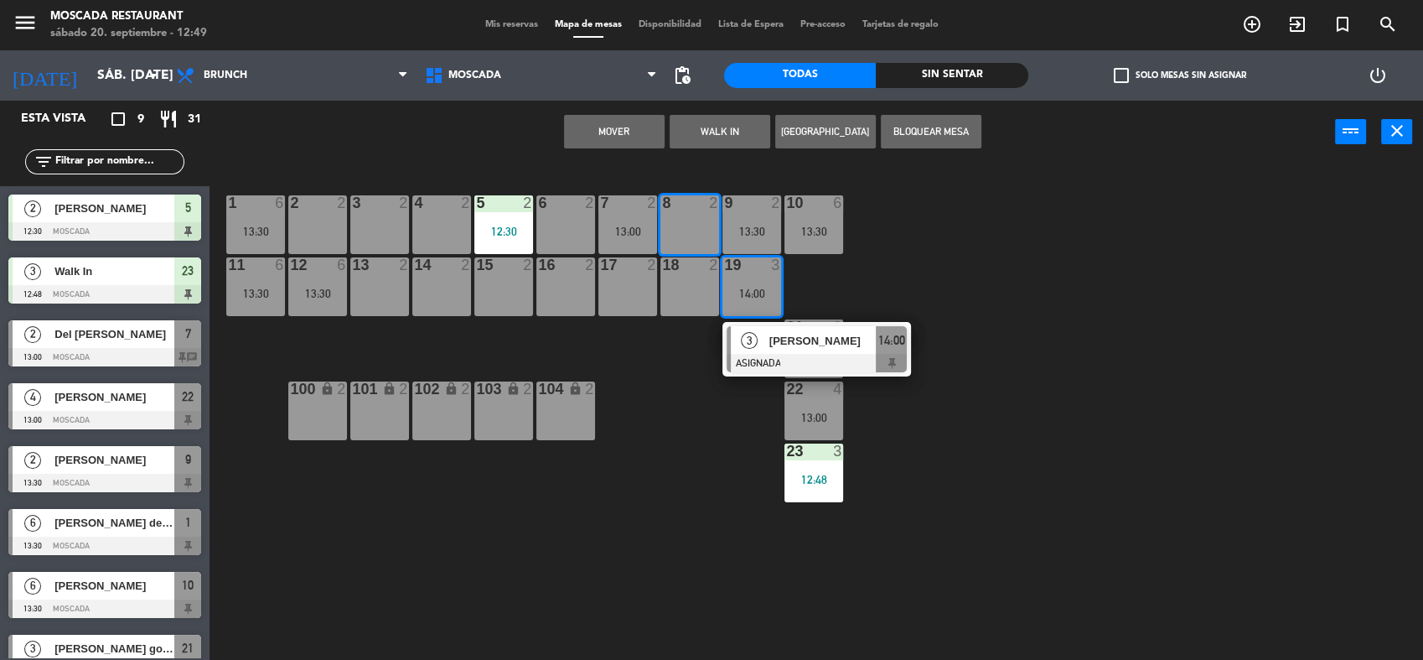
click at [961, 271] on div "1 6 13:30 2 2 3 2 4 2 5 2 12:30 8 2 6 2 7 2 13:00 9 2 13:30 10 6 13:30 11 6 13:…" at bounding box center [824, 414] width 1200 height 496
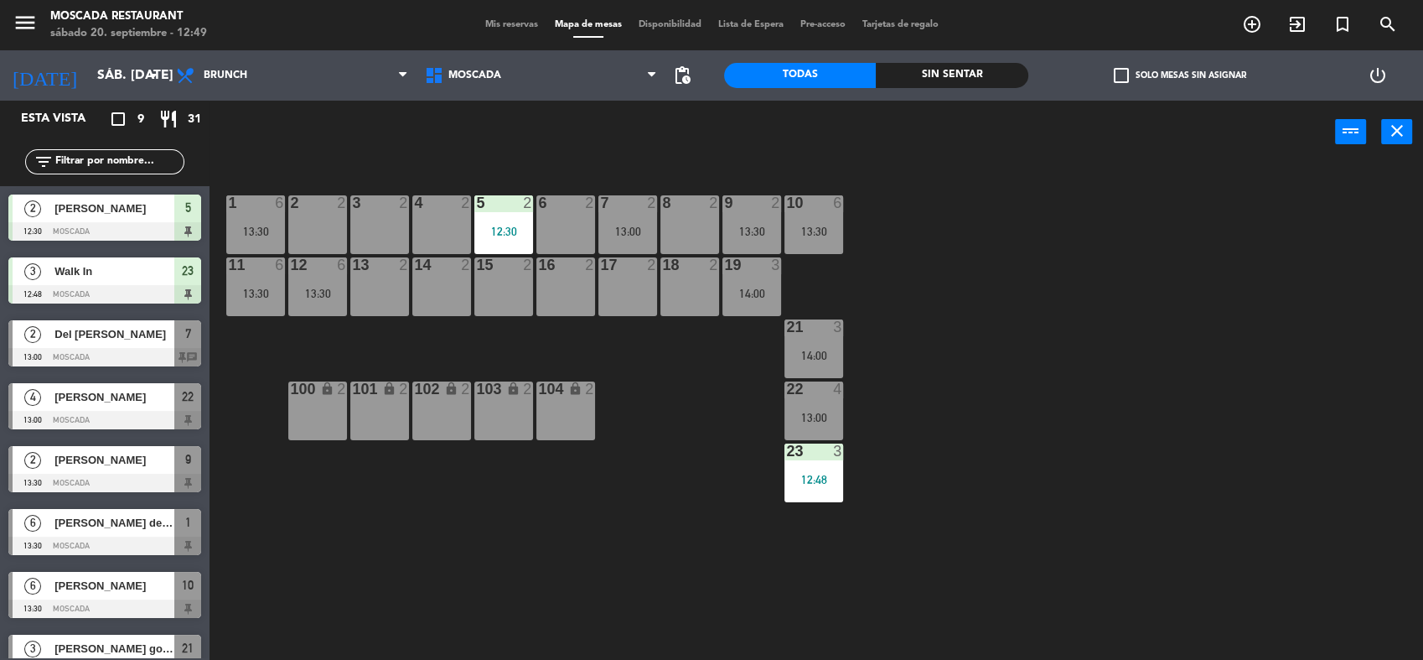
click at [508, 29] on span "Mis reservas" at bounding box center [512, 24] width 70 height 9
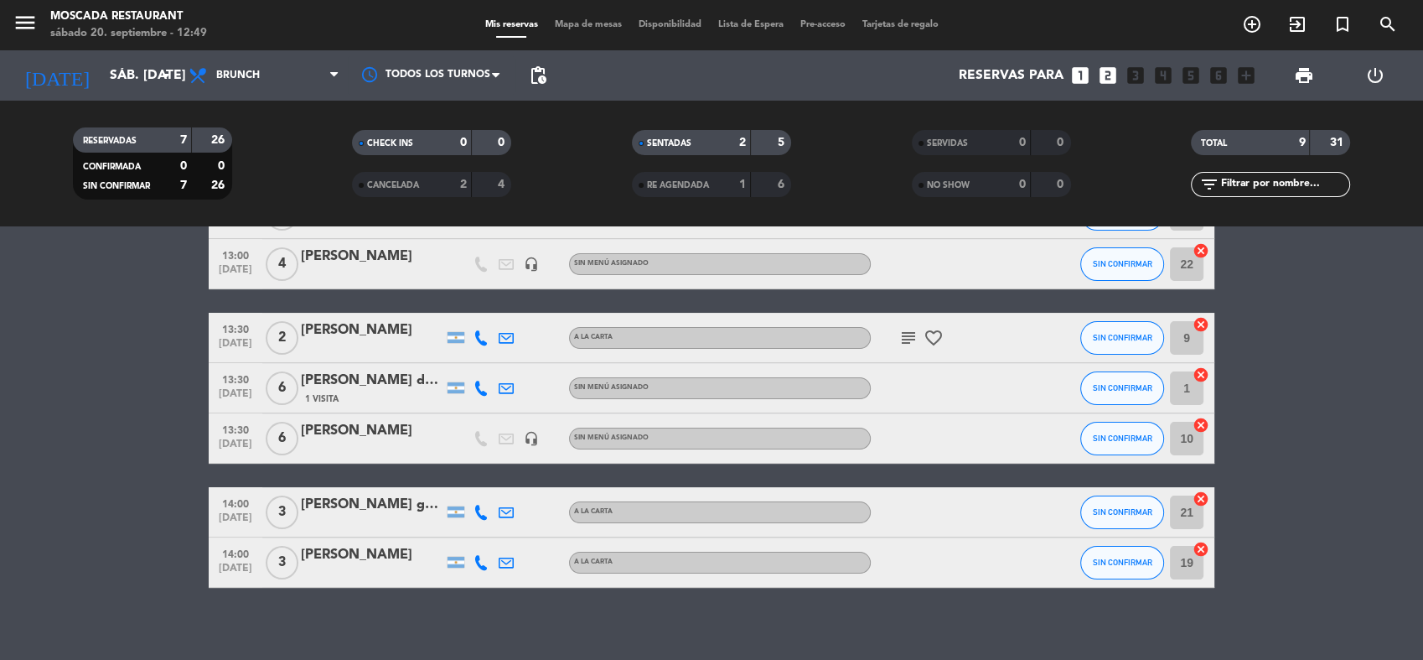
scroll to position [274, 0]
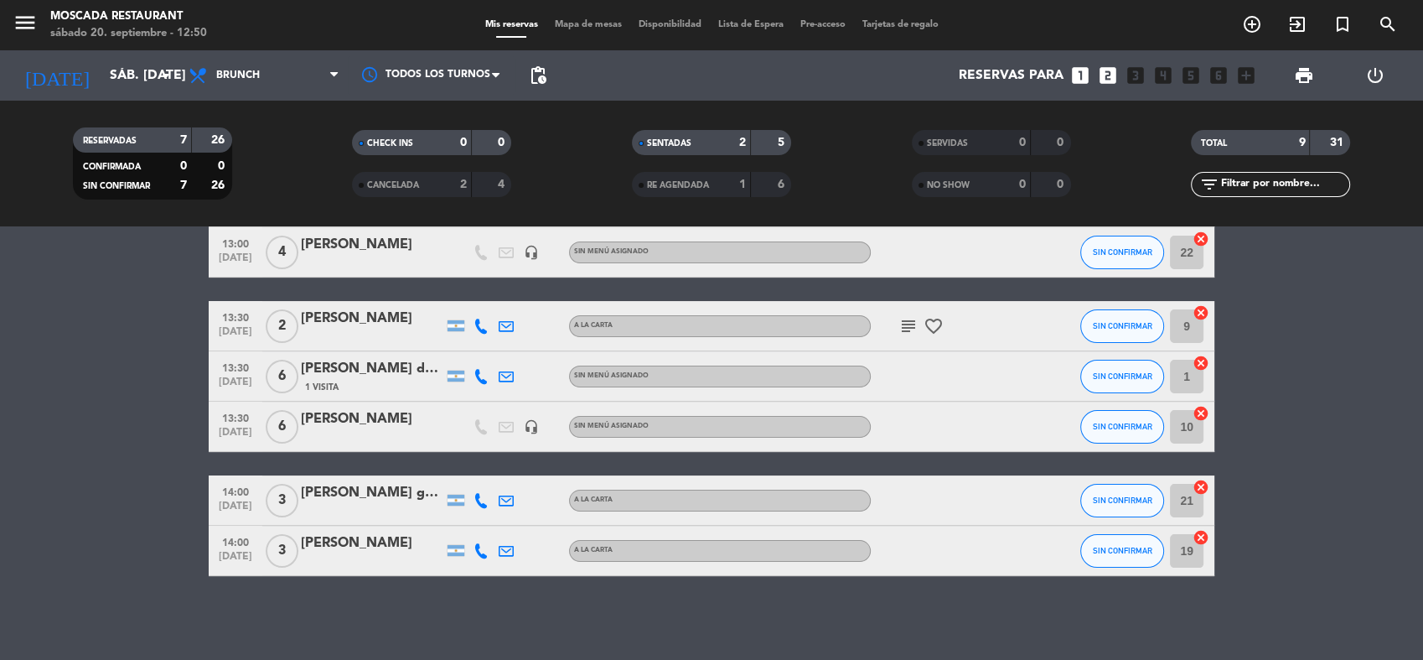
click at [1204, 539] on icon "cancel" at bounding box center [1201, 537] width 17 height 17
click at [1185, 557] on icon "border_all" at bounding box center [1189, 551] width 20 height 20
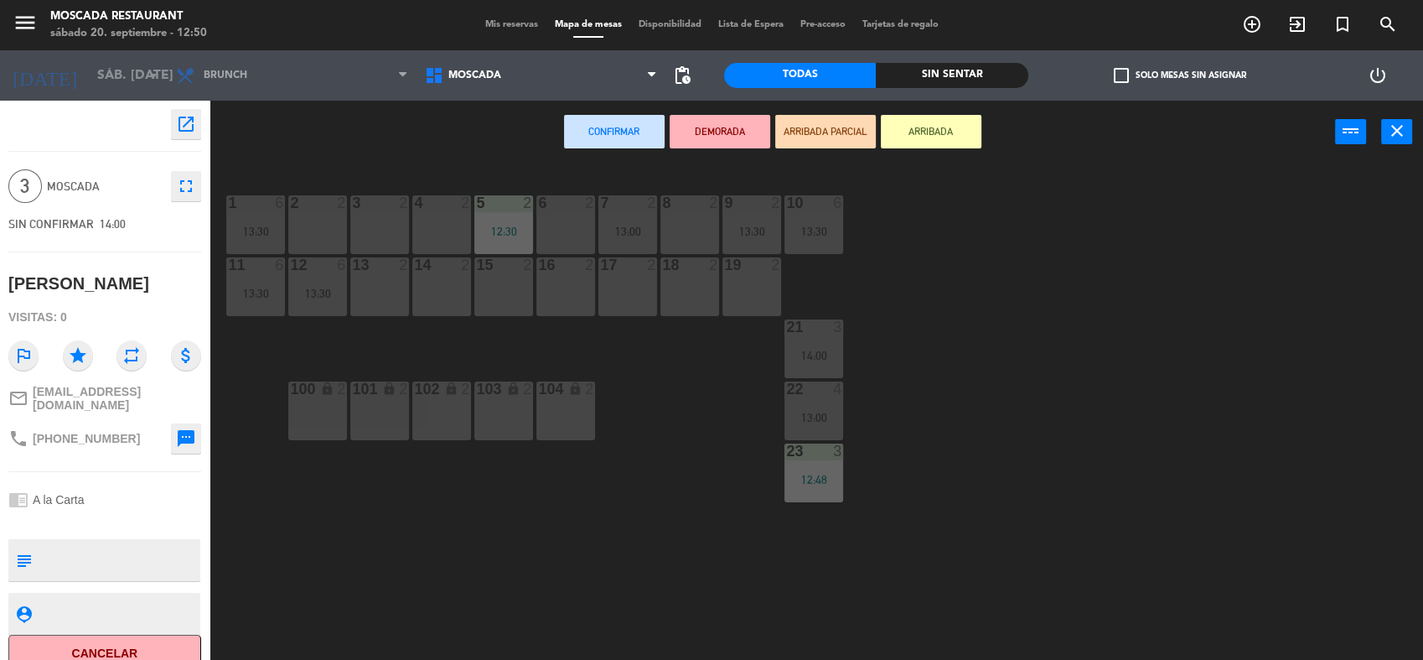
click at [693, 221] on div "8 2" at bounding box center [690, 224] width 59 height 59
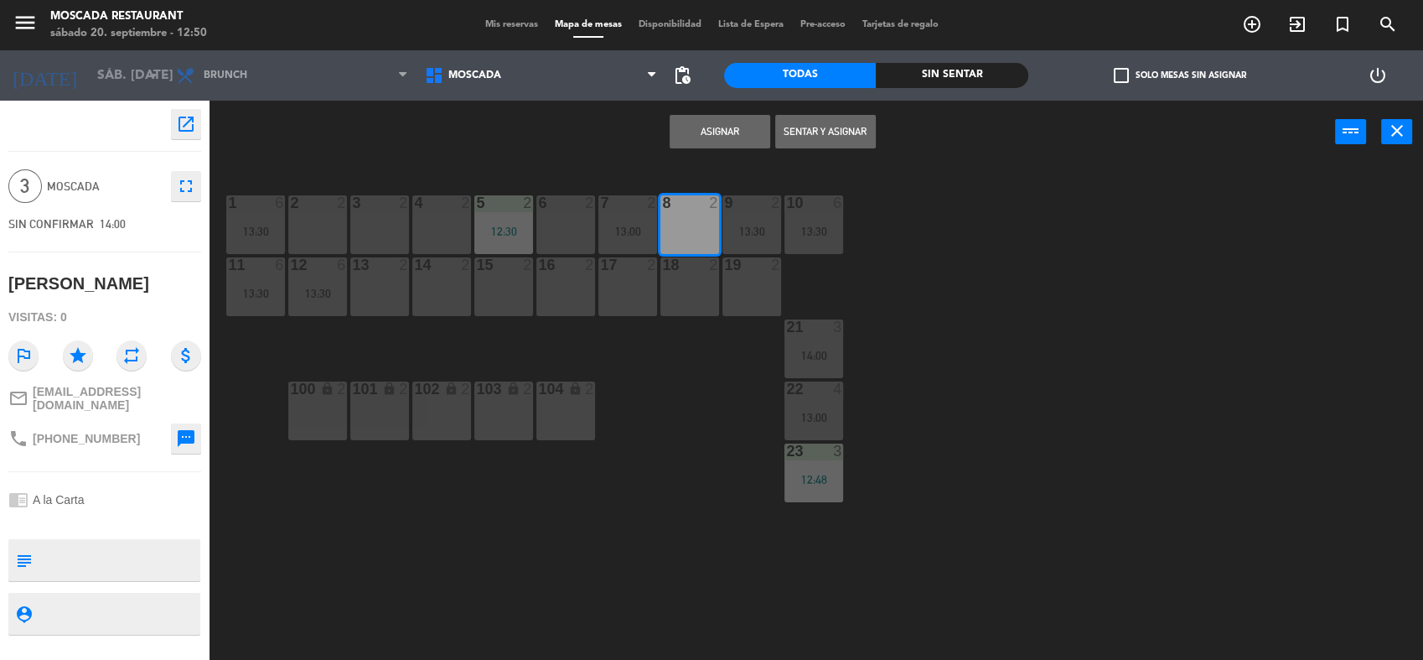
click at [744, 297] on div "19 2" at bounding box center [752, 286] width 59 height 59
click at [715, 136] on button "Asignar" at bounding box center [720, 132] width 101 height 34
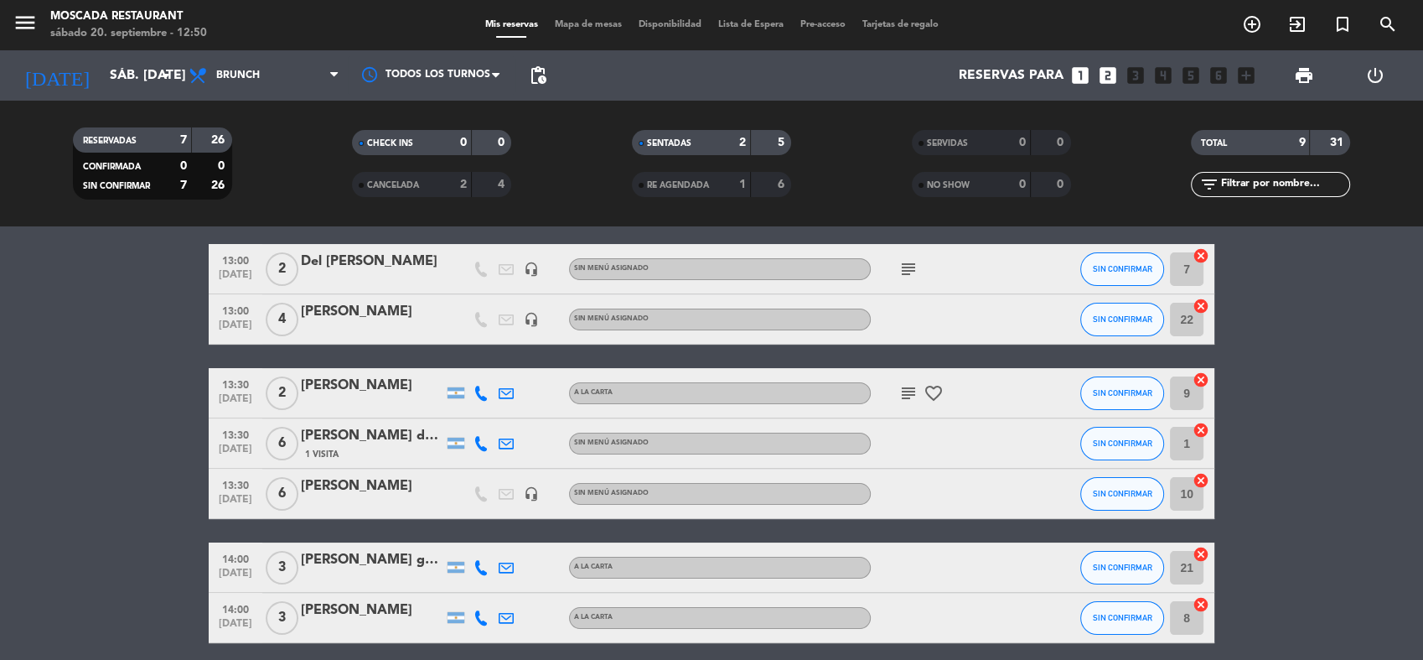
scroll to position [274, 0]
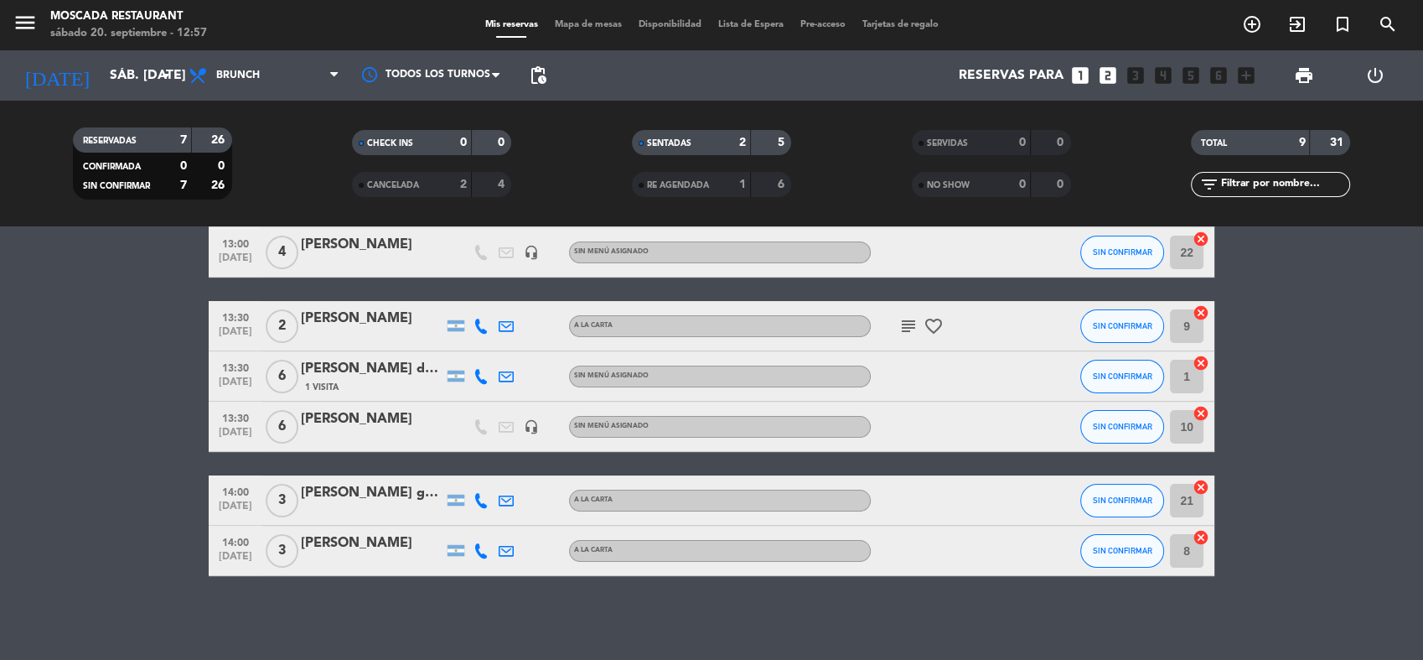
click at [596, 18] on div "Mis reservas Mapa de mesas Disponibilidad Lista de Espera Pre-acceso Tarjetas d…" at bounding box center [712, 25] width 470 height 15
click at [594, 29] on span "Mapa de mesas" at bounding box center [589, 24] width 84 height 9
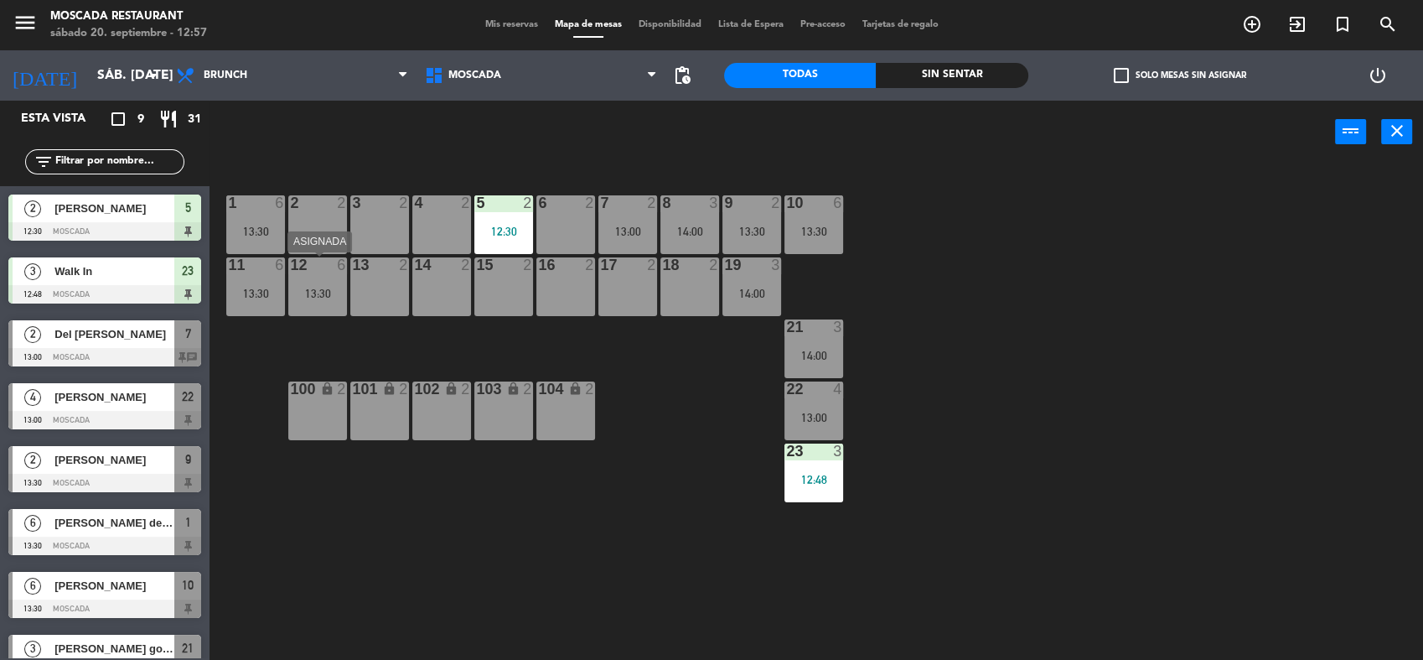
click at [334, 289] on div "13:30" at bounding box center [317, 294] width 59 height 12
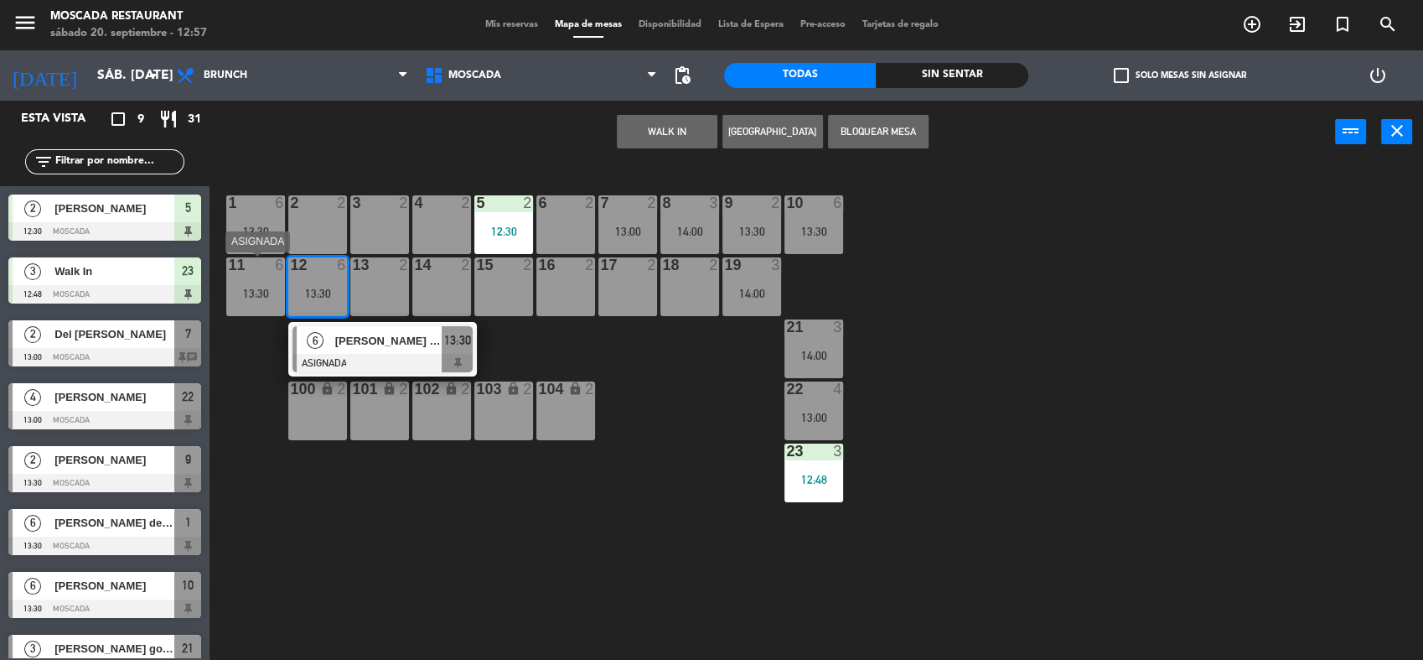
click at [244, 293] on div "13:30" at bounding box center [255, 294] width 59 height 12
click at [249, 226] on div "13:30" at bounding box center [255, 232] width 59 height 12
click at [286, 158] on div "WALK IN [GEOGRAPHIC_DATA] Bloquear Mesa power_input close" at bounding box center [773, 133] width 1126 height 64
click at [250, 215] on div "1 6 13:30" at bounding box center [255, 224] width 59 height 59
click at [509, 24] on span "Mis reservas" at bounding box center [512, 24] width 70 height 9
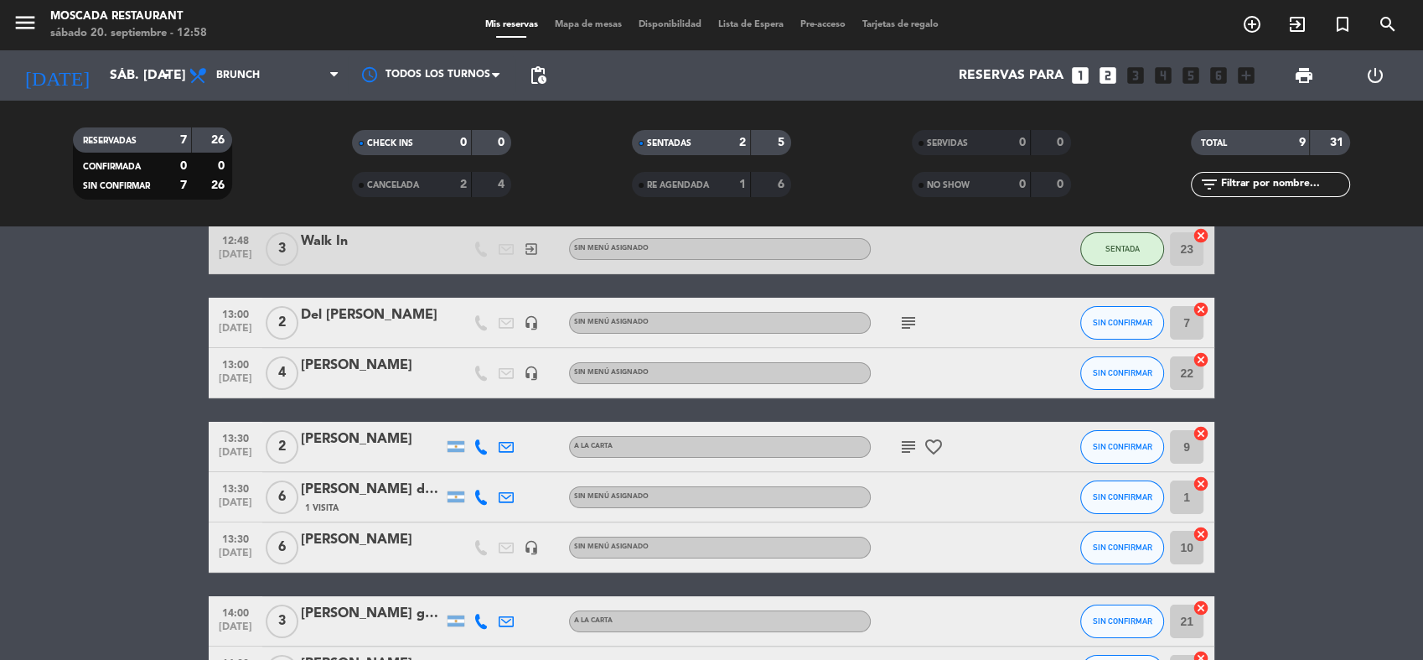
scroll to position [274, 0]
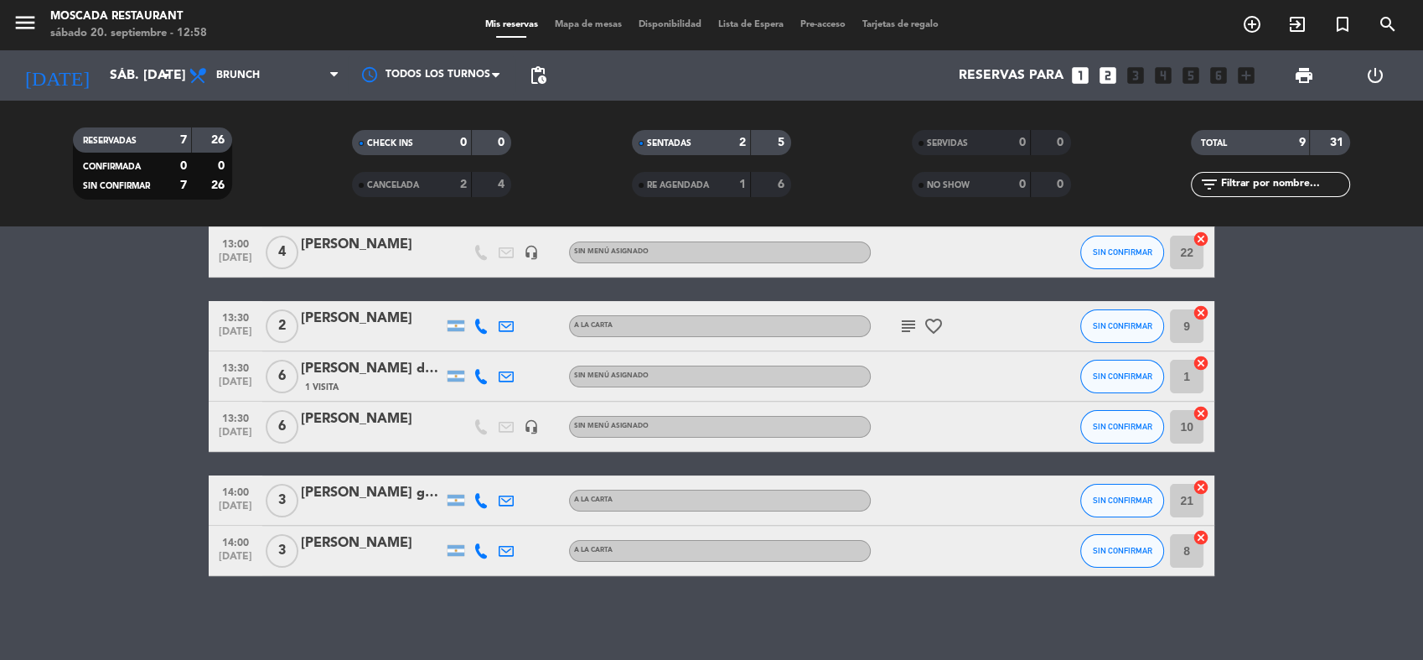
click at [1205, 412] on icon "cancel" at bounding box center [1201, 413] width 17 height 17
click at [1192, 428] on icon "border_all" at bounding box center [1189, 427] width 20 height 20
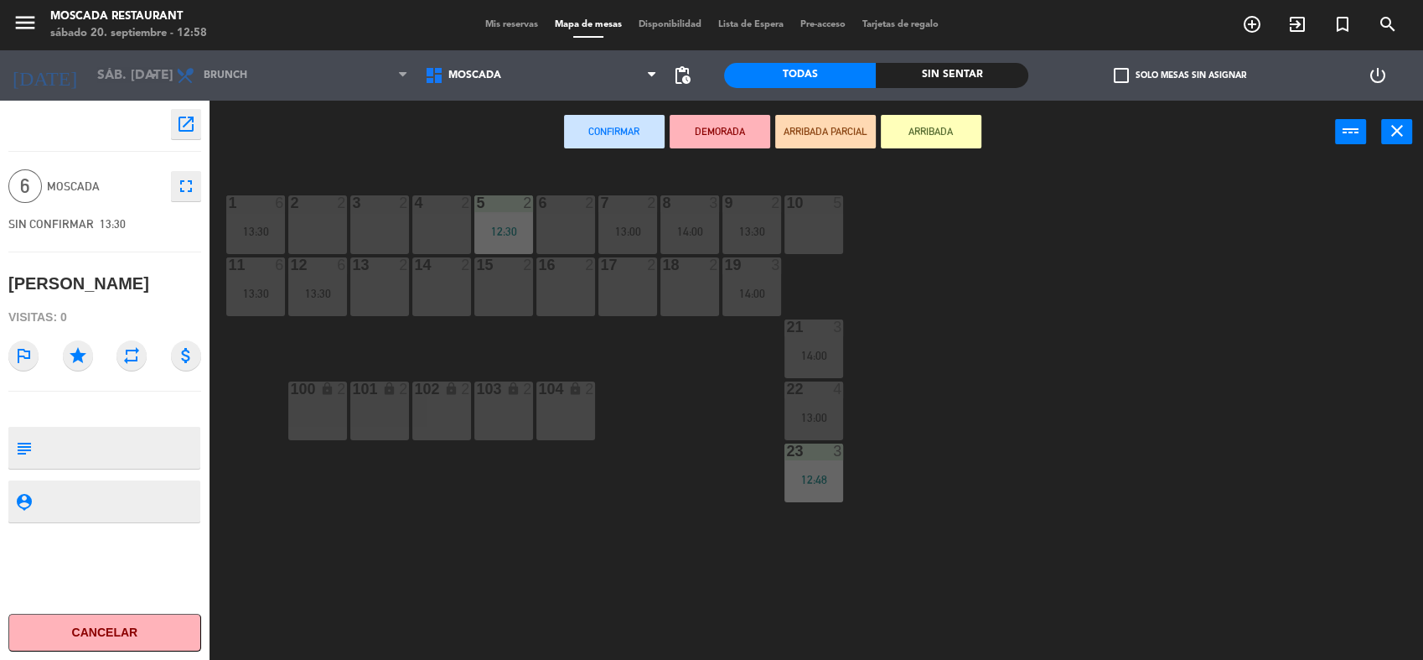
click at [817, 213] on div "10 5" at bounding box center [814, 224] width 59 height 59
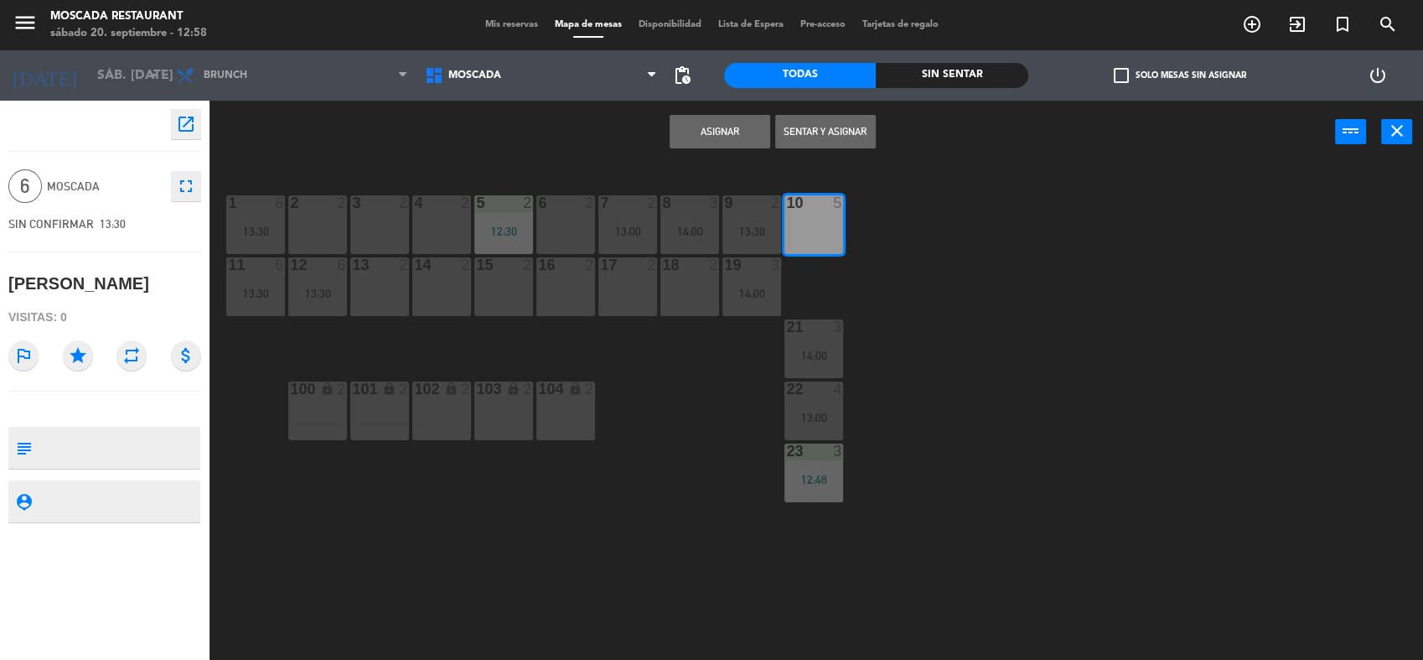
click at [718, 132] on button "Asignar" at bounding box center [720, 132] width 101 height 34
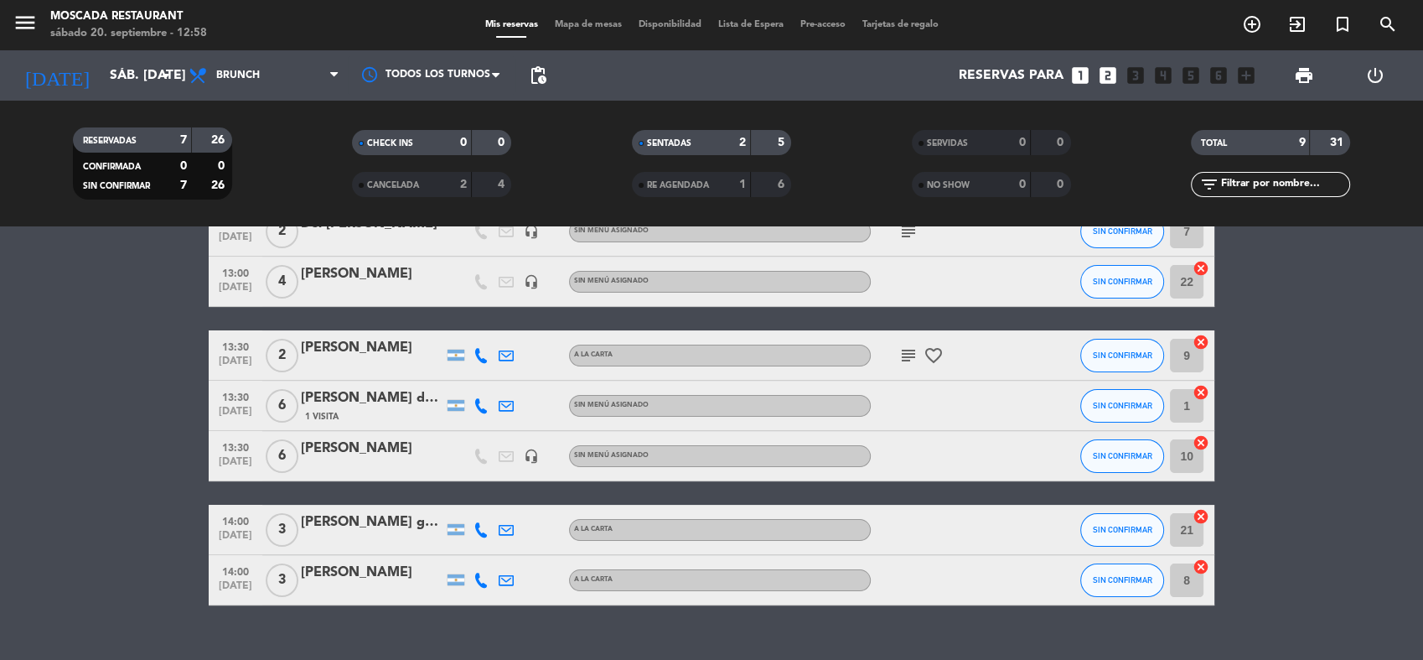
scroll to position [274, 0]
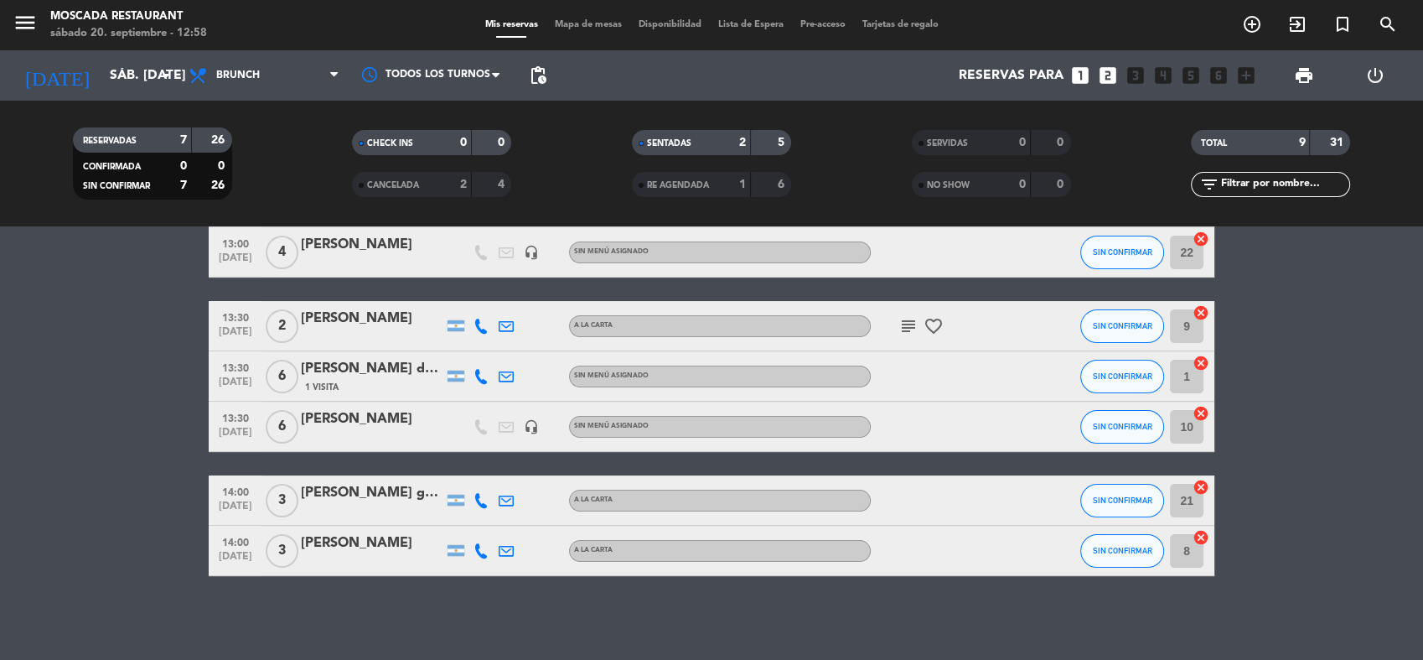
click at [1200, 362] on icon "cancel" at bounding box center [1201, 363] width 17 height 17
click at [381, 369] on div "[PERSON_NAME] de los [PERSON_NAME]" at bounding box center [372, 369] width 143 height 22
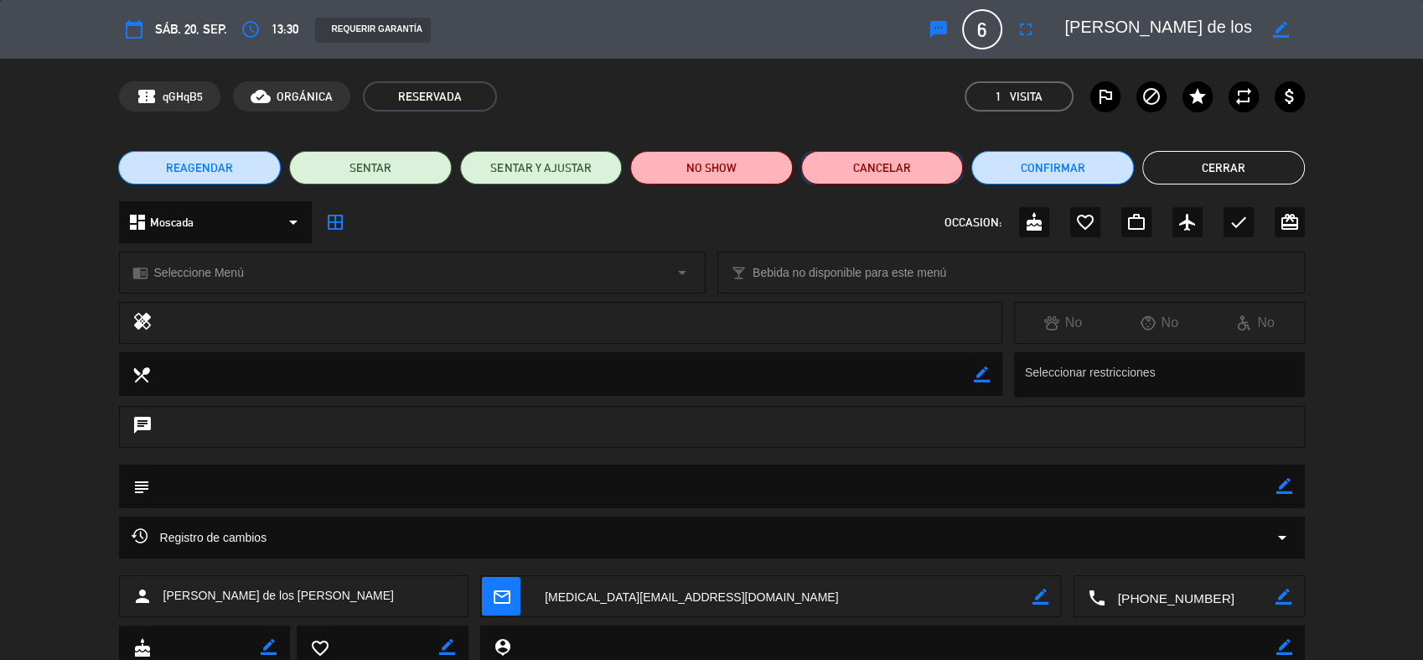
click at [910, 174] on button "Cancelar" at bounding box center [882, 168] width 163 height 34
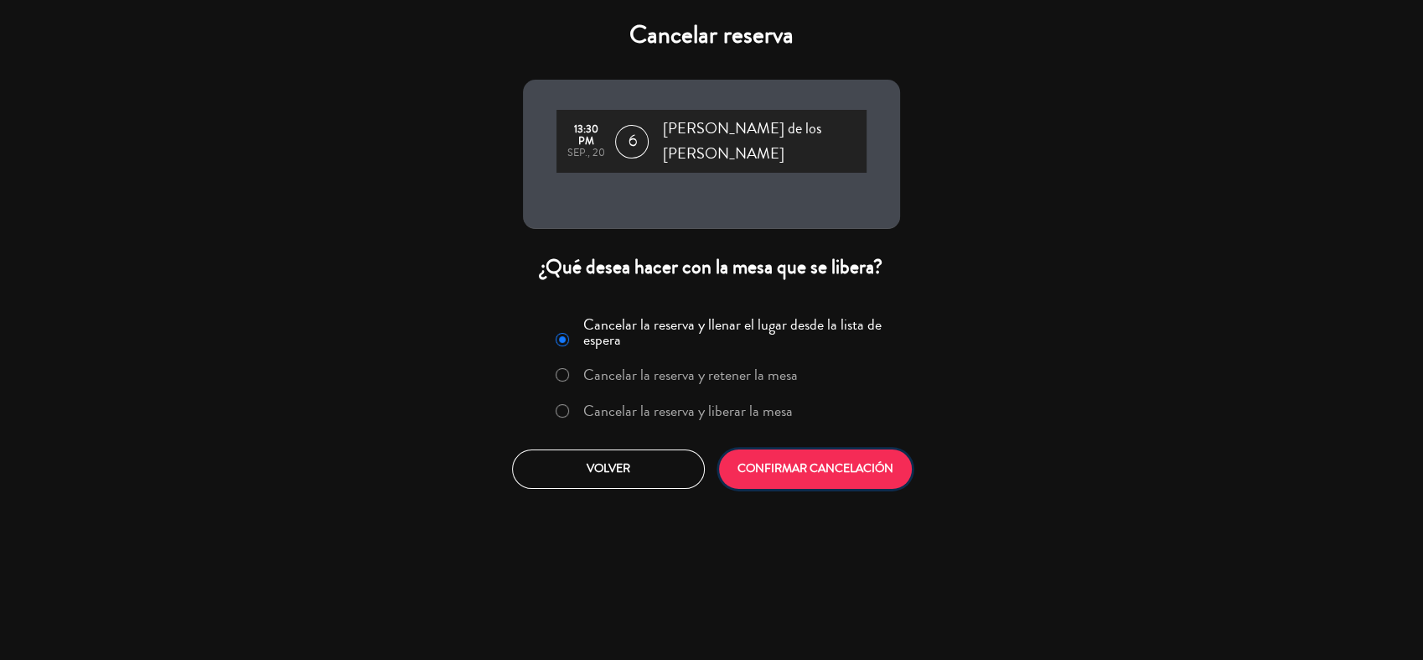
click at [799, 456] on button "CONFIRMAR CANCELACIÓN" at bounding box center [815, 468] width 193 height 39
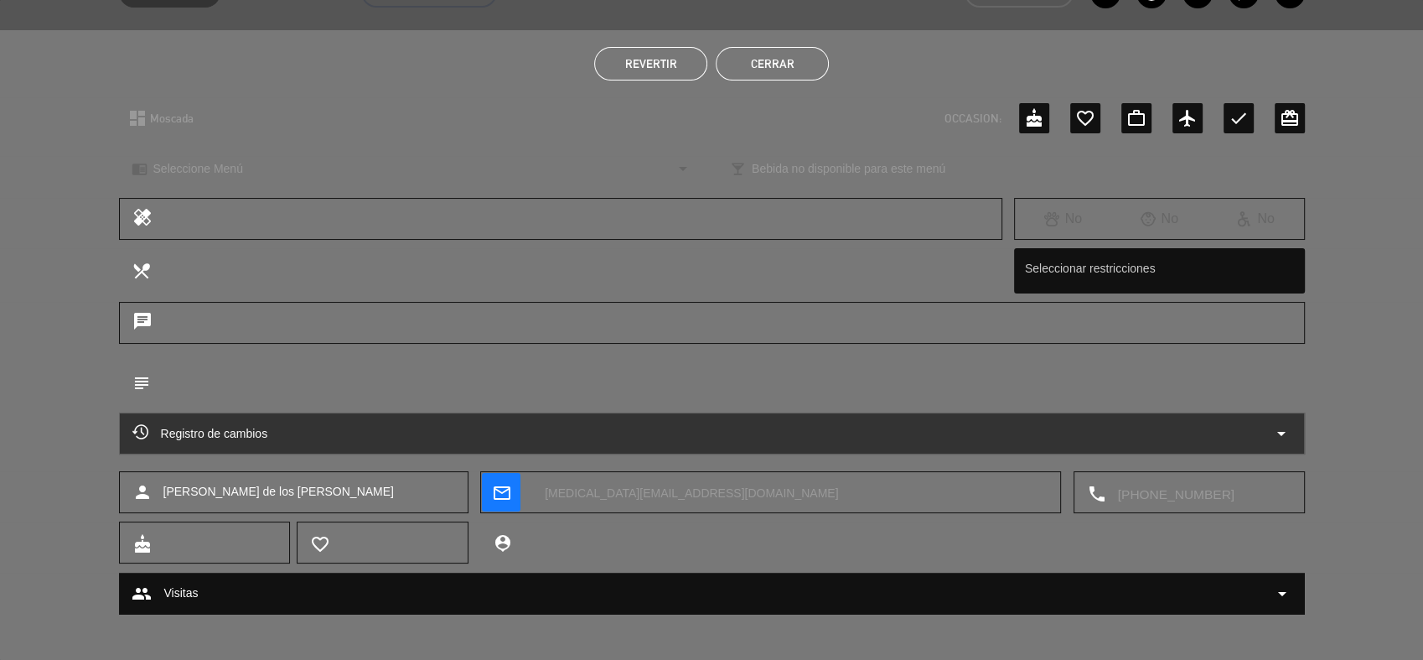
scroll to position [109, 0]
